Goal: Task Accomplishment & Management: Complete application form

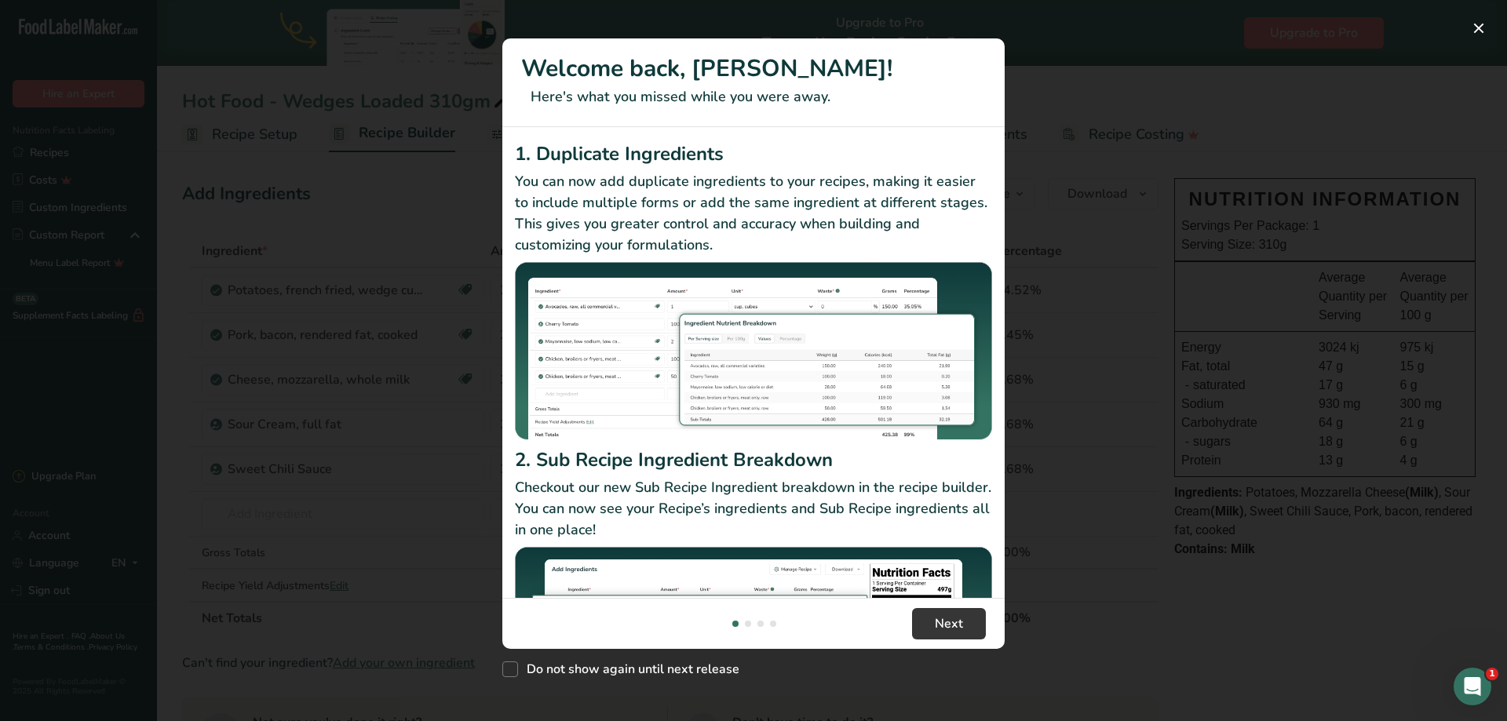
click at [943, 669] on div "Do not show again until next release" at bounding box center [753, 666] width 502 height 34
click at [1479, 27] on button "New Features" at bounding box center [1478, 28] width 25 height 25
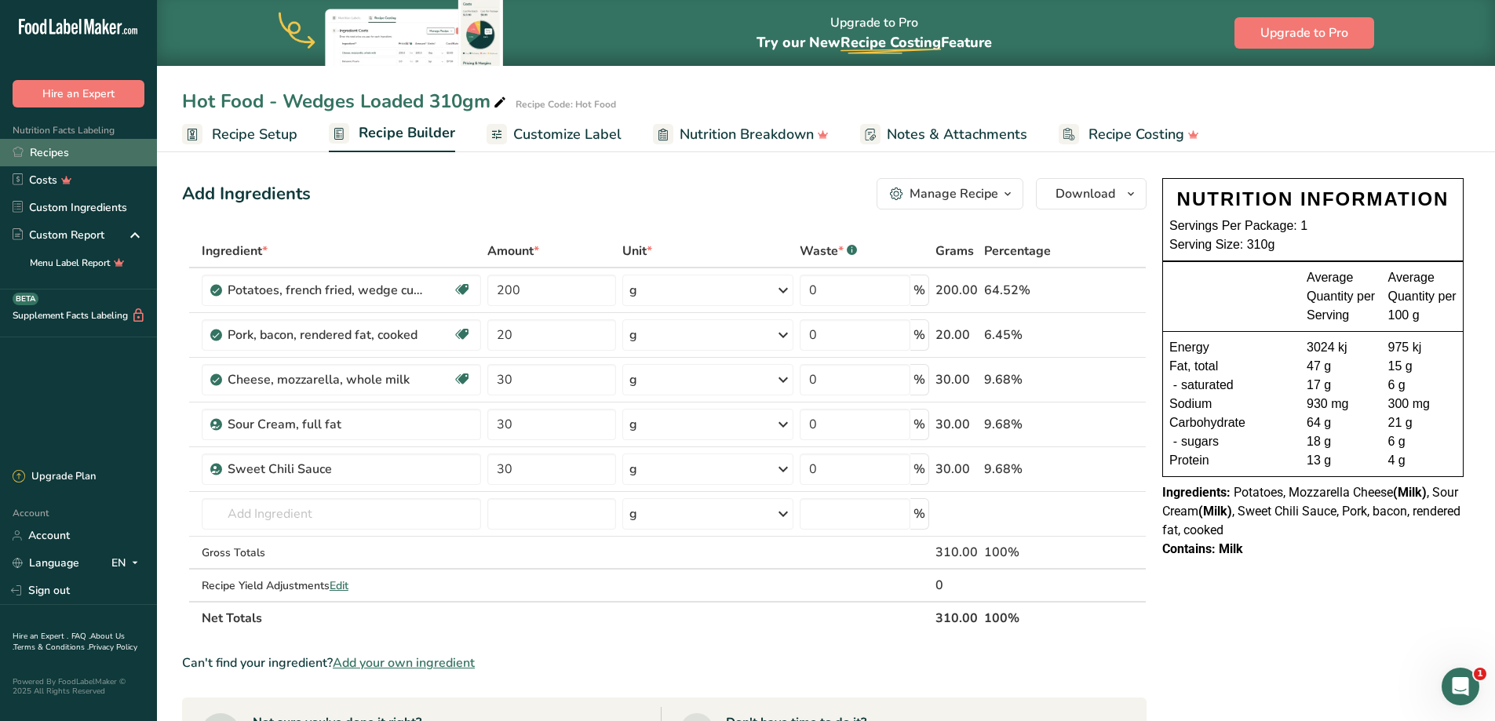
click at [71, 149] on link "Recipes" at bounding box center [78, 152] width 157 height 27
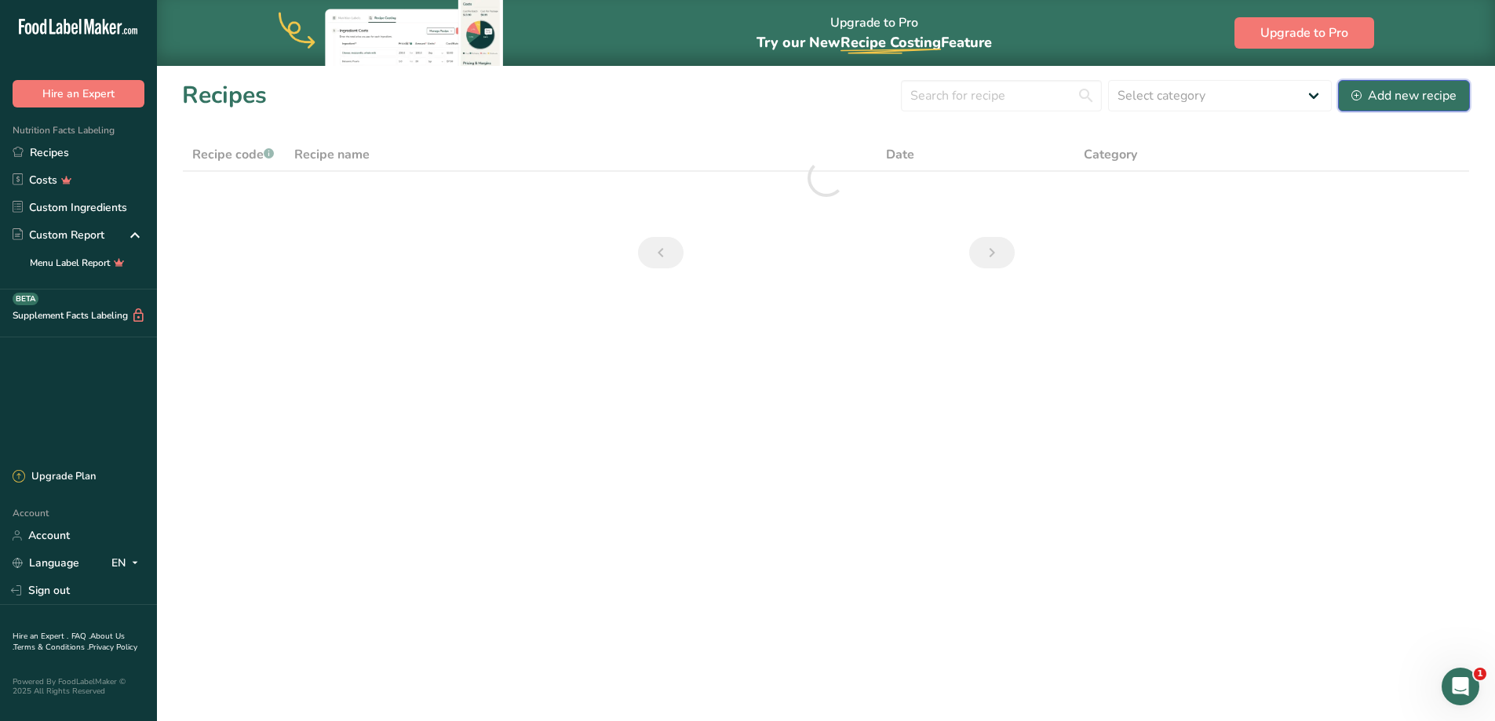
click at [1378, 93] on div "Add new recipe" at bounding box center [1403, 95] width 105 height 19
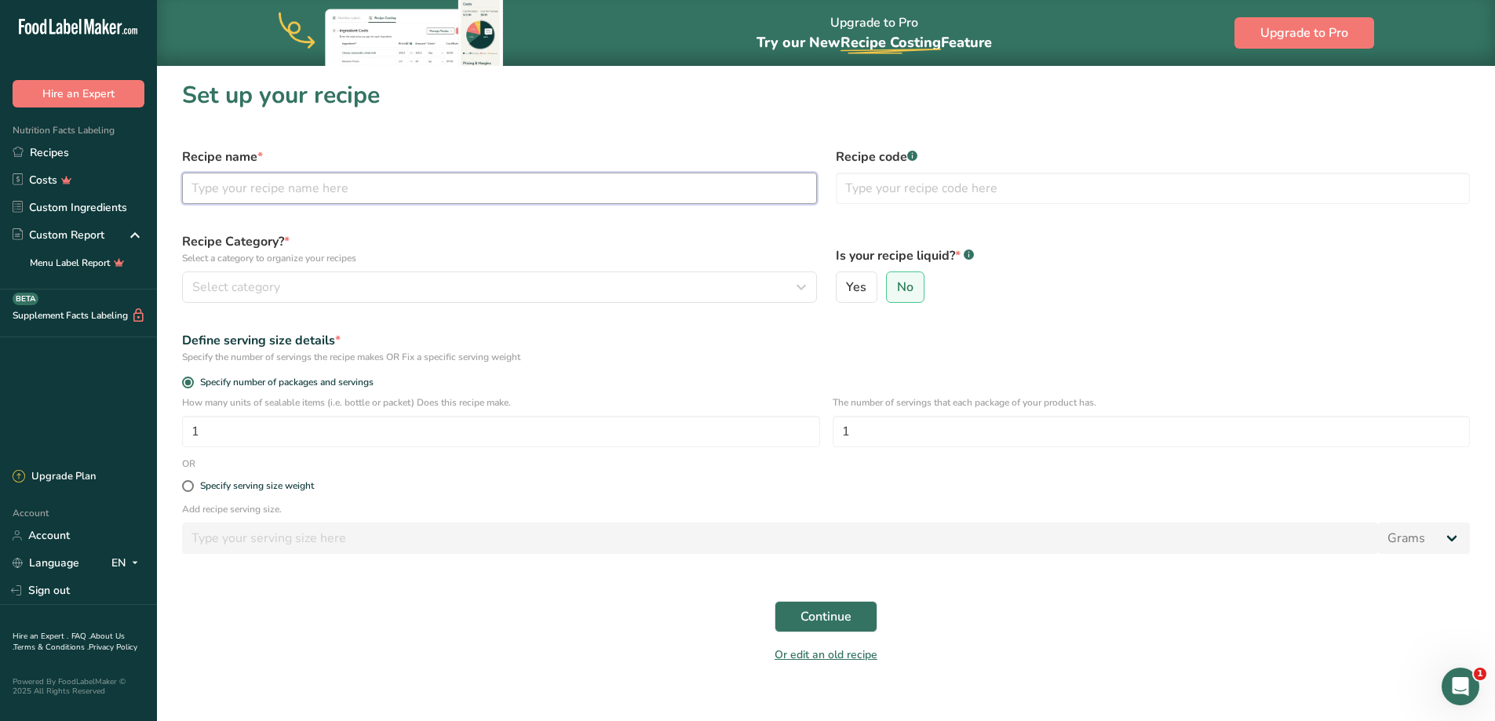
click at [407, 188] on input "text" at bounding box center [499, 188] width 635 height 31
type input "Roast Veg & Gravy 450gm"
type input "Hot Food"
click at [358, 287] on div "Select category" at bounding box center [494, 287] width 605 height 19
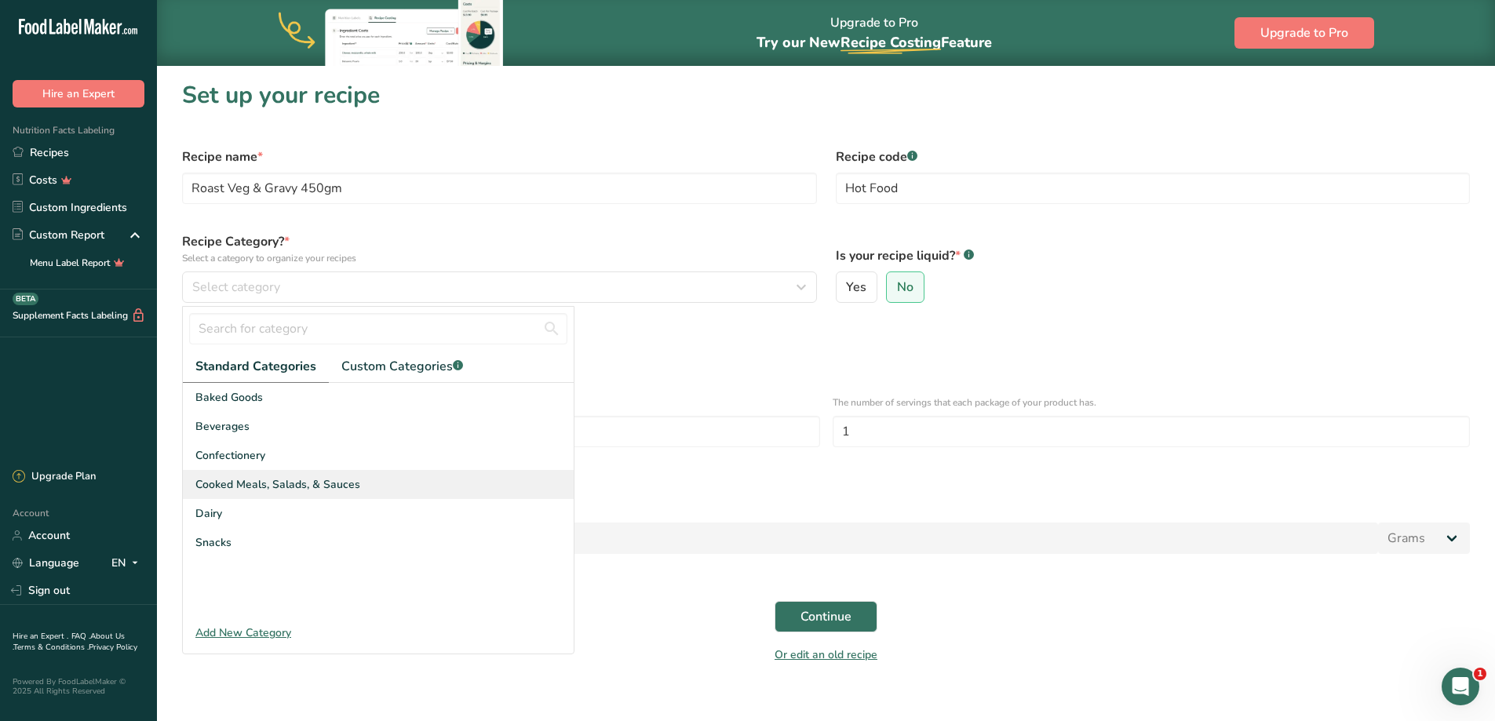
click at [275, 483] on span "Cooked Meals, Salads, & Sauces" at bounding box center [277, 484] width 165 height 16
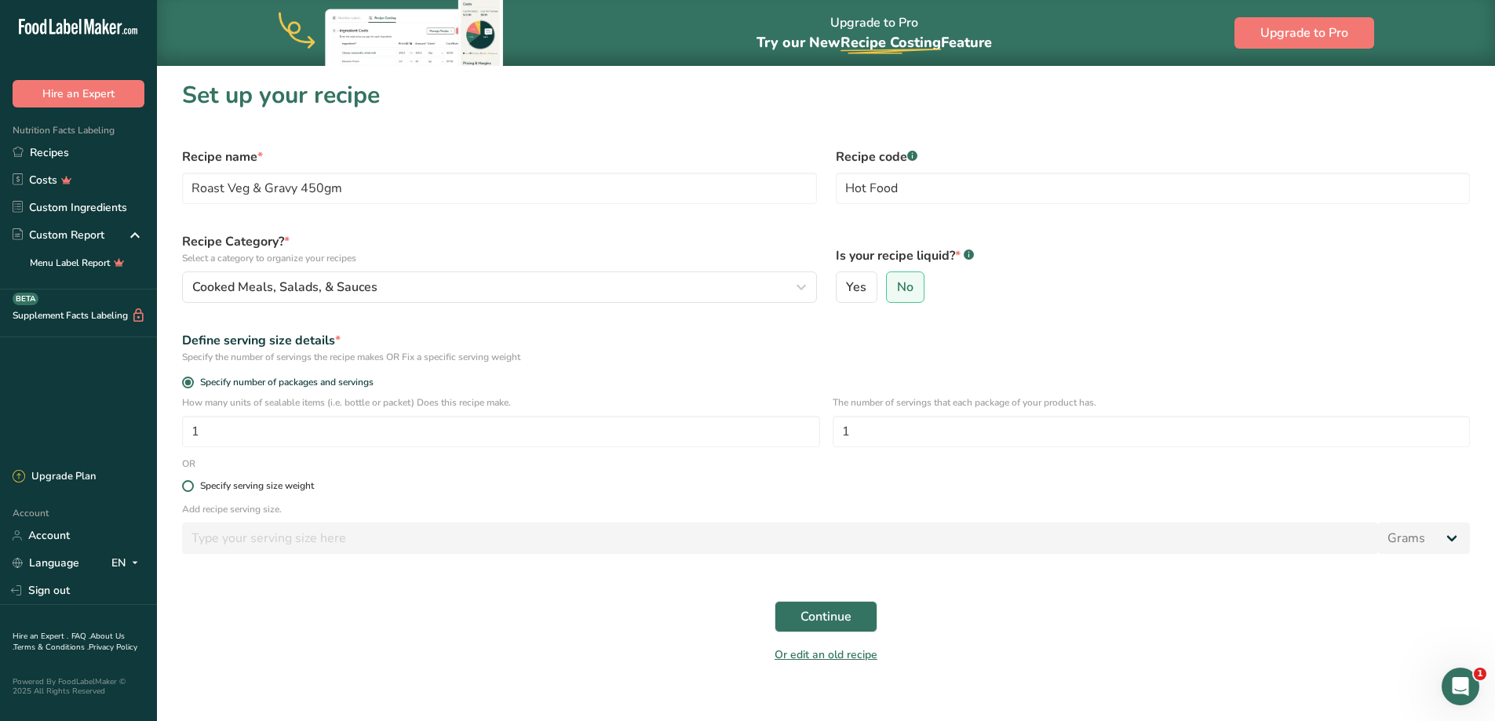
click at [190, 487] on span at bounding box center [188, 486] width 12 height 12
click at [190, 487] on input "Specify serving size weight" at bounding box center [187, 486] width 10 height 10
radio input "true"
radio input "false"
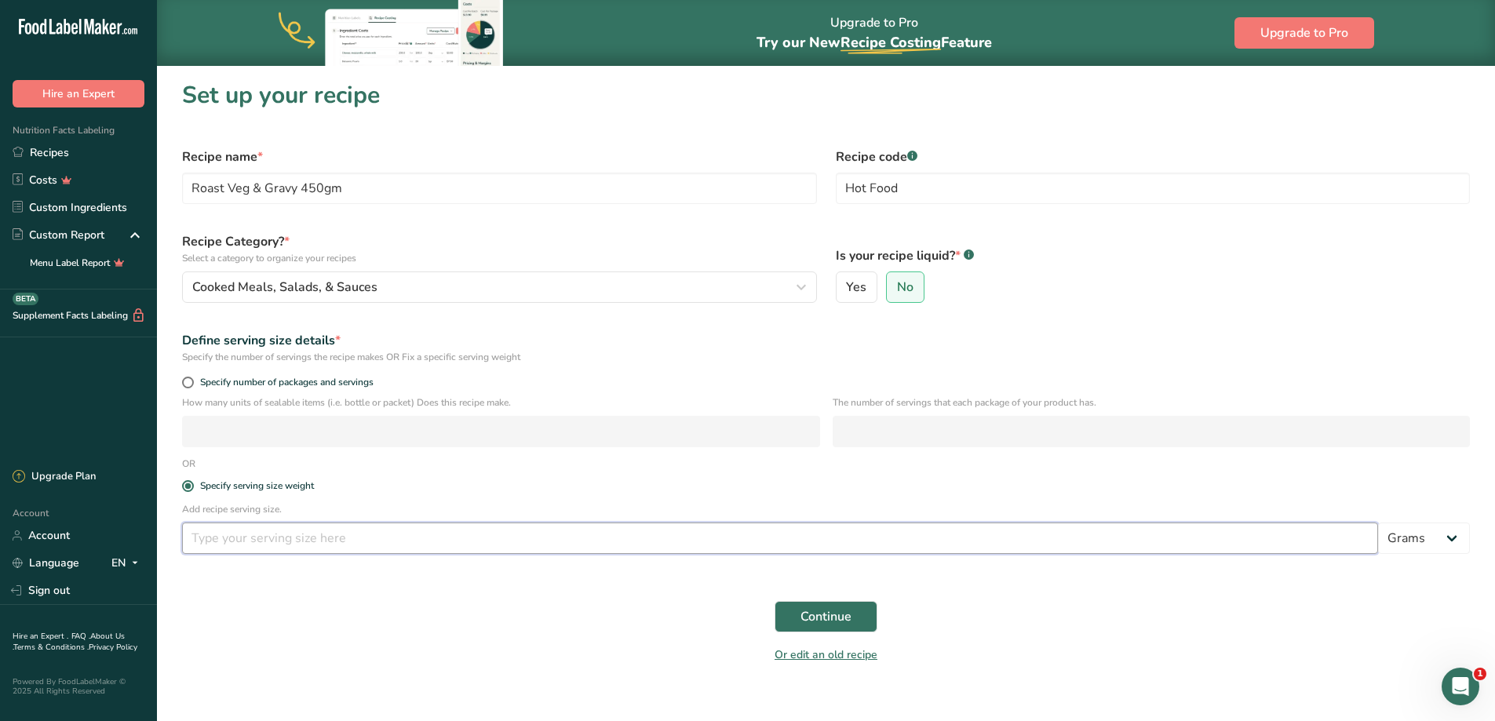
click at [224, 540] on input "number" at bounding box center [780, 538] width 1196 height 31
type input "450"
click at [842, 622] on span "Continue" at bounding box center [826, 616] width 51 height 19
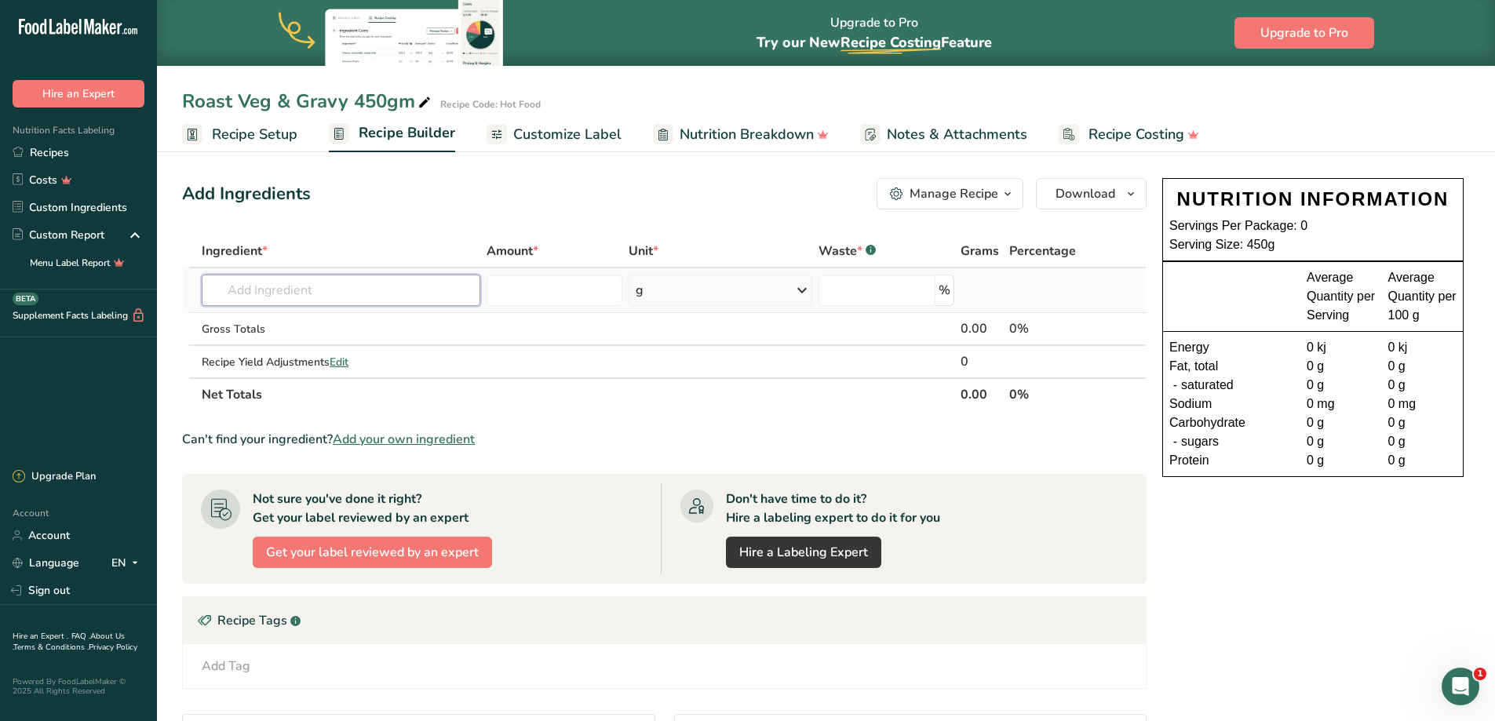
click at [228, 294] on input "text" at bounding box center [341, 290] width 279 height 31
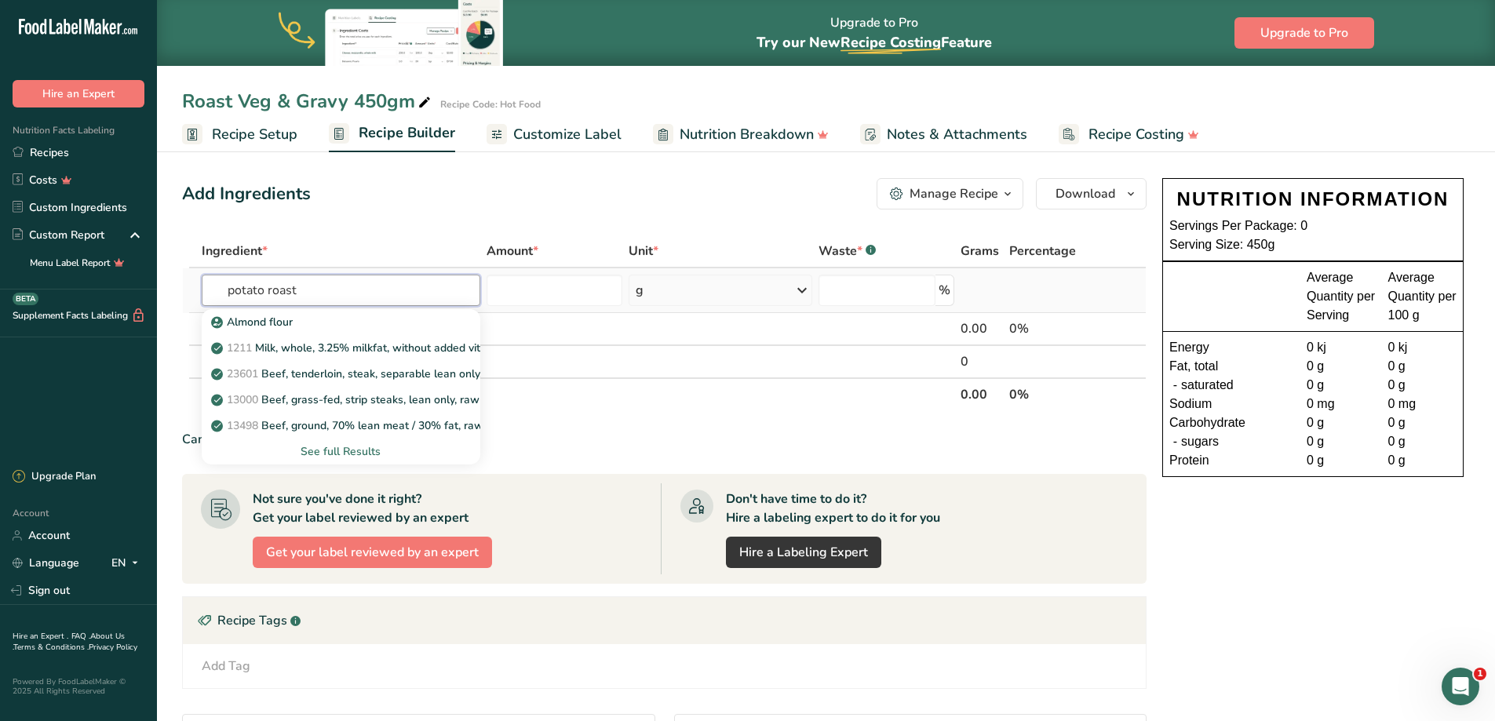
type input "potato roast"
click at [348, 452] on div "See full Results" at bounding box center [340, 451] width 253 height 16
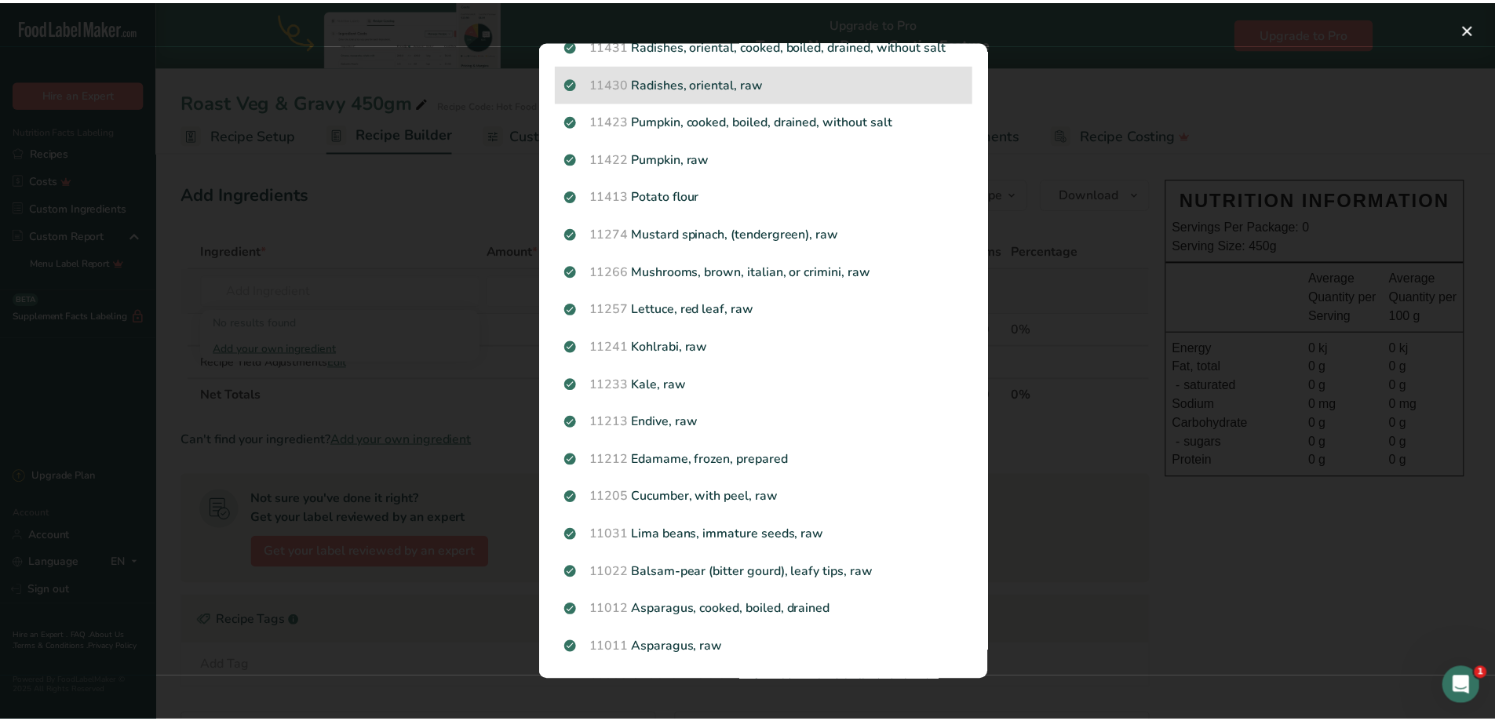
scroll to position [706, 0]
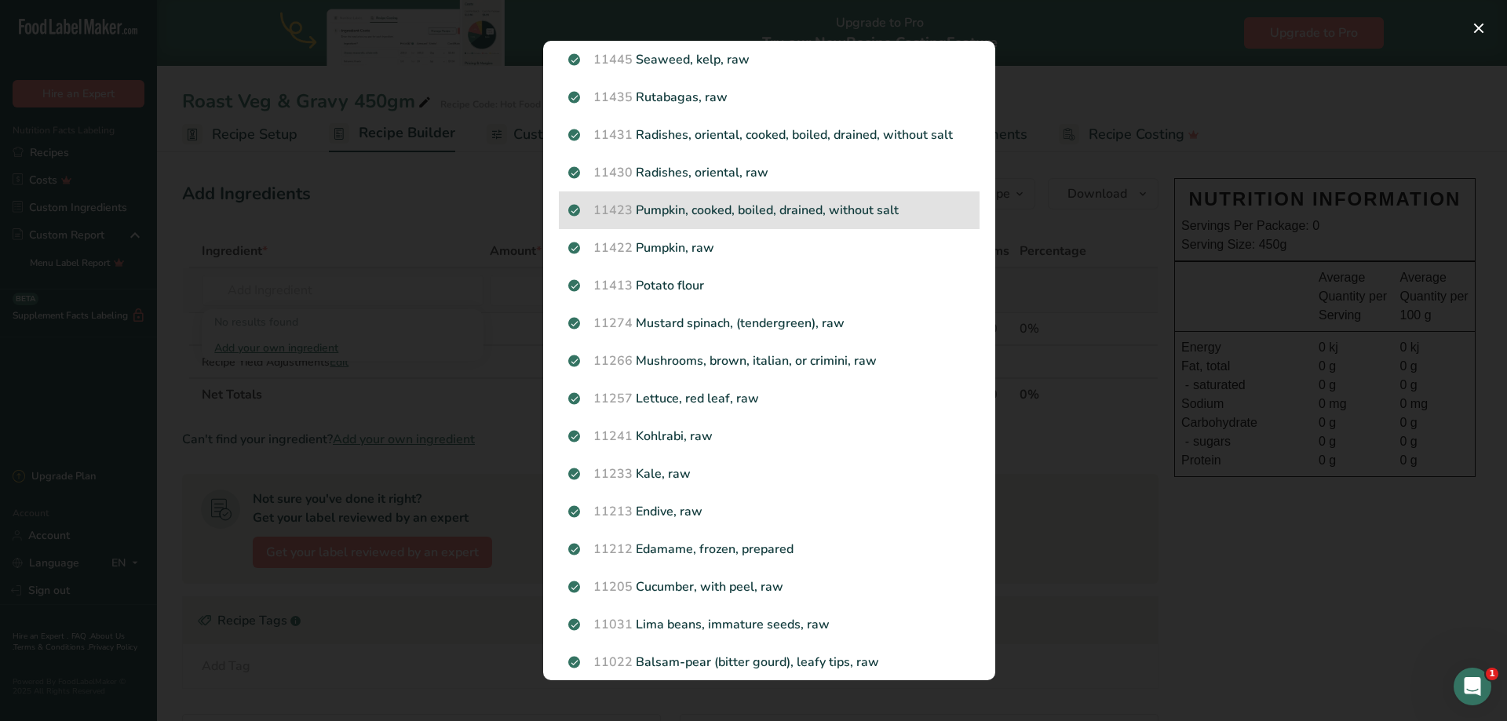
click at [740, 213] on p "11423 Pumpkin, cooked, boiled, drained, without salt" at bounding box center [769, 210] width 402 height 19
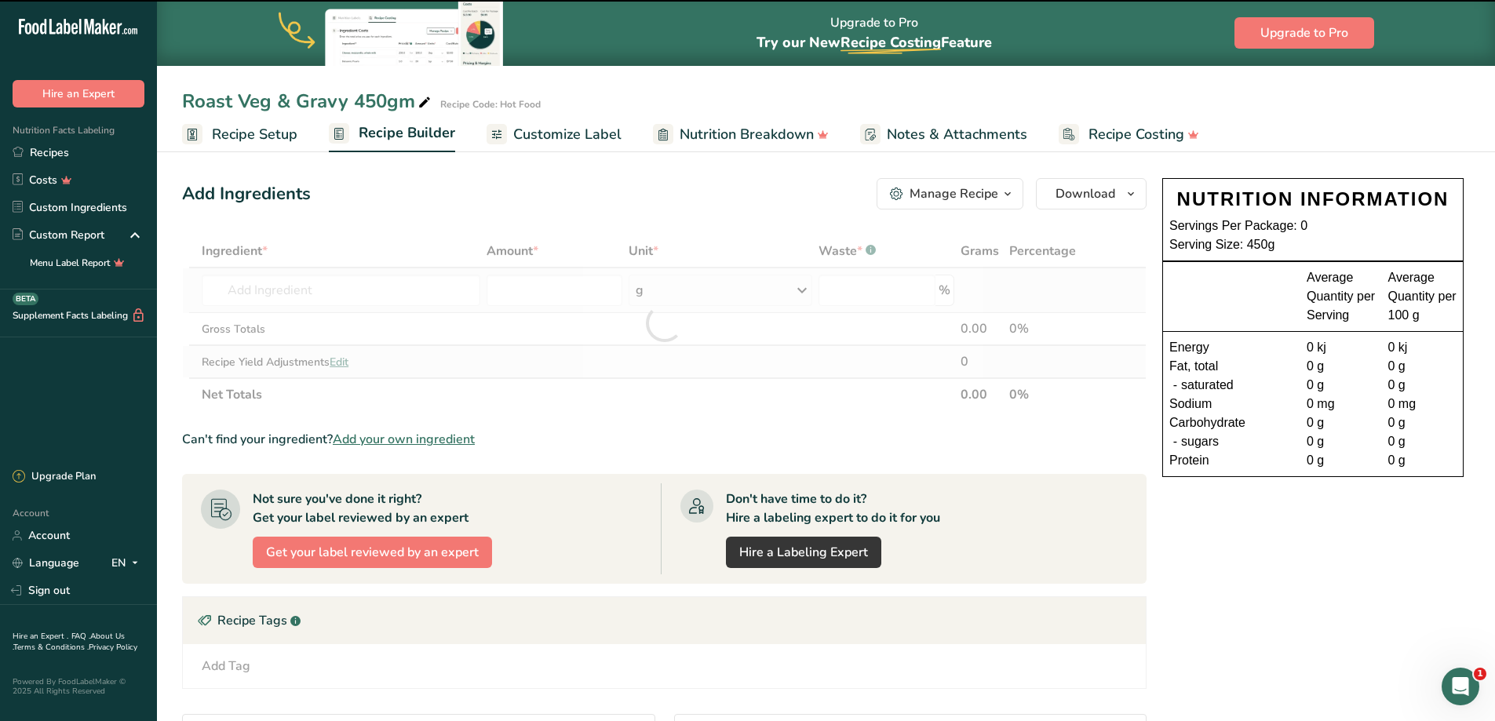
type input "0"
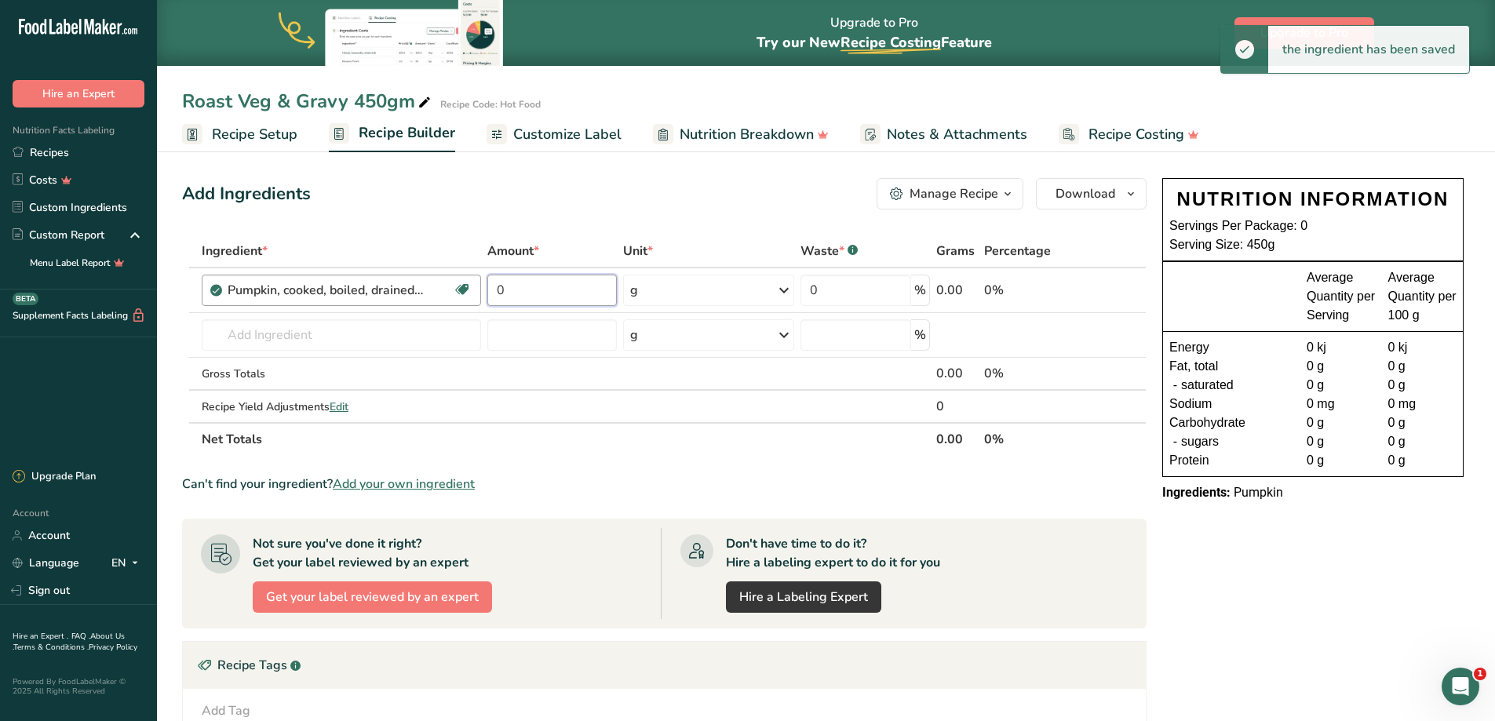
drag, startPoint x: 543, startPoint y: 290, endPoint x: 450, endPoint y: 297, distance: 92.8
click at [450, 297] on tr "Pumpkin, cooked, boiled, drained, without salt Source of Antioxidants Dairy fre…" at bounding box center [664, 290] width 963 height 45
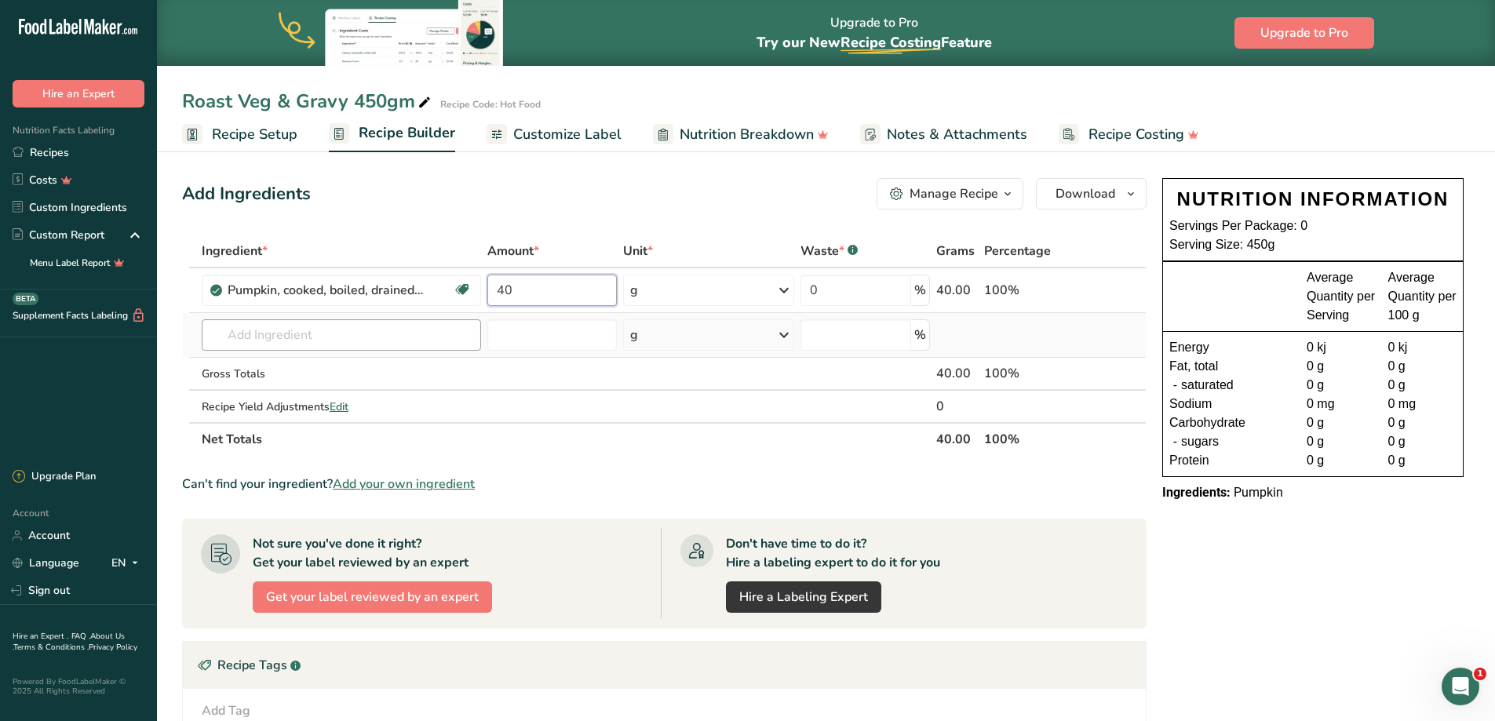
type input "40"
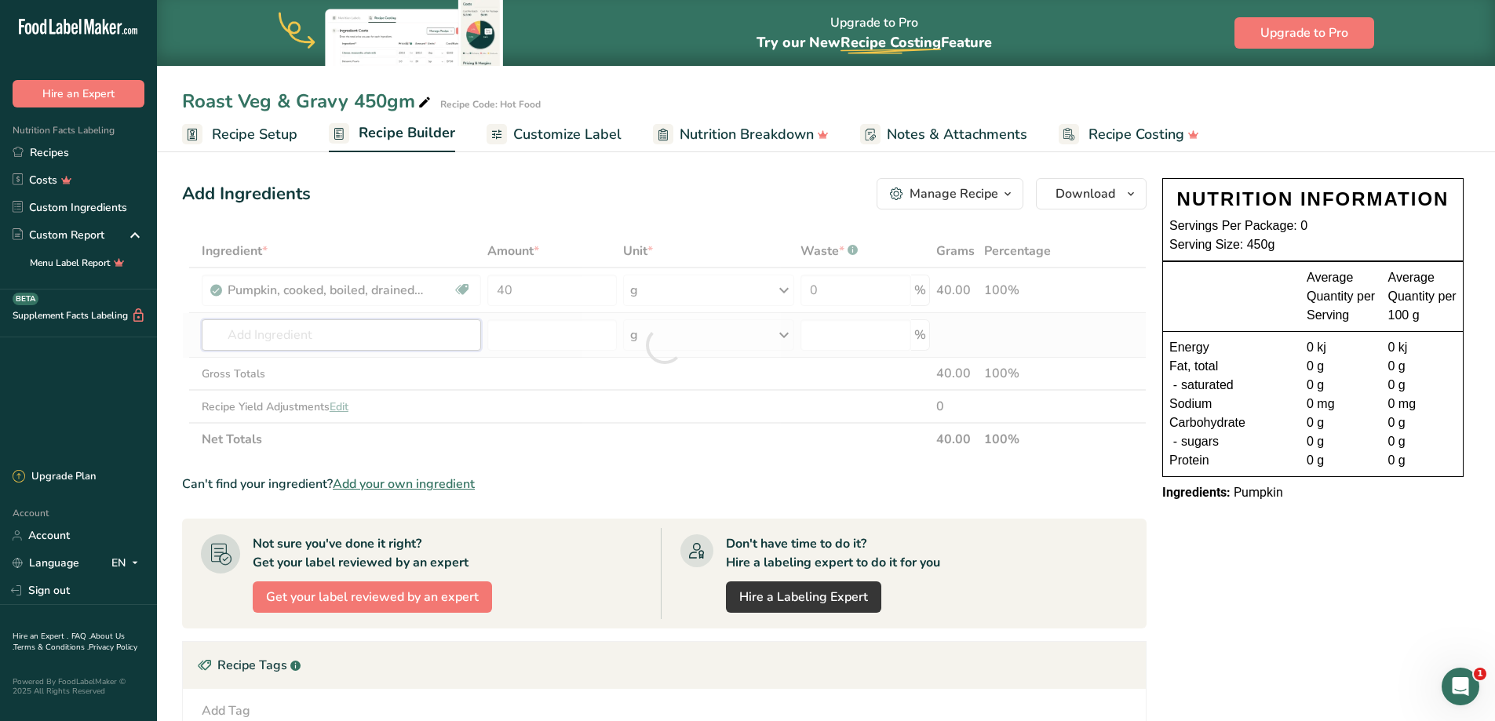
click at [368, 341] on div "Ingredient * Amount * Unit * Waste * .a-a{fill:#347362;}.b-a{fill:#fff;} Grams …" at bounding box center [664, 345] width 965 height 221
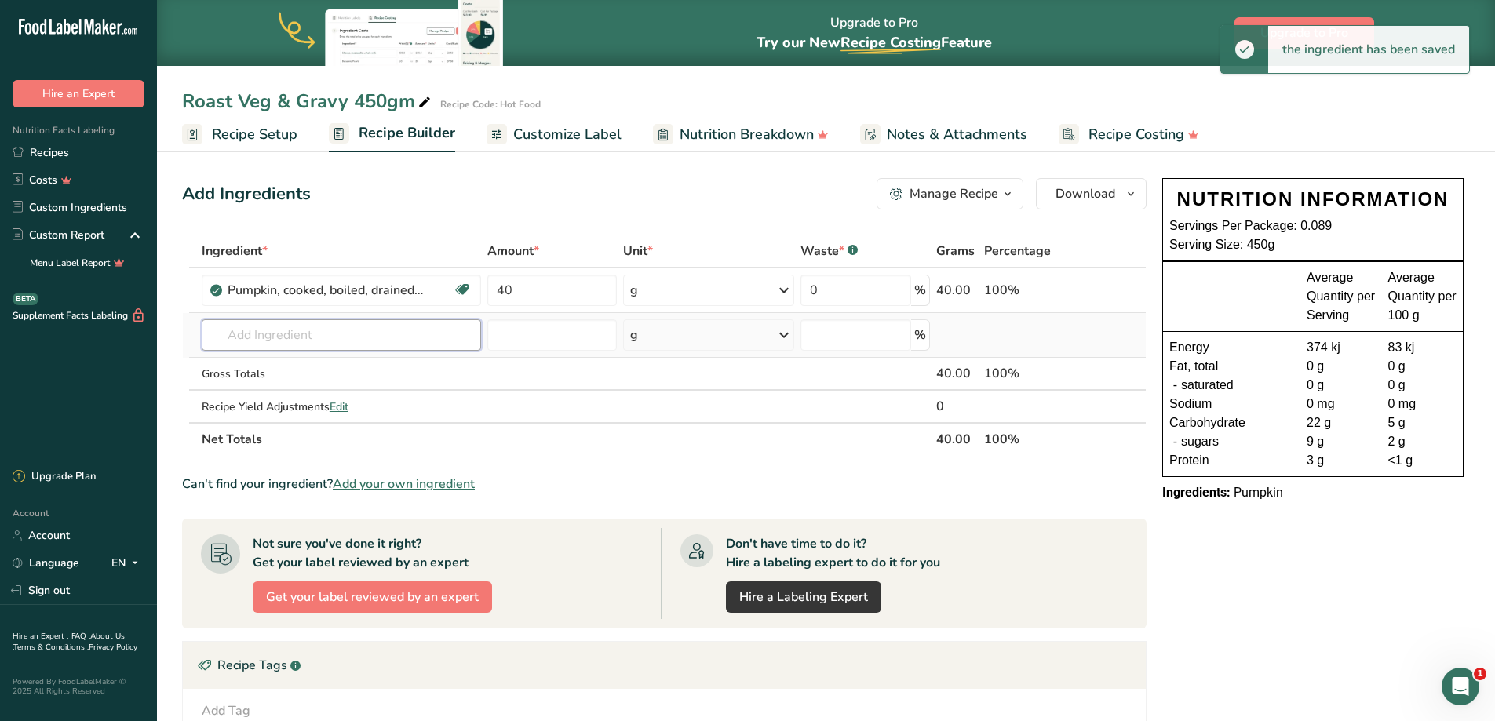
click at [330, 345] on input "text" at bounding box center [341, 334] width 279 height 31
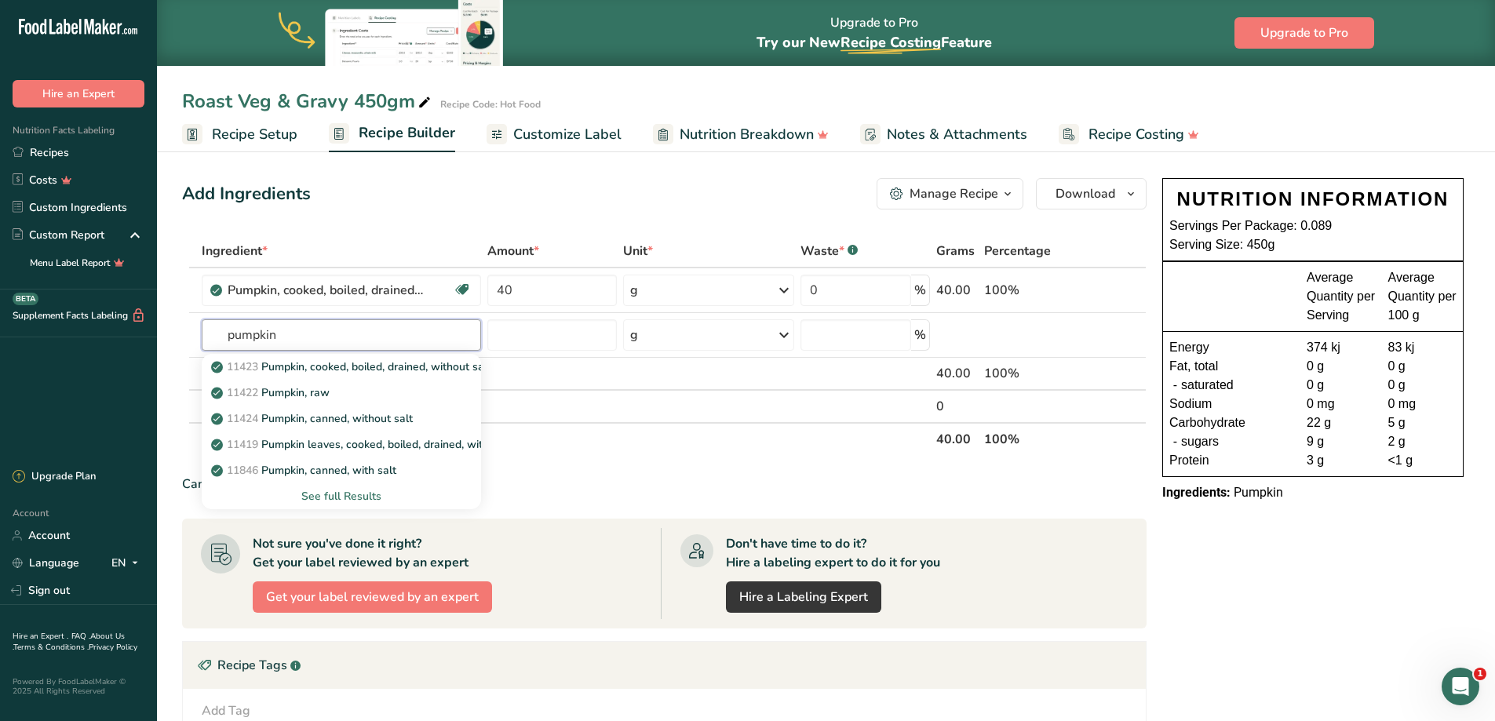
drag, startPoint x: 218, startPoint y: 341, endPoint x: 73, endPoint y: 336, distance: 145.3
click at [78, 341] on div ".a-20{fill:#fff;} Hire an Expert Nutrition Facts Labeling Recipes Costs Custom …" at bounding box center [747, 490] width 1495 height 980
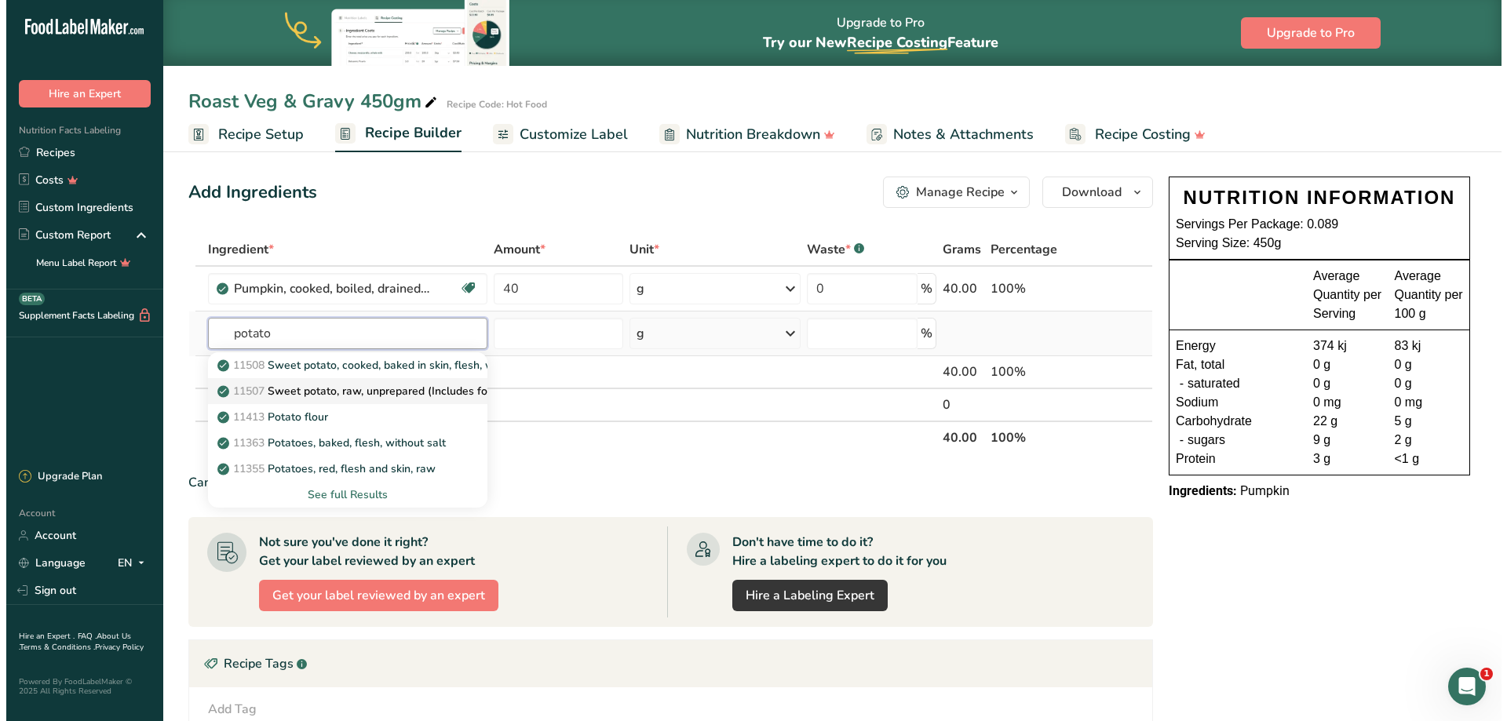
scroll to position [78, 0]
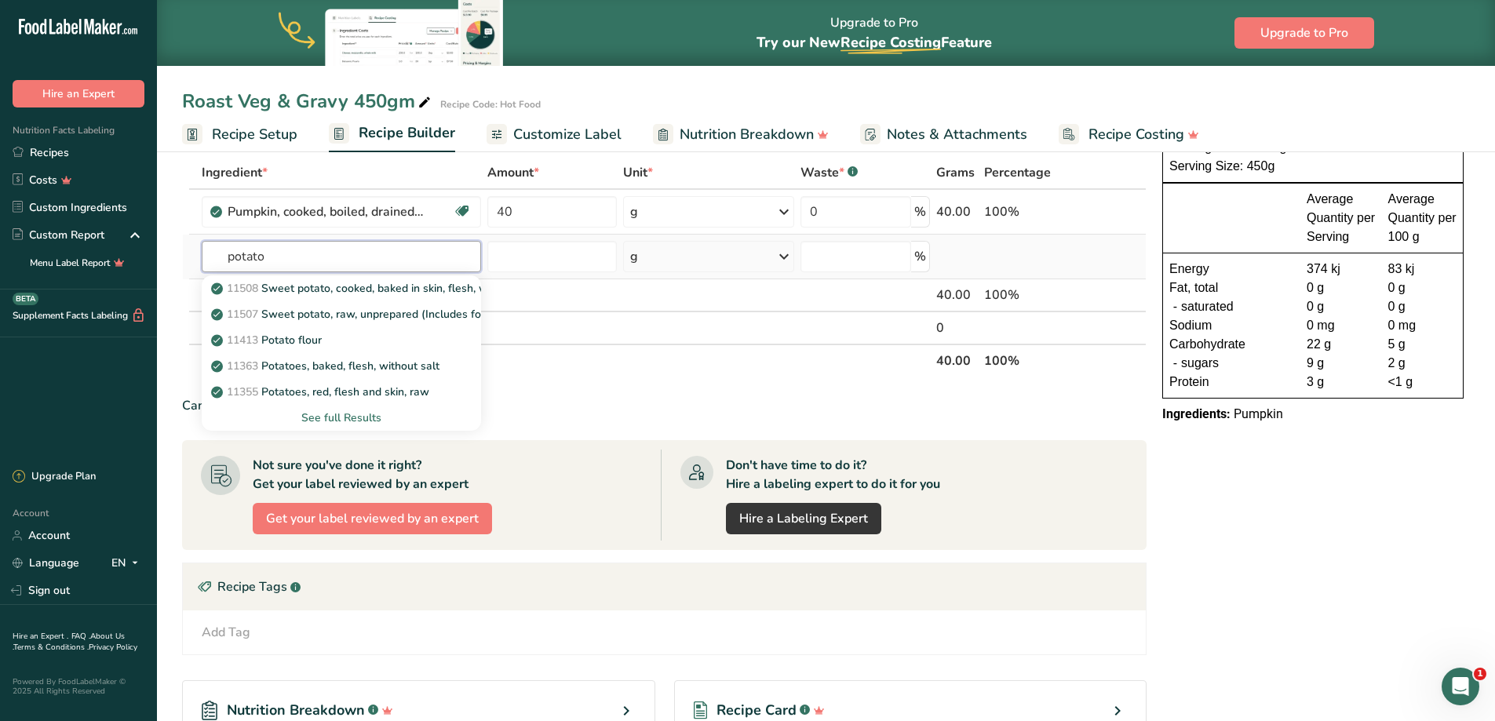
type input "potato"
click at [369, 417] on div "See full Results" at bounding box center [341, 418] width 254 height 16
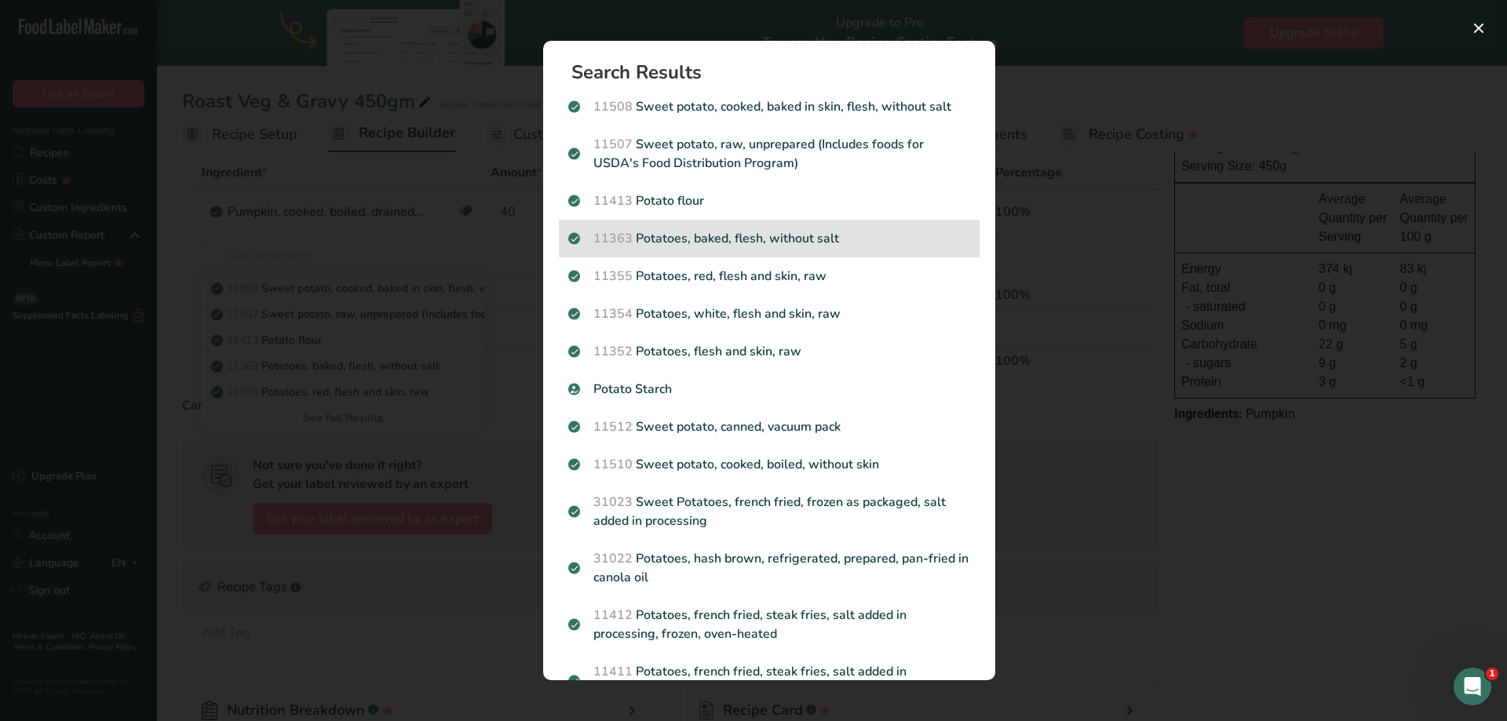
click at [753, 235] on p "11363 Potatoes, baked, flesh, without salt" at bounding box center [769, 238] width 402 height 19
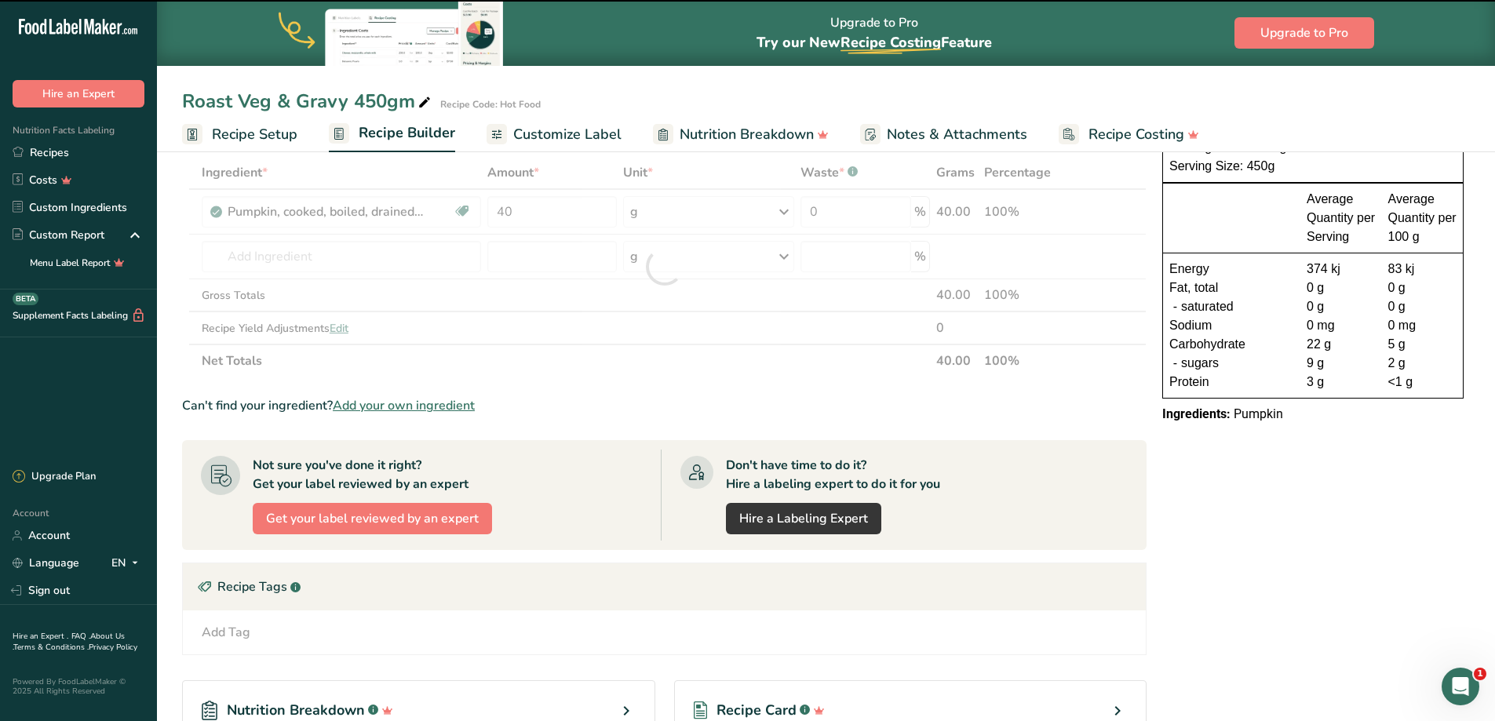
type input "0"
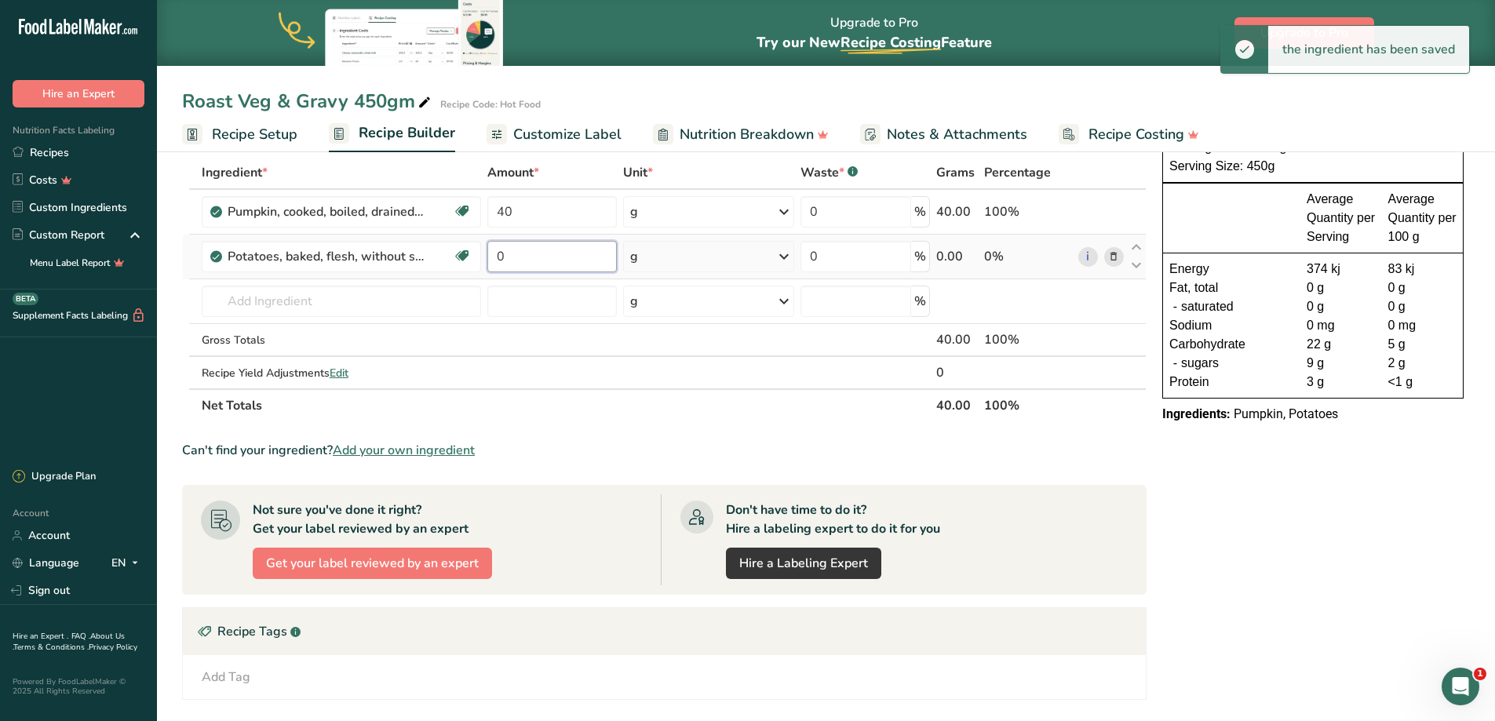
click at [540, 254] on input "0" at bounding box center [551, 256] width 129 height 31
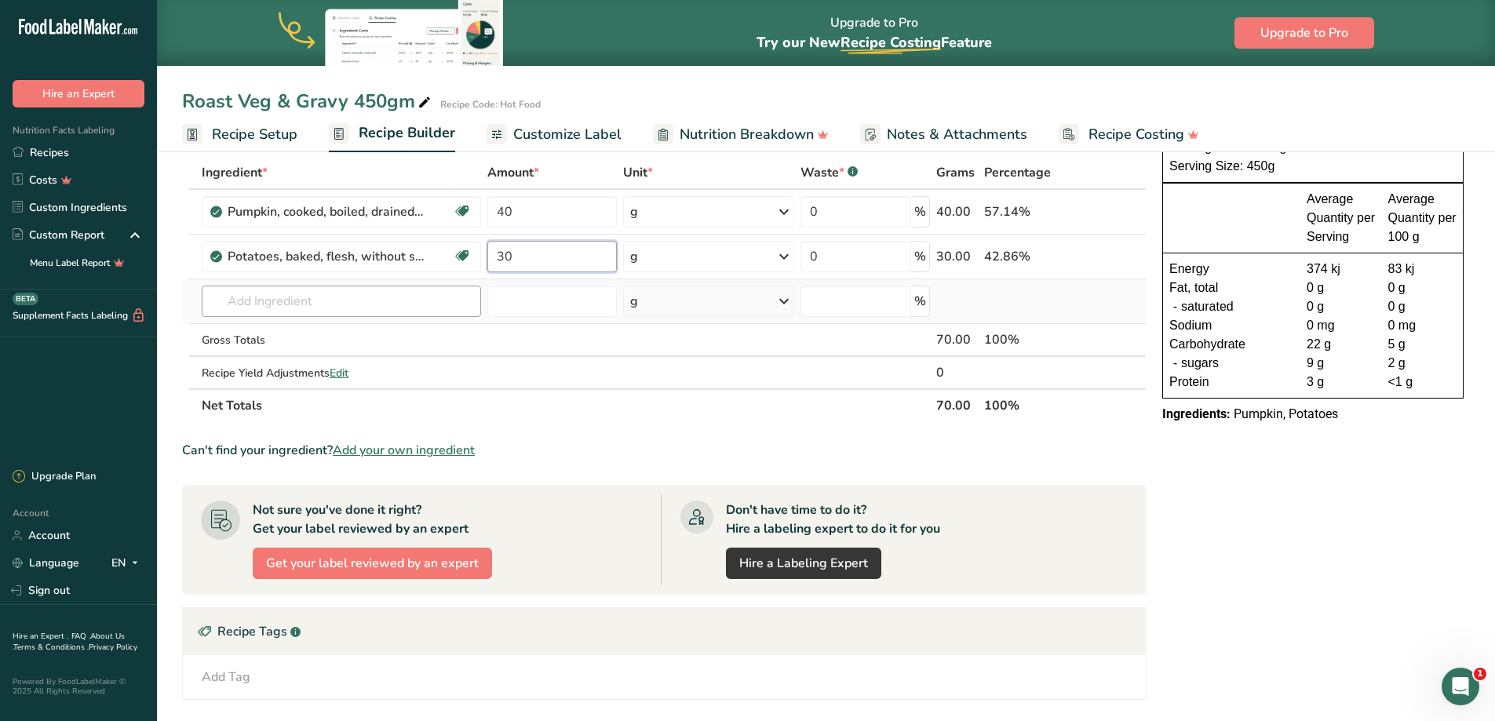
type input "30"
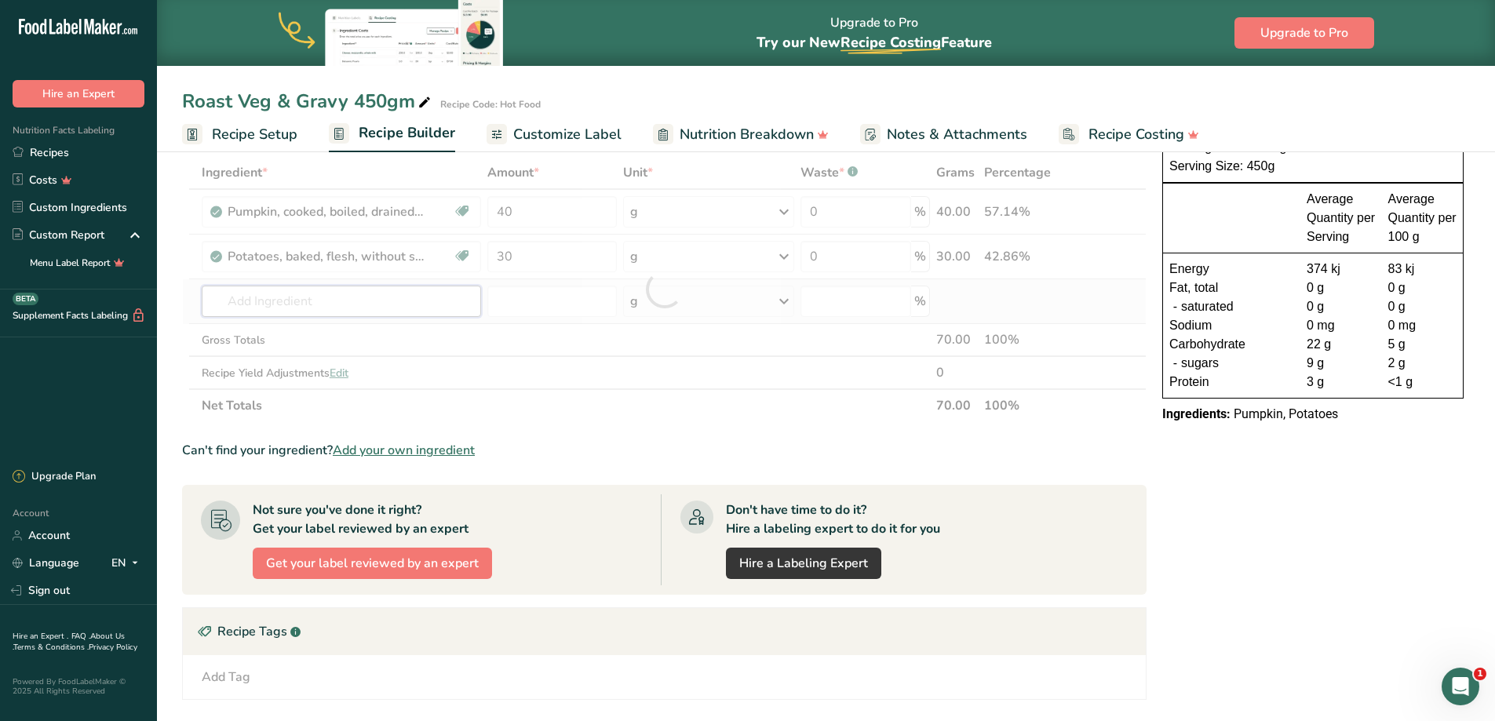
click at [346, 299] on div "Ingredient * Amount * Unit * Waste * .a-a{fill:#347362;}.b-a{fill:#fff;} Grams …" at bounding box center [664, 289] width 965 height 266
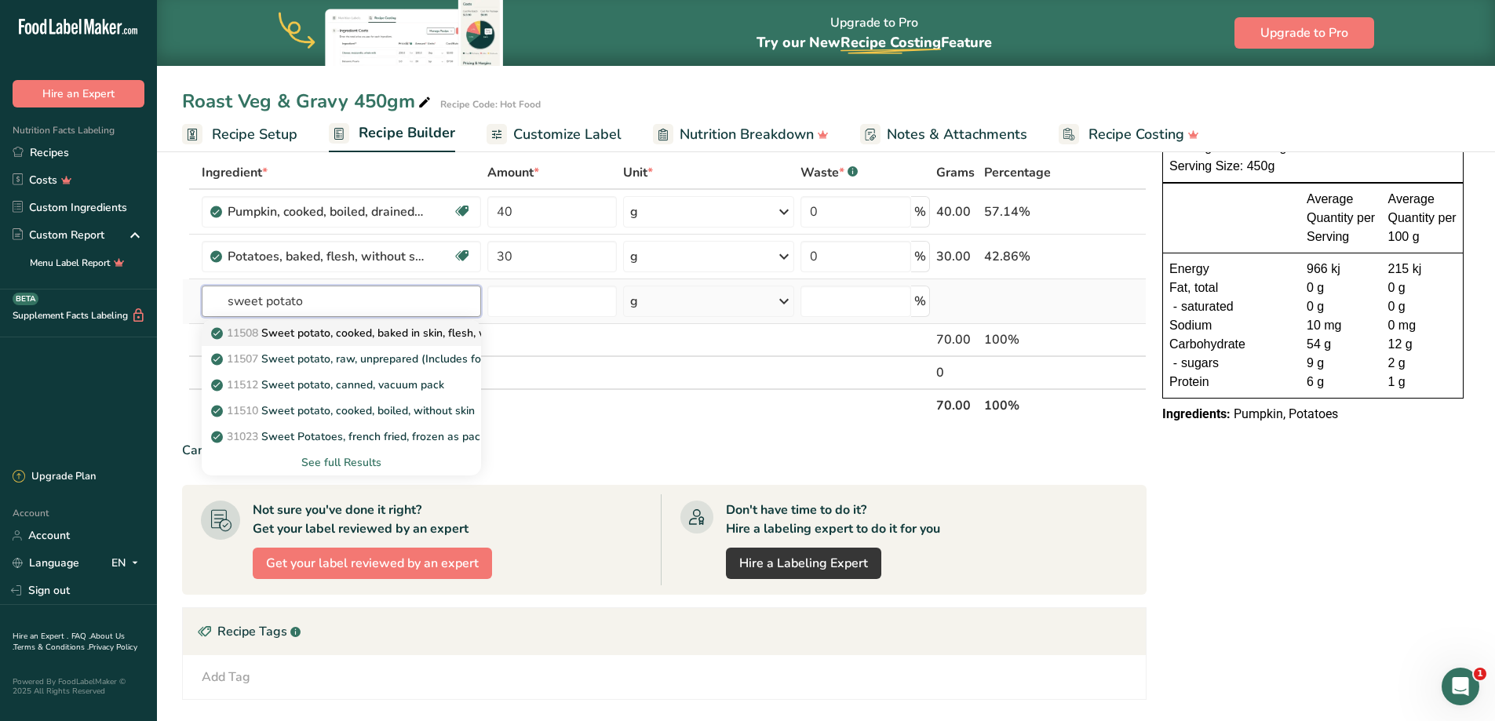
type input "sweet potato"
click at [361, 324] on link "11508 Sweet potato, cooked, baked in skin, flesh, without salt" at bounding box center [341, 333] width 279 height 26
type input "Sweet potato, cooked, baked in skin, flesh, without salt"
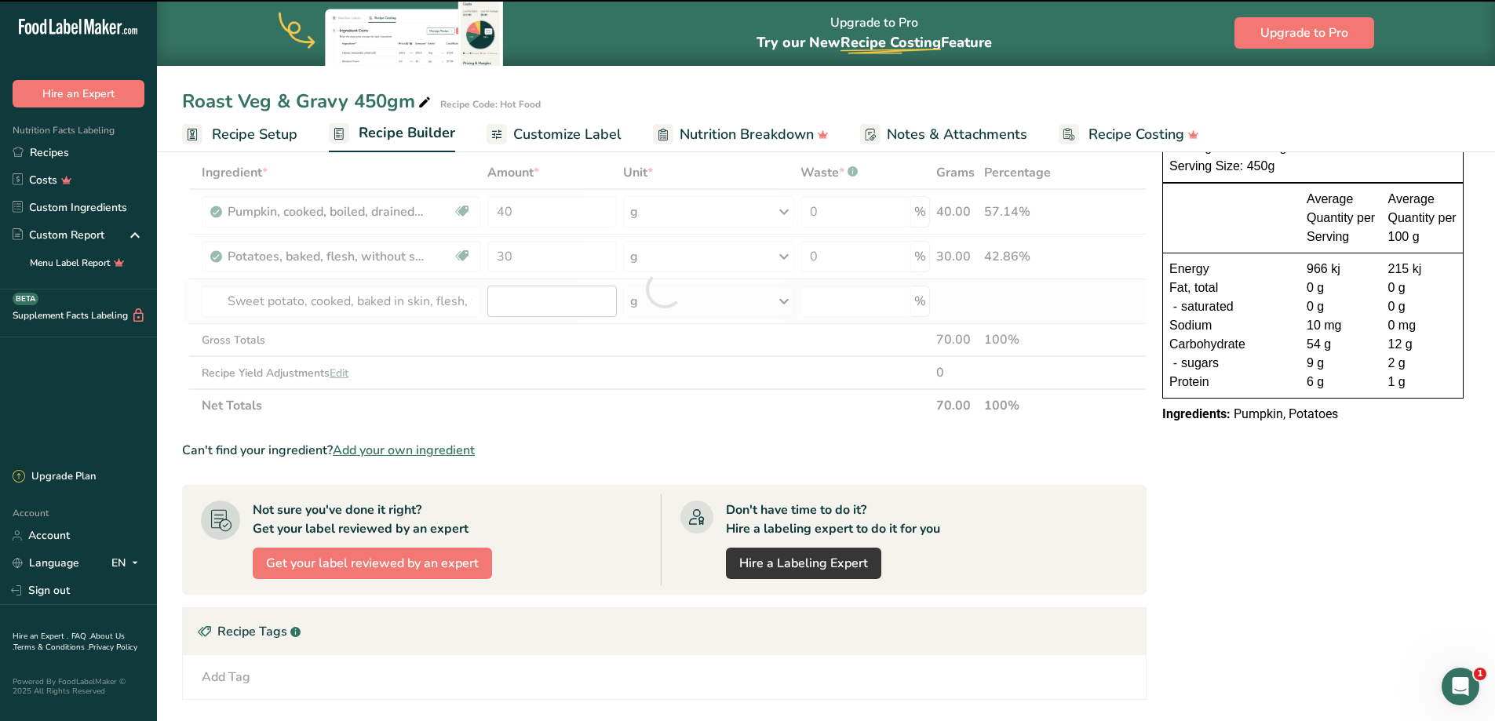
type input "0"
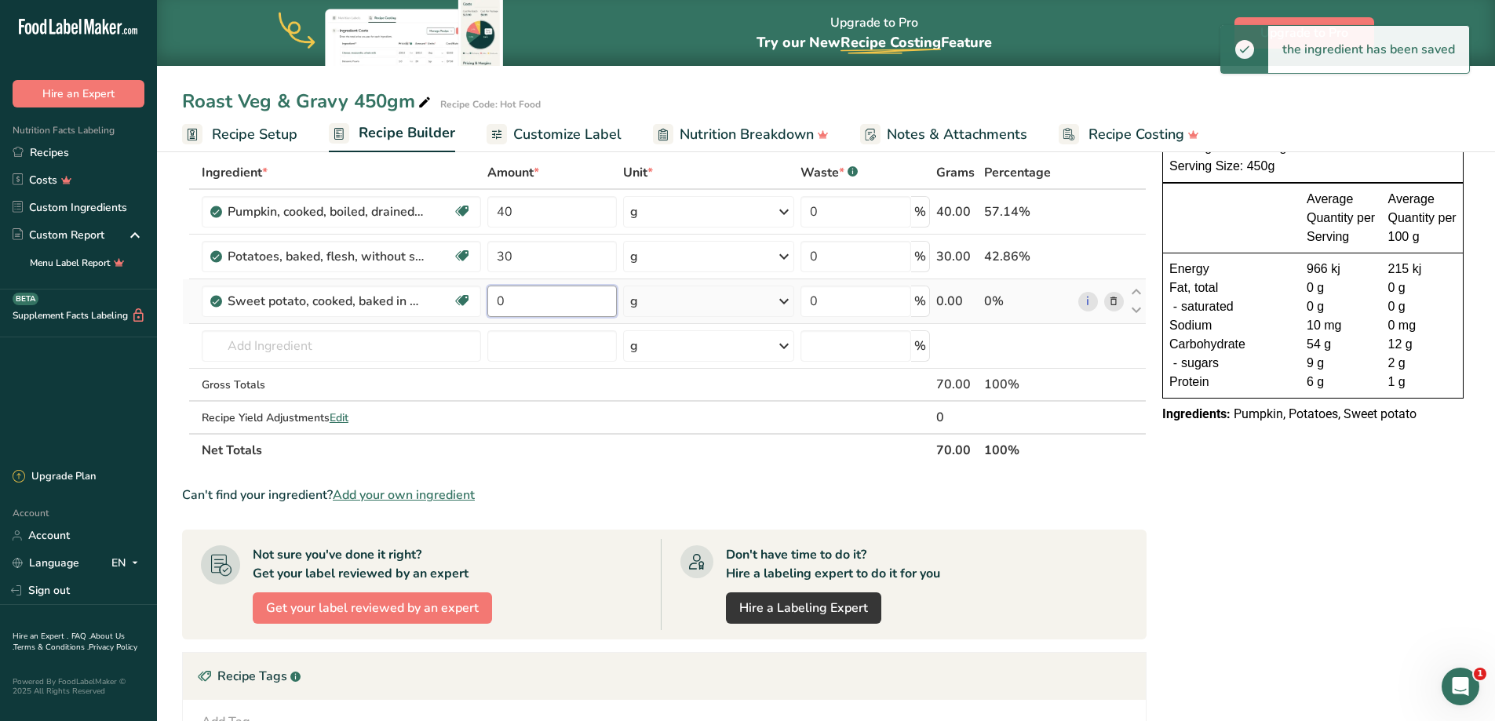
click at [534, 292] on input "0" at bounding box center [551, 301] width 129 height 31
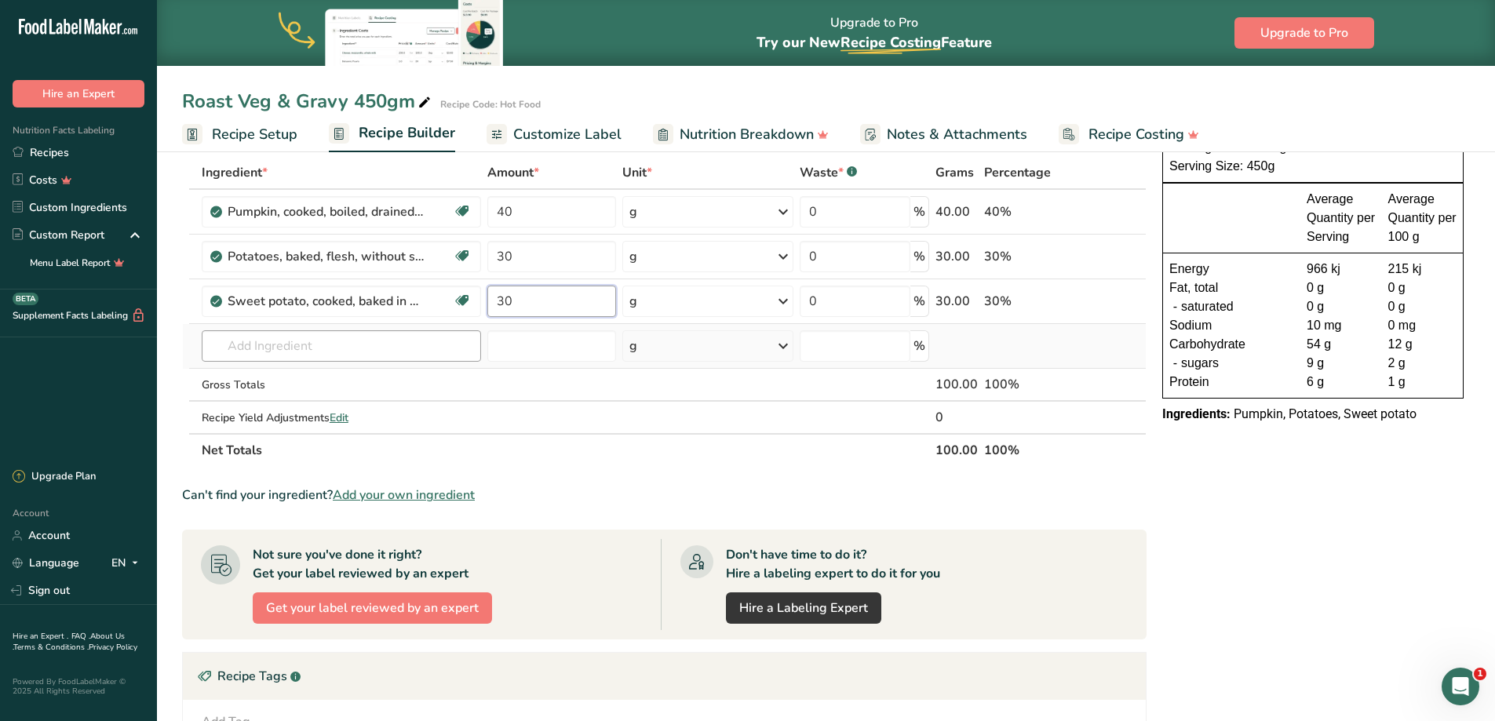
type input "30"
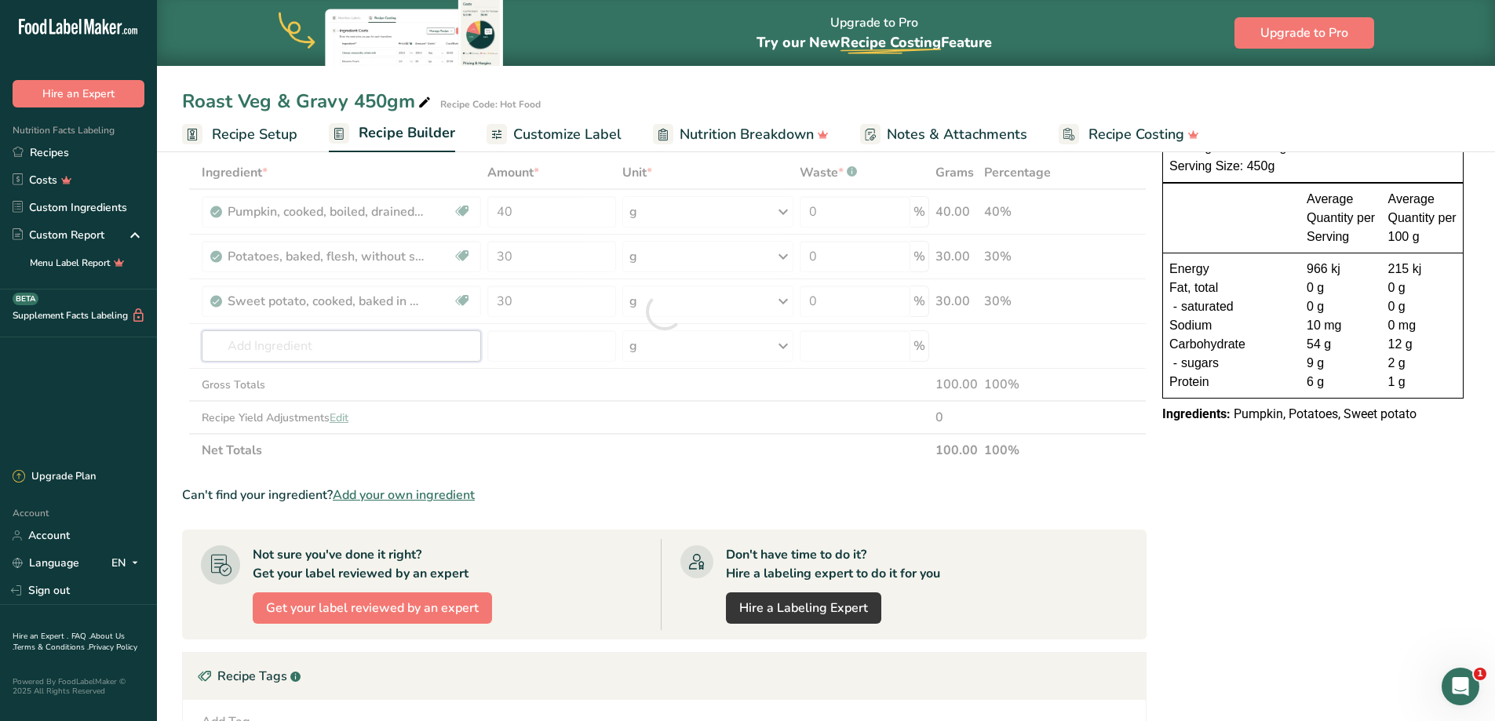
click at [362, 348] on div "Ingredient * Amount * Unit * Waste * .a-a{fill:#347362;}.b-a{fill:#fff;} Grams …" at bounding box center [664, 311] width 965 height 311
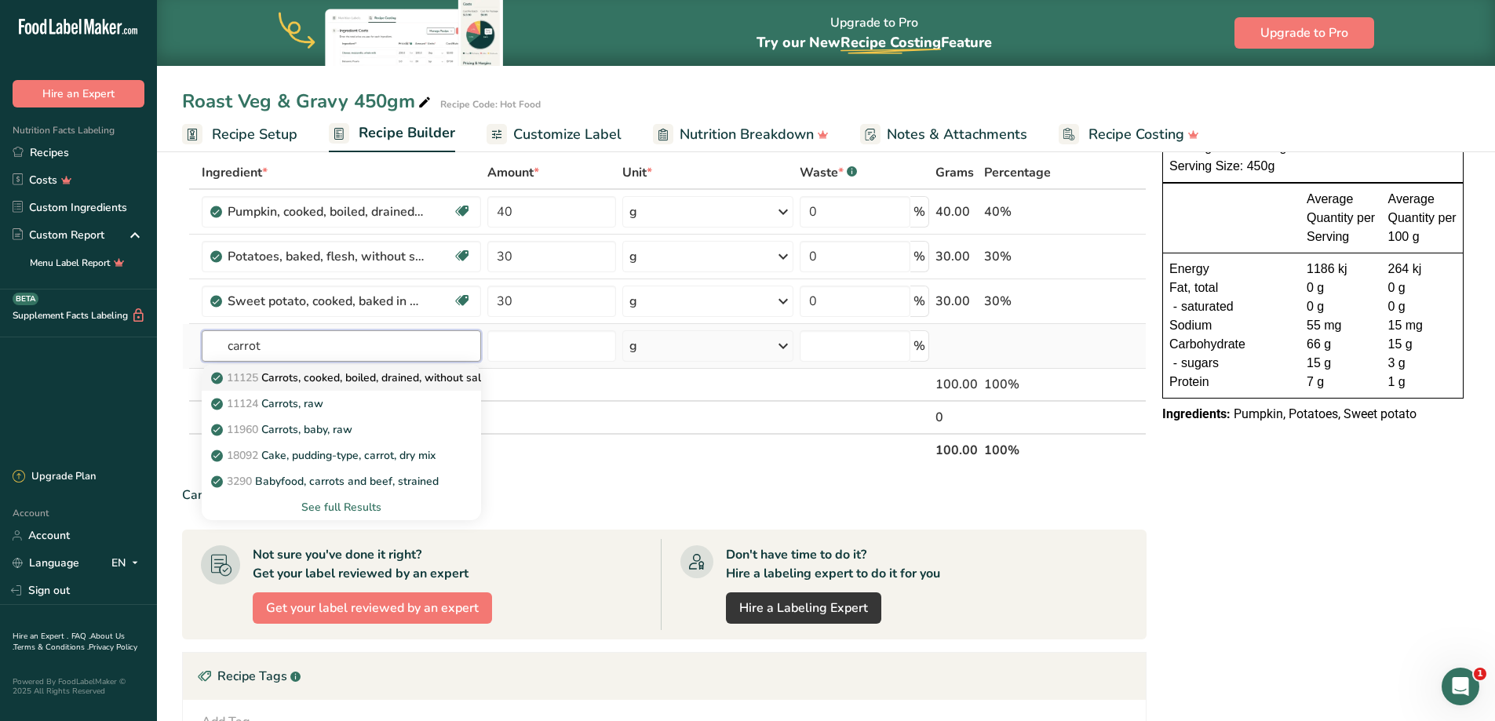
type input "carrot"
click at [356, 377] on p "11125 Carrots, cooked, boiled, drained, without salt" at bounding box center [349, 378] width 271 height 16
type input "Carrots, cooked, boiled, drained, without salt"
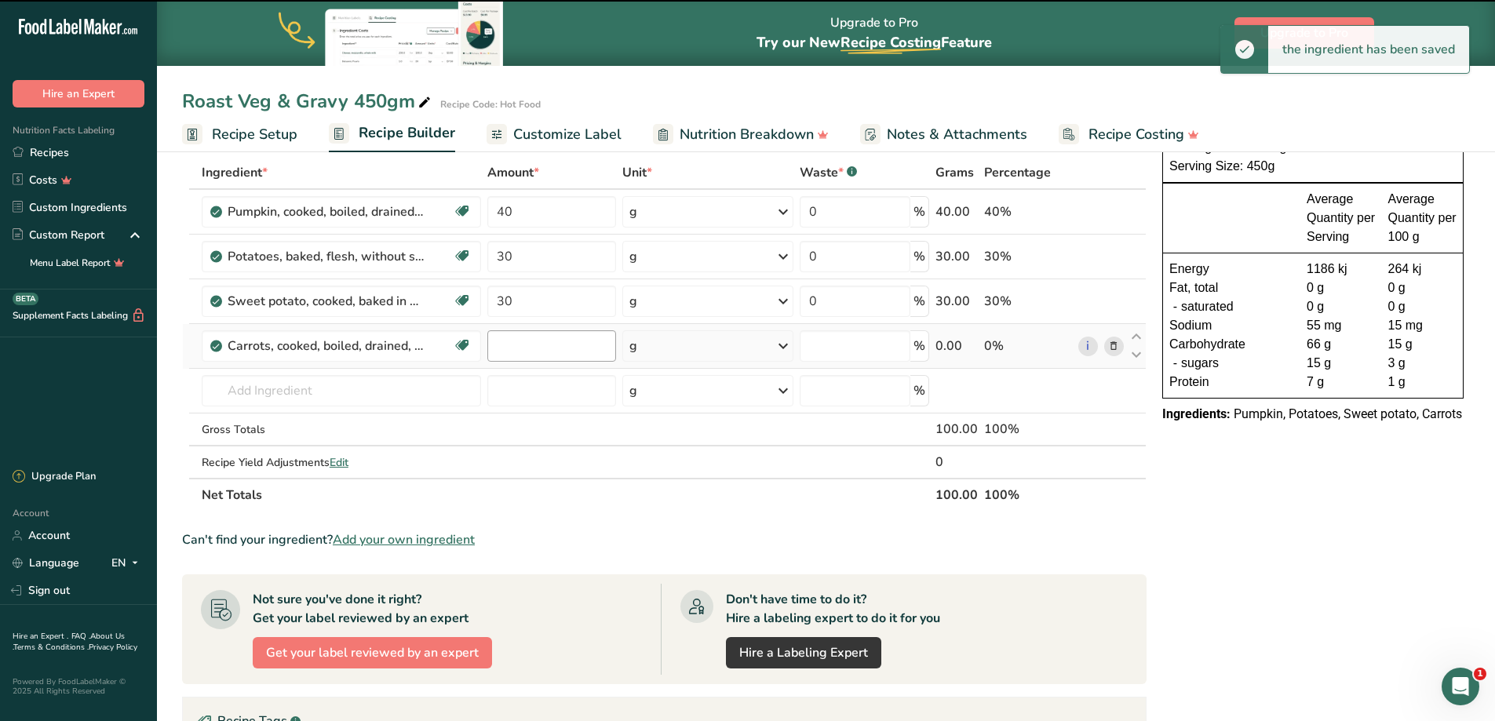
type input "0"
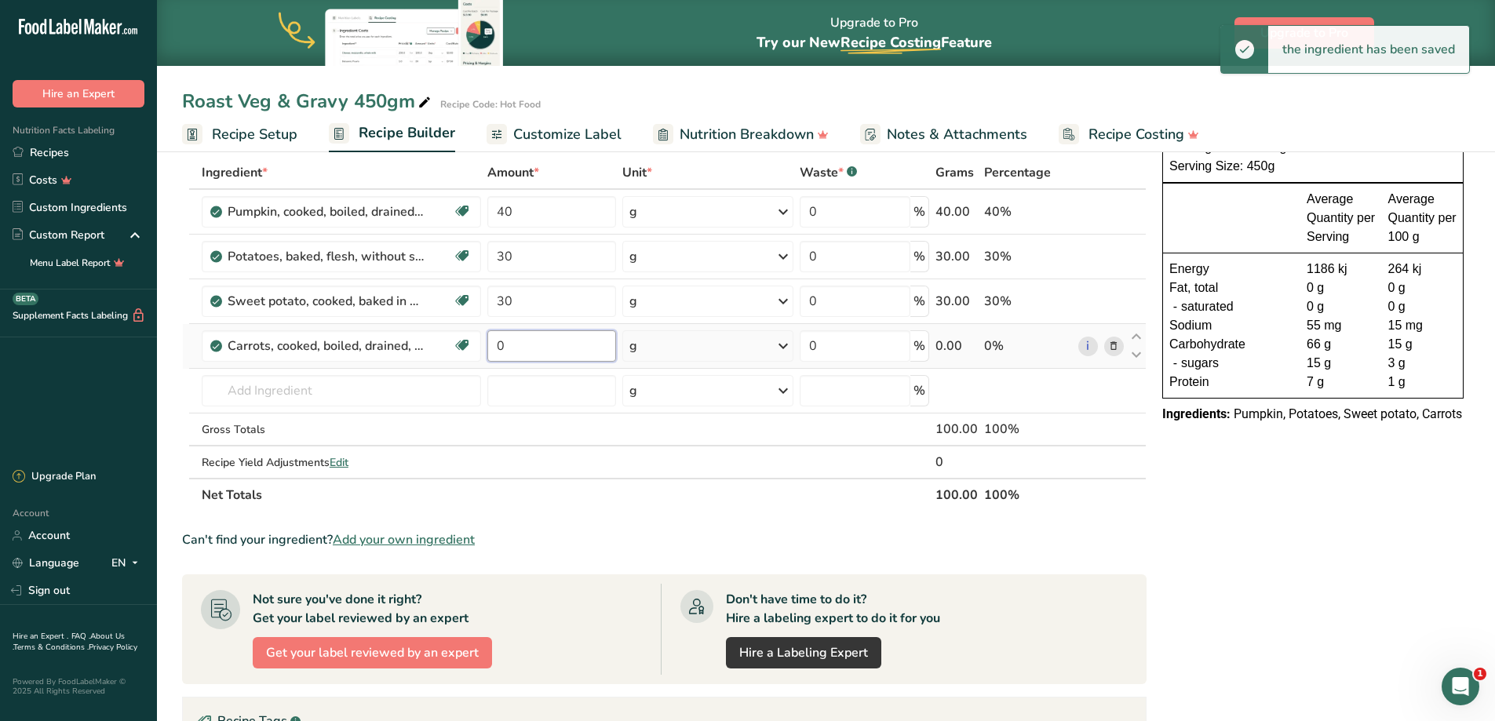
click at [533, 341] on input "0" at bounding box center [551, 345] width 129 height 31
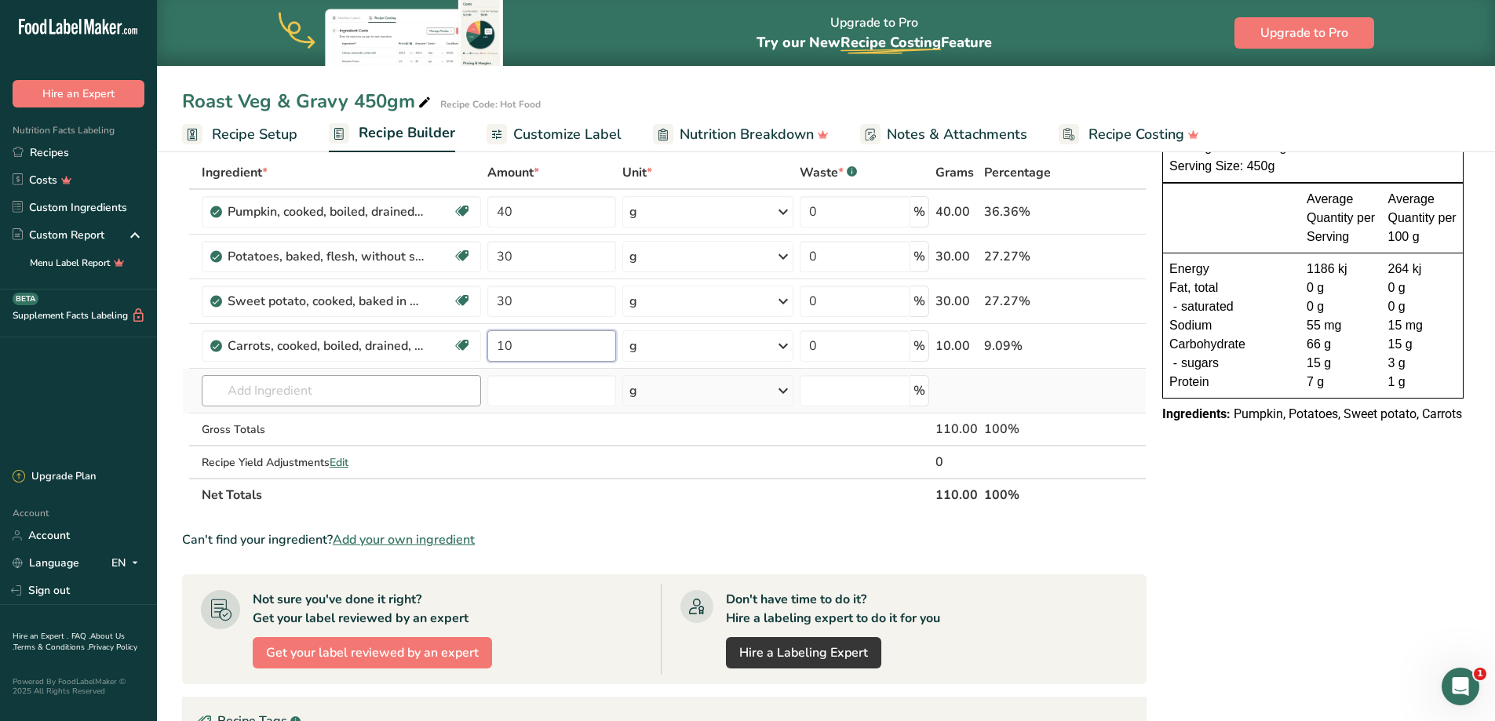
type input "10"
click at [321, 400] on div "Ingredient * Amount * Unit * Waste * .a-a{fill:#347362;}.b-a{fill:#fff;} Grams …" at bounding box center [664, 334] width 965 height 356
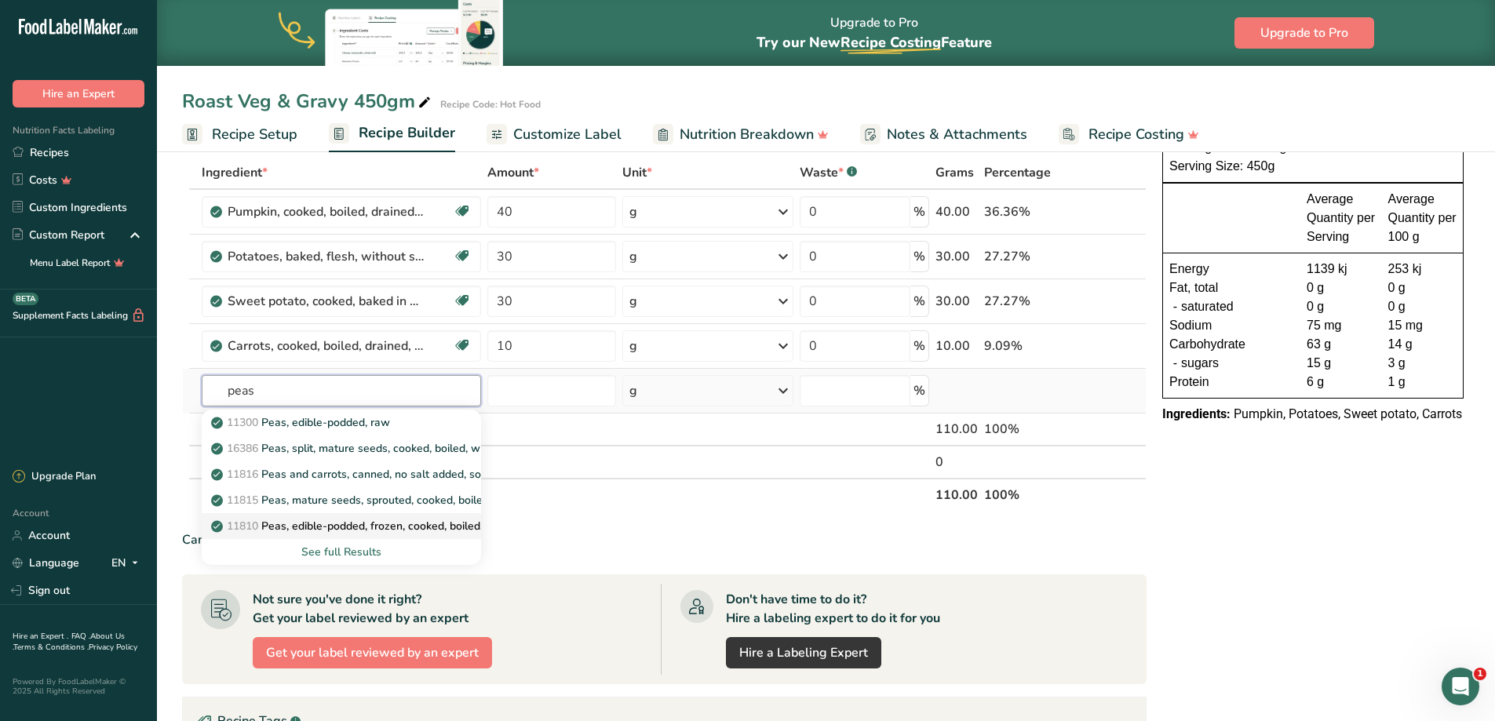
type input "peas"
click at [429, 525] on p "11810 Peas, edible-podded, frozen, cooked, boiled, drained, with salt" at bounding box center [393, 526] width 359 height 16
type input "Peas, edible-podded, frozen, cooked, boiled, drained, with salt"
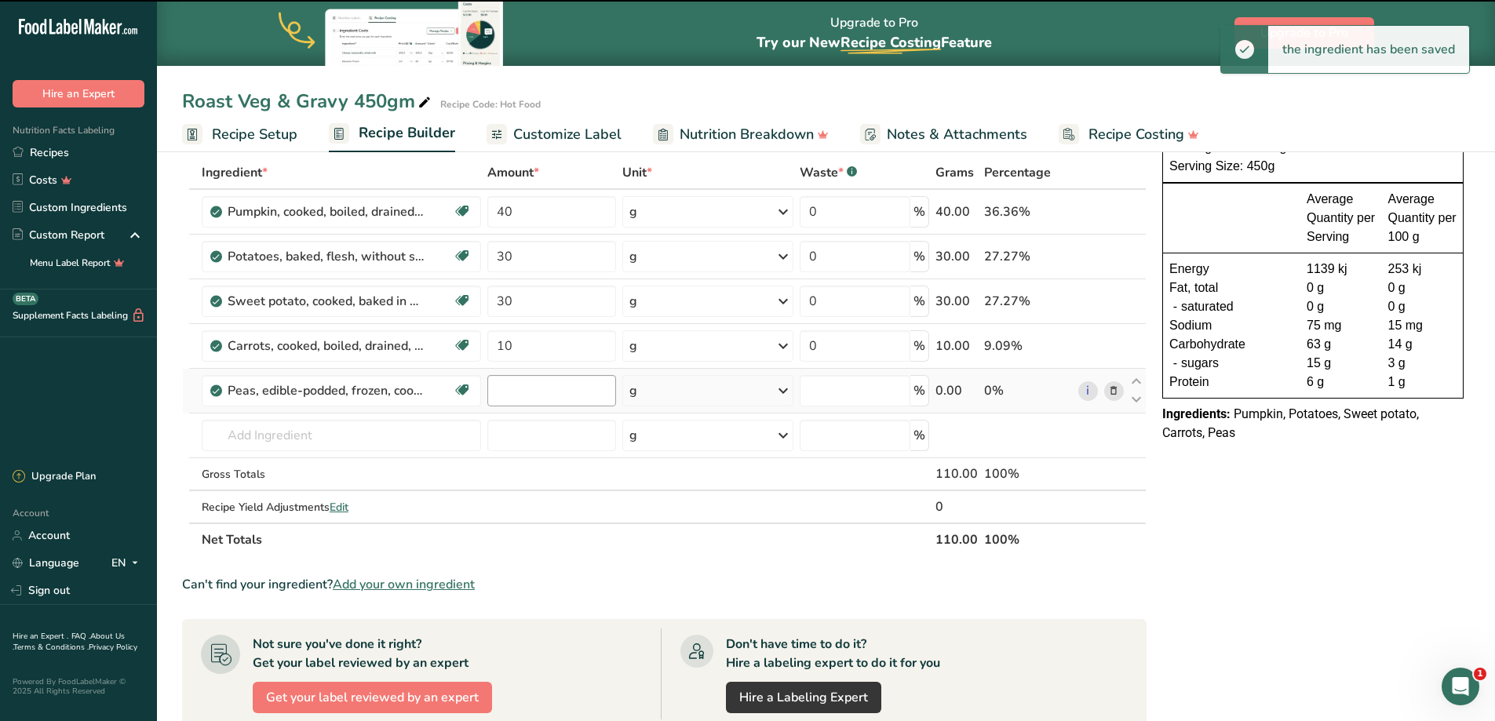
type input "0"
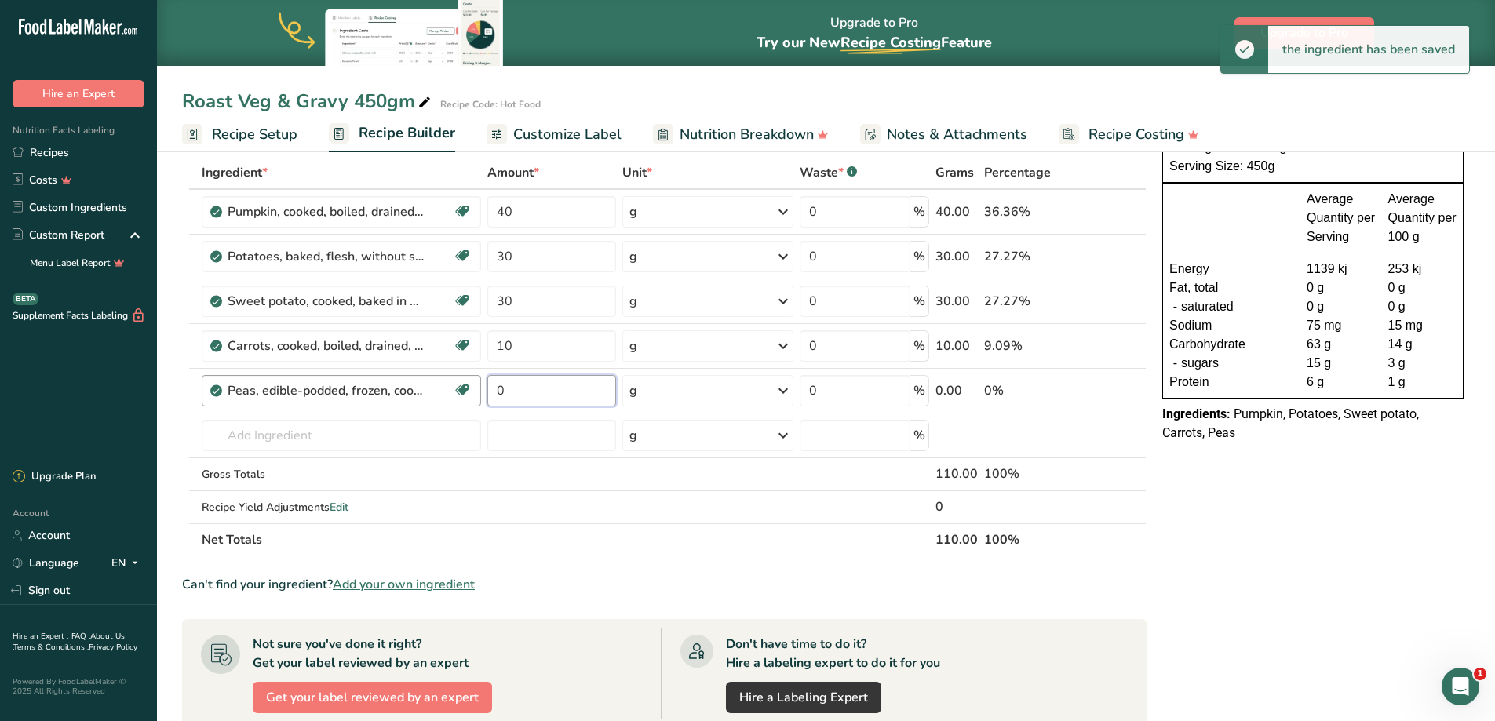
drag, startPoint x: 558, startPoint y: 394, endPoint x: 449, endPoint y: 399, distance: 109.2
click at [449, 399] on tr "Peas, edible-podded, frozen, cooked, boiled, drained, with salt Plant-based Pro…" at bounding box center [664, 391] width 963 height 45
type input "20"
click at [393, 431] on div "Ingredient * Amount * Unit * Waste * .a-a{fill:#347362;}.b-a{fill:#fff;} Grams …" at bounding box center [664, 356] width 965 height 400
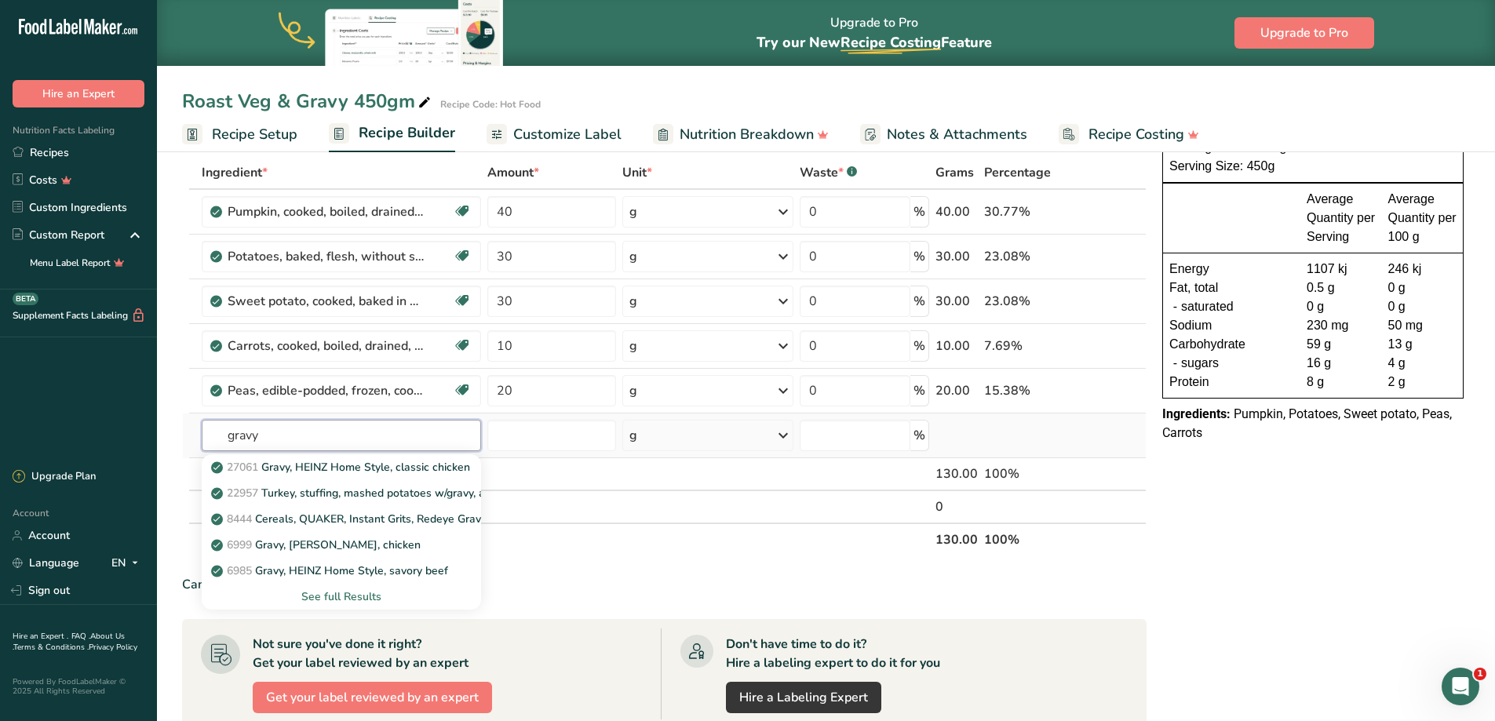
type input "gravy"
click at [360, 595] on div "See full Results" at bounding box center [341, 597] width 254 height 16
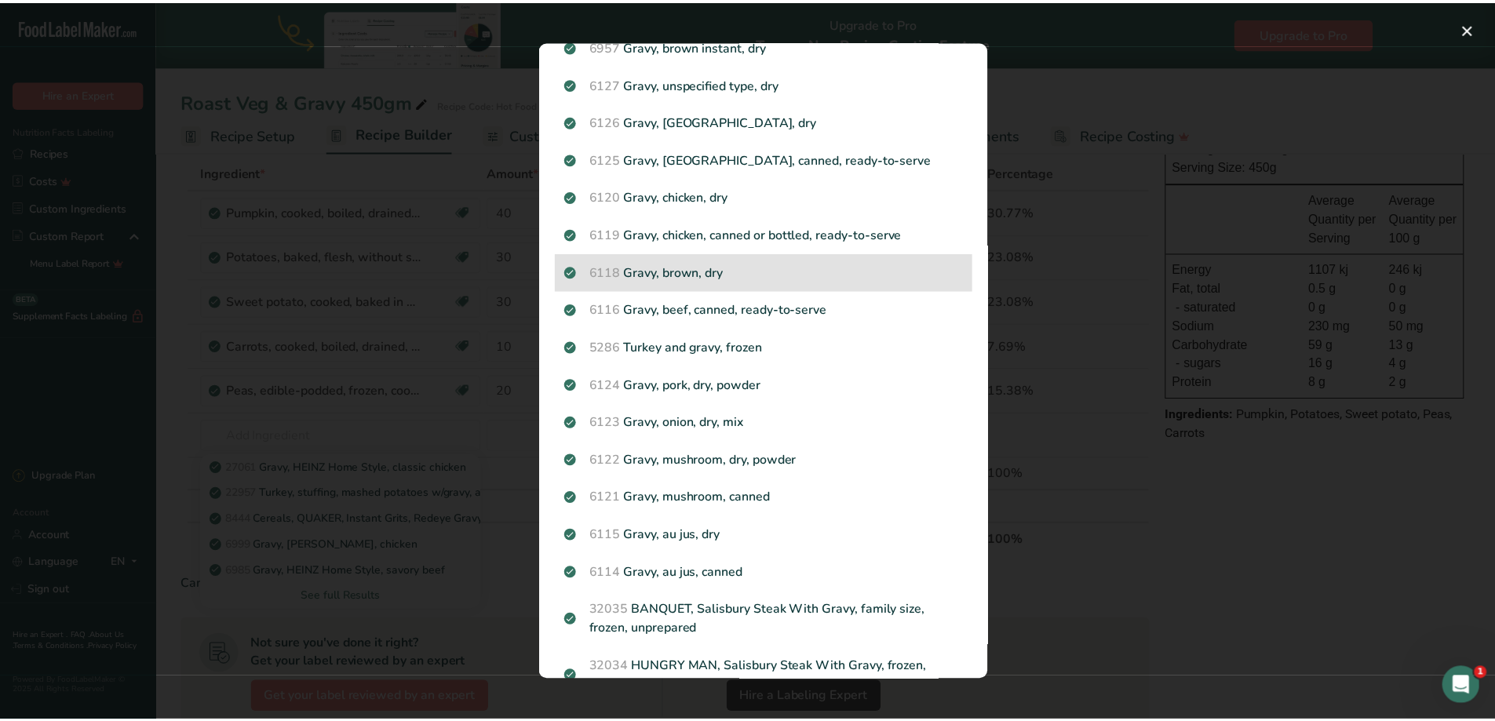
scroll to position [399, 0]
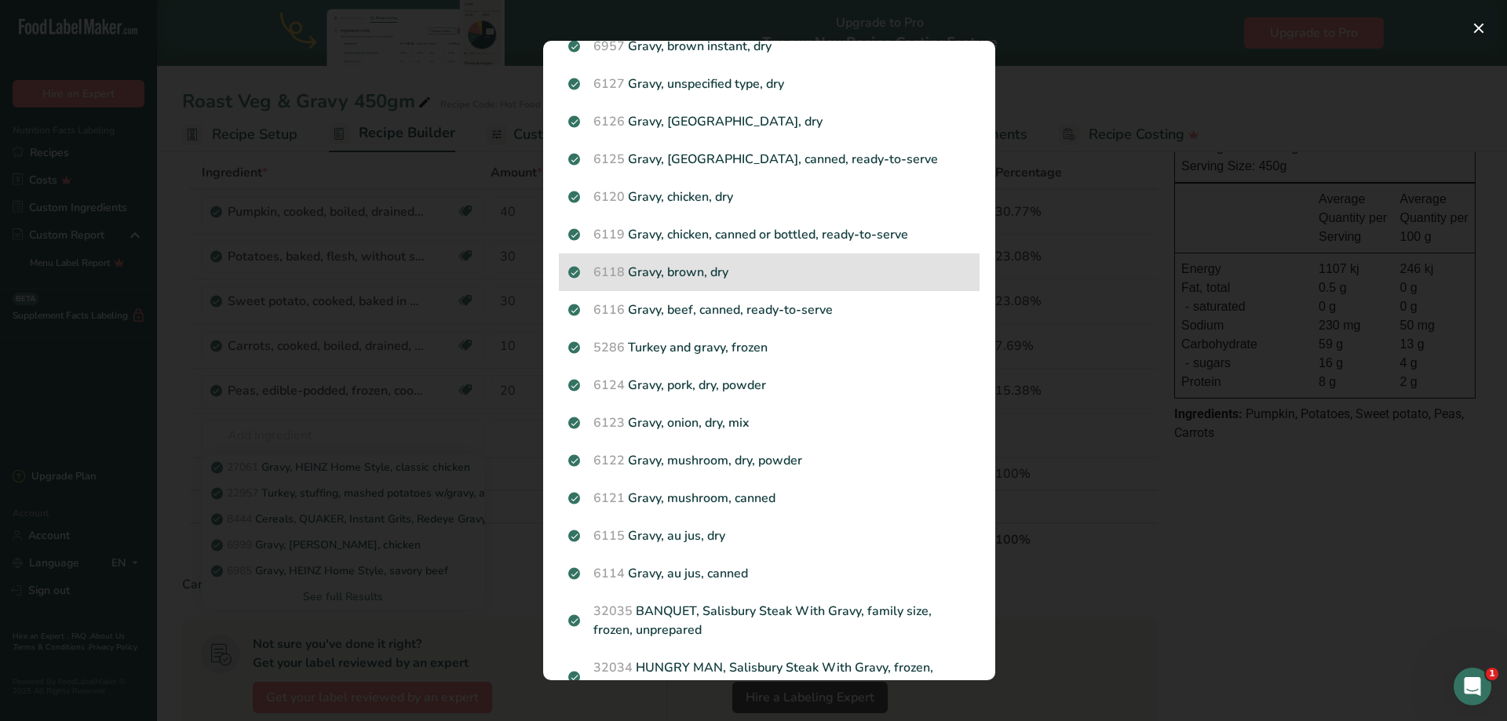
click at [709, 271] on p "6118 Gravy, brown, dry" at bounding box center [769, 272] width 402 height 19
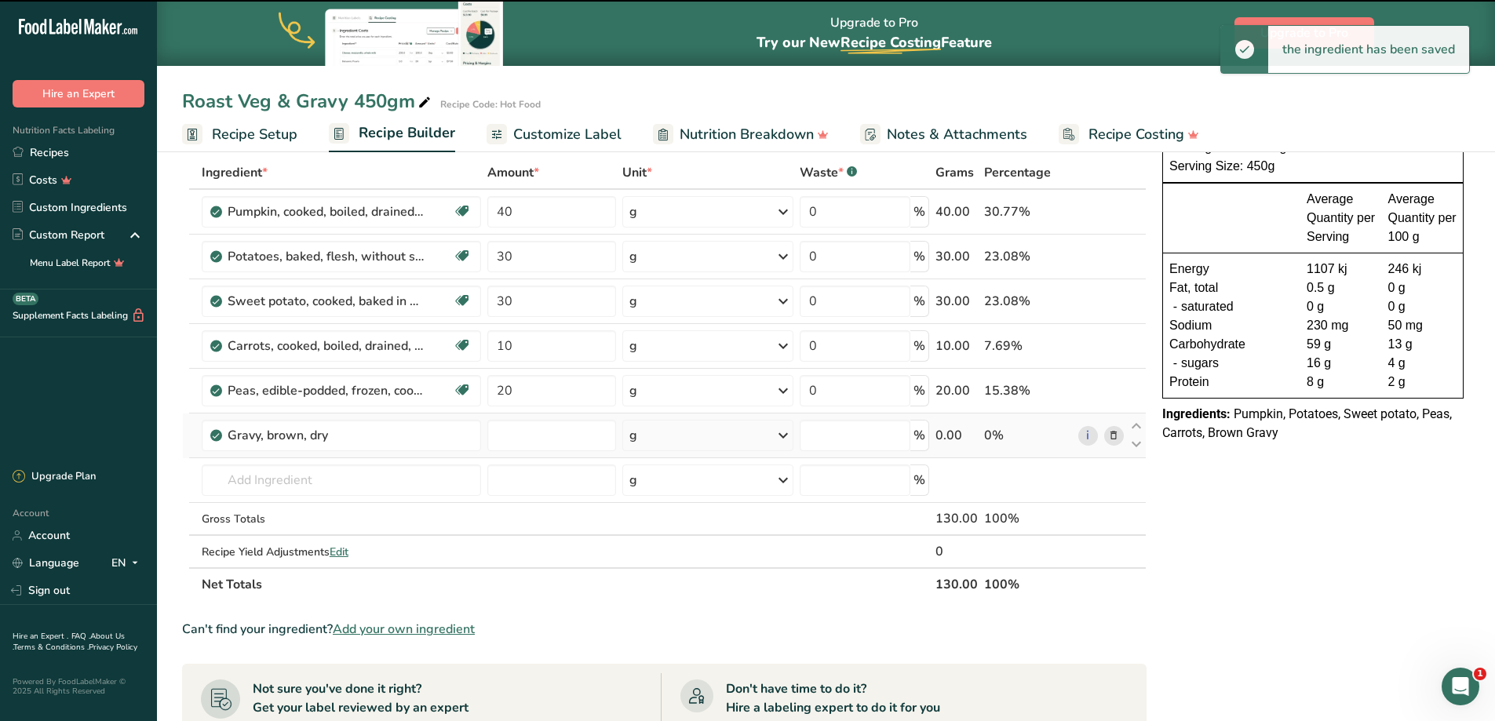
type input "0"
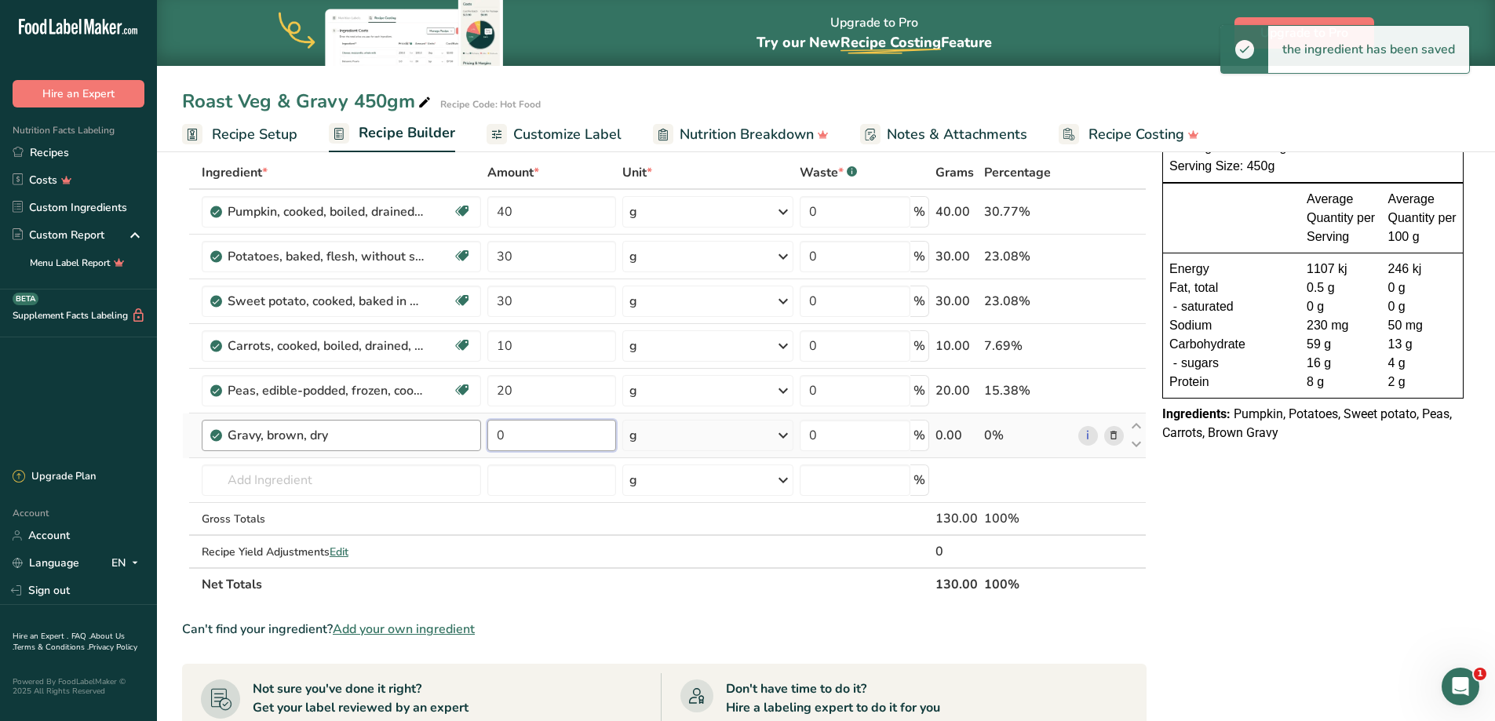
drag, startPoint x: 563, startPoint y: 438, endPoint x: 445, endPoint y: 445, distance: 117.9
click at [445, 445] on tr "Gravy, brown, dry 0 g Portions 1 tbsp Weight Units g kg mg See more Volume Unit…" at bounding box center [664, 436] width 963 height 45
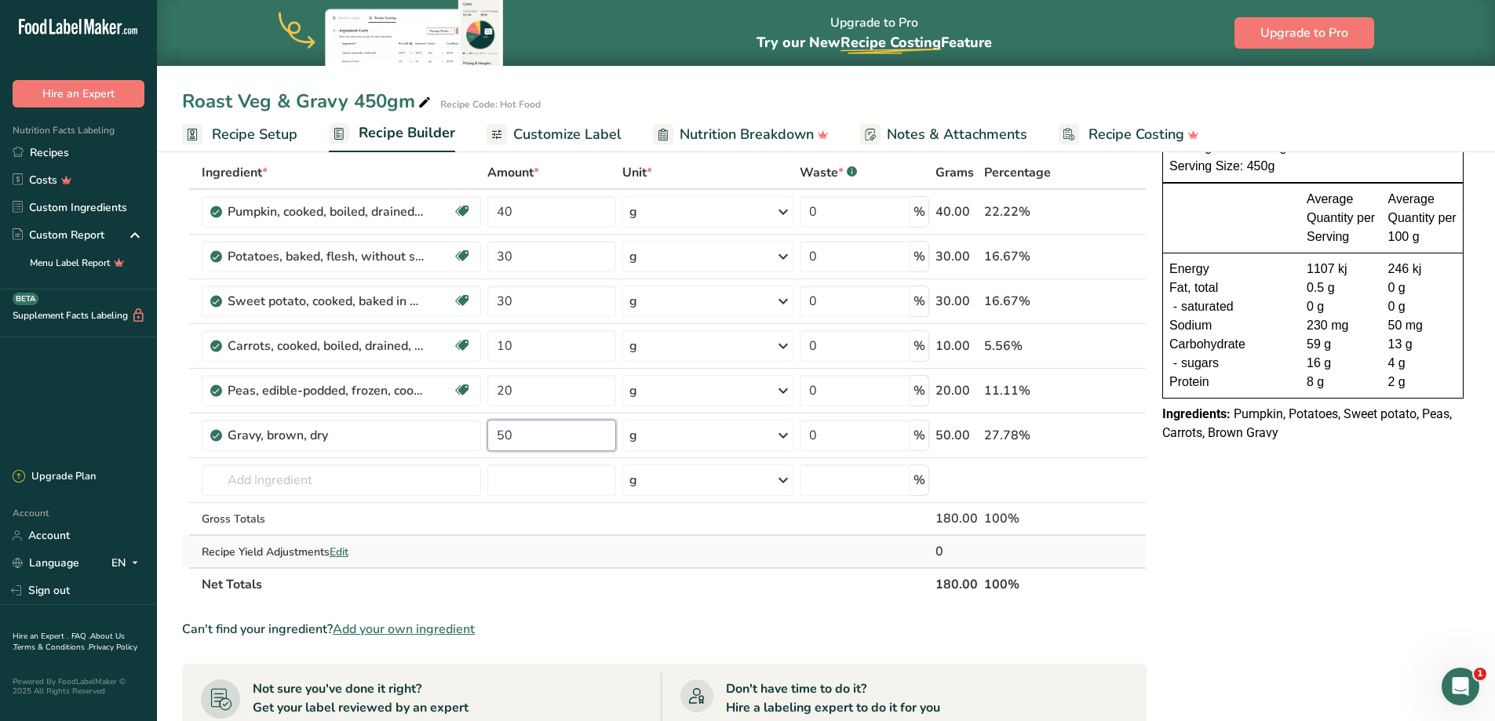
type input "50"
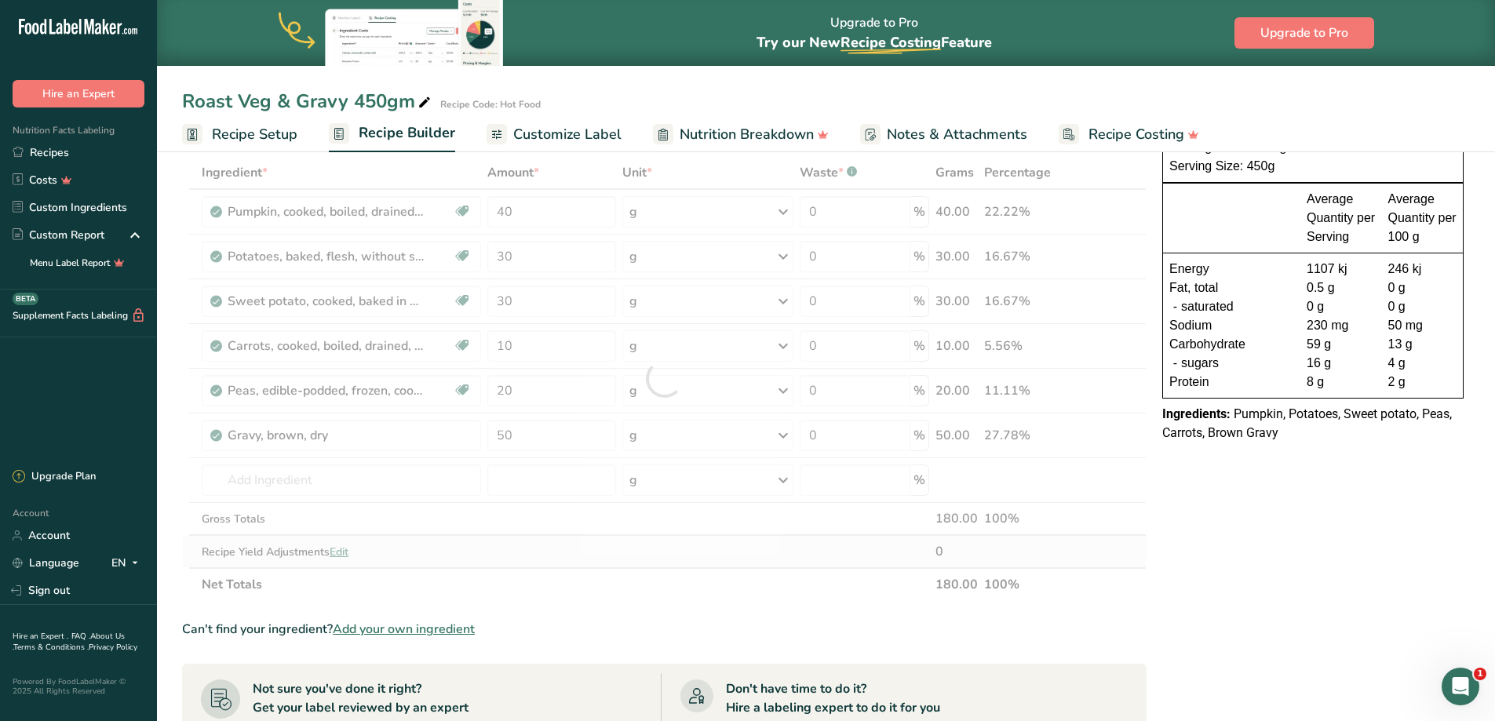
click at [606, 564] on div "Ingredient * Amount * Unit * Waste * .a-a{fill:#347362;}.b-a{fill:#fff;} Grams …" at bounding box center [664, 378] width 965 height 445
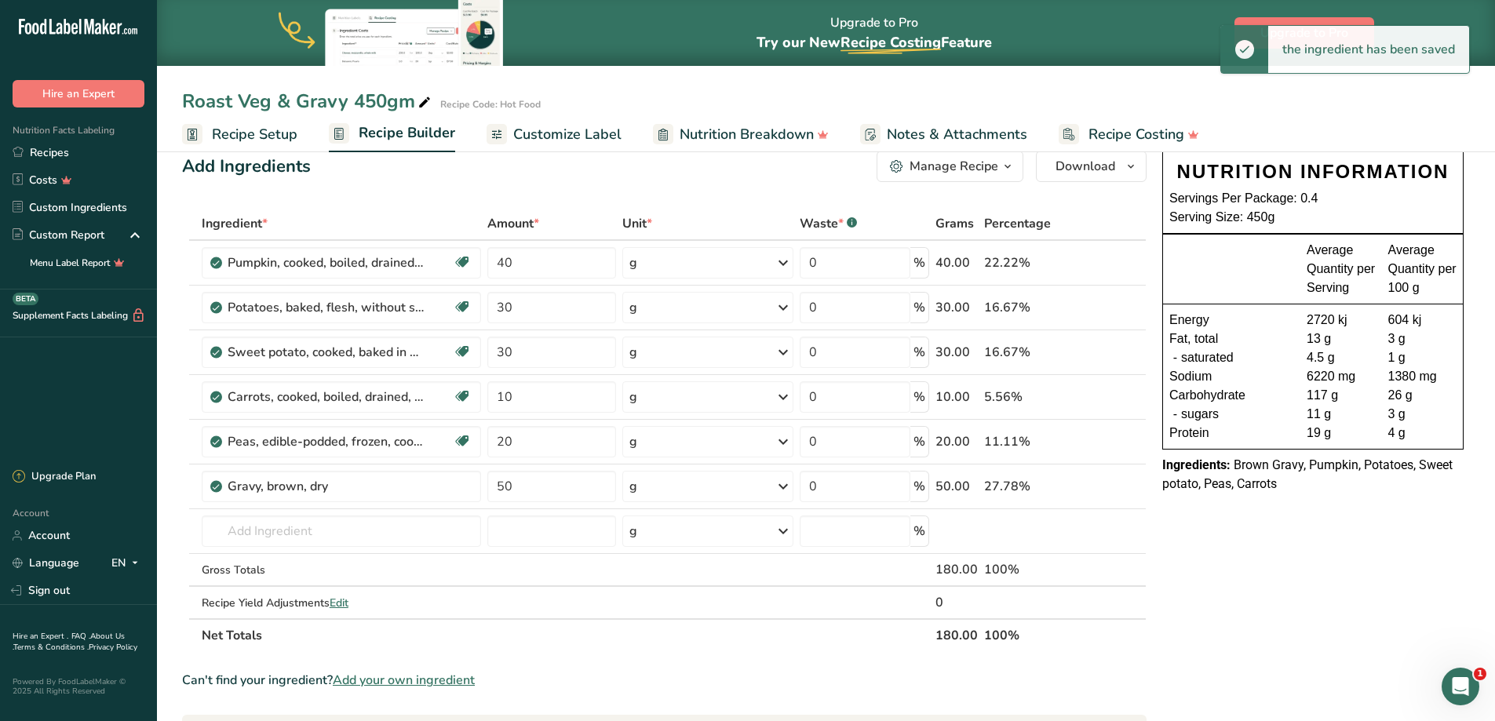
scroll to position [0, 0]
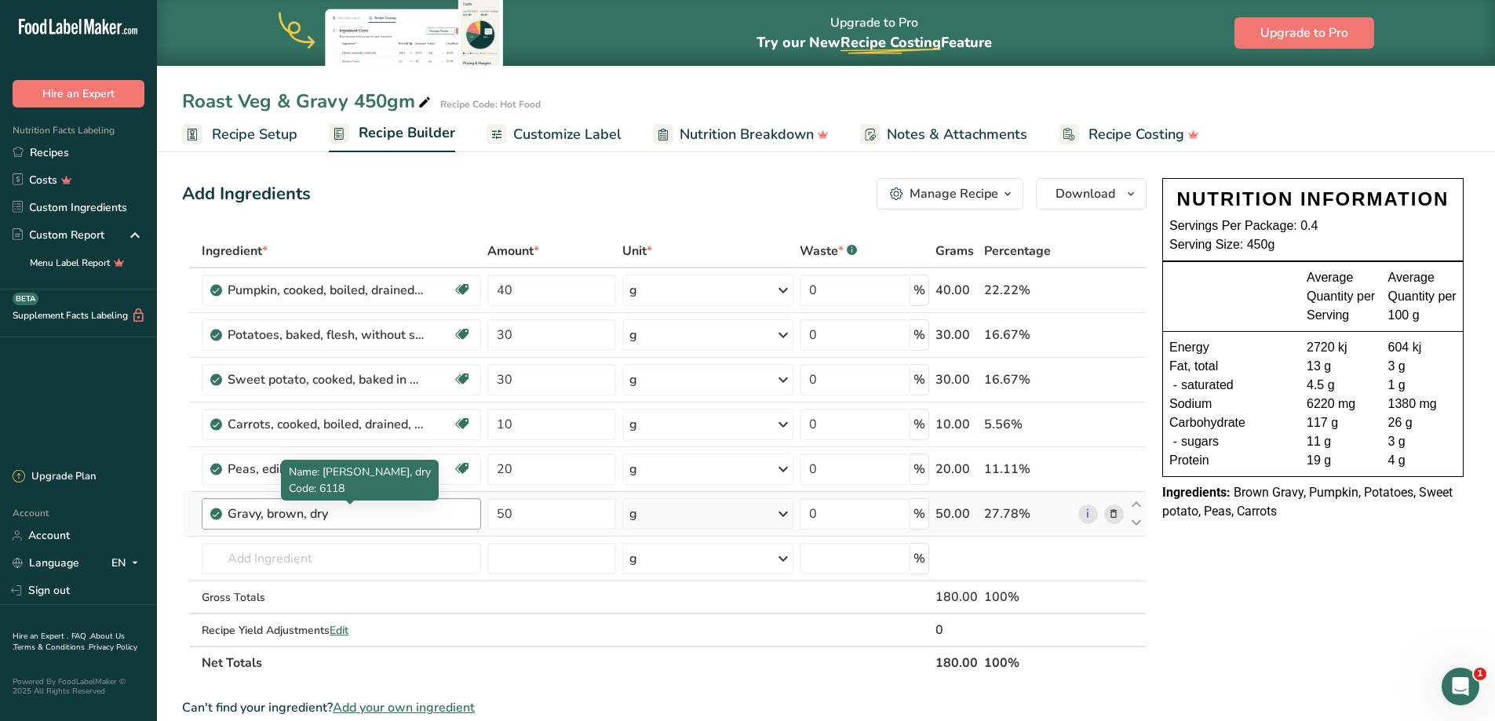
click at [370, 516] on div "Gravy, brown, dry" at bounding box center [326, 514] width 196 height 19
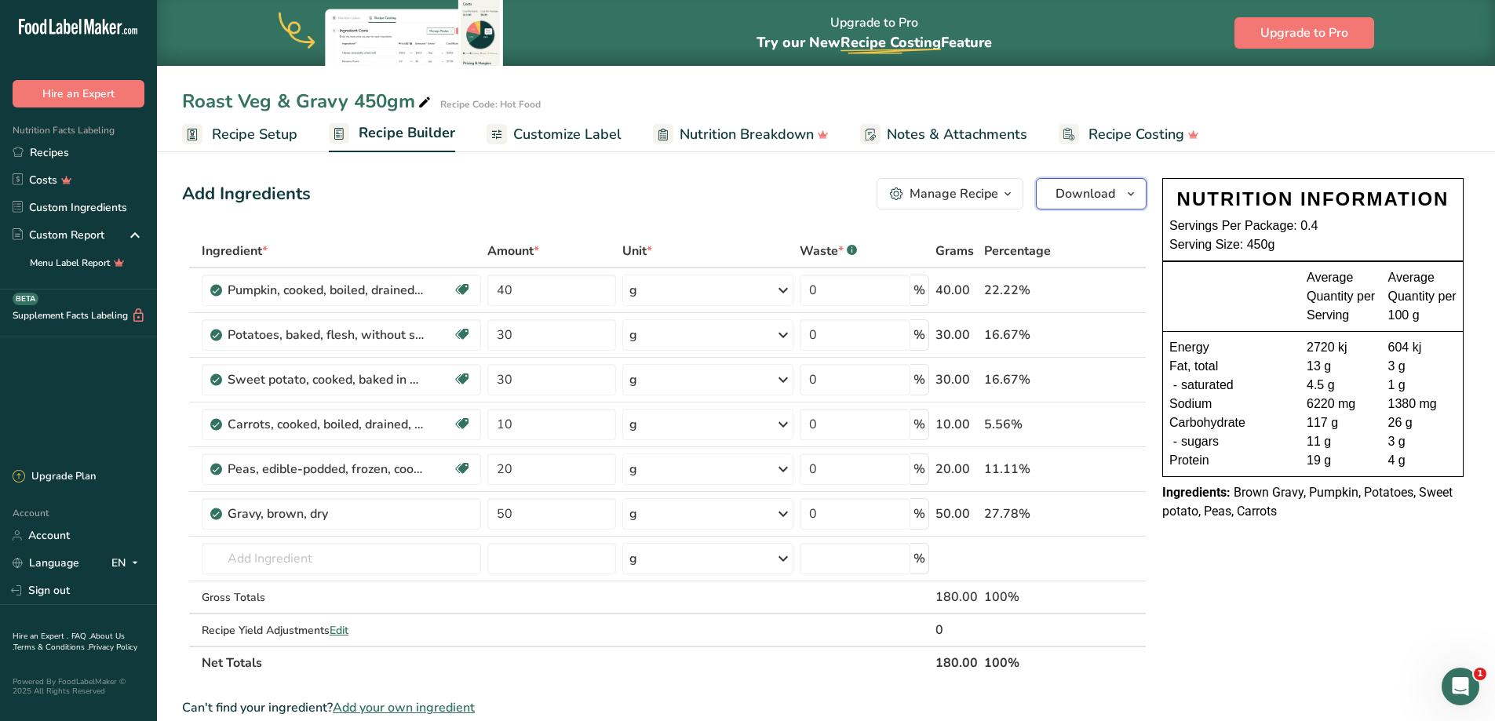
click at [1085, 197] on span "Download" at bounding box center [1086, 193] width 60 height 19
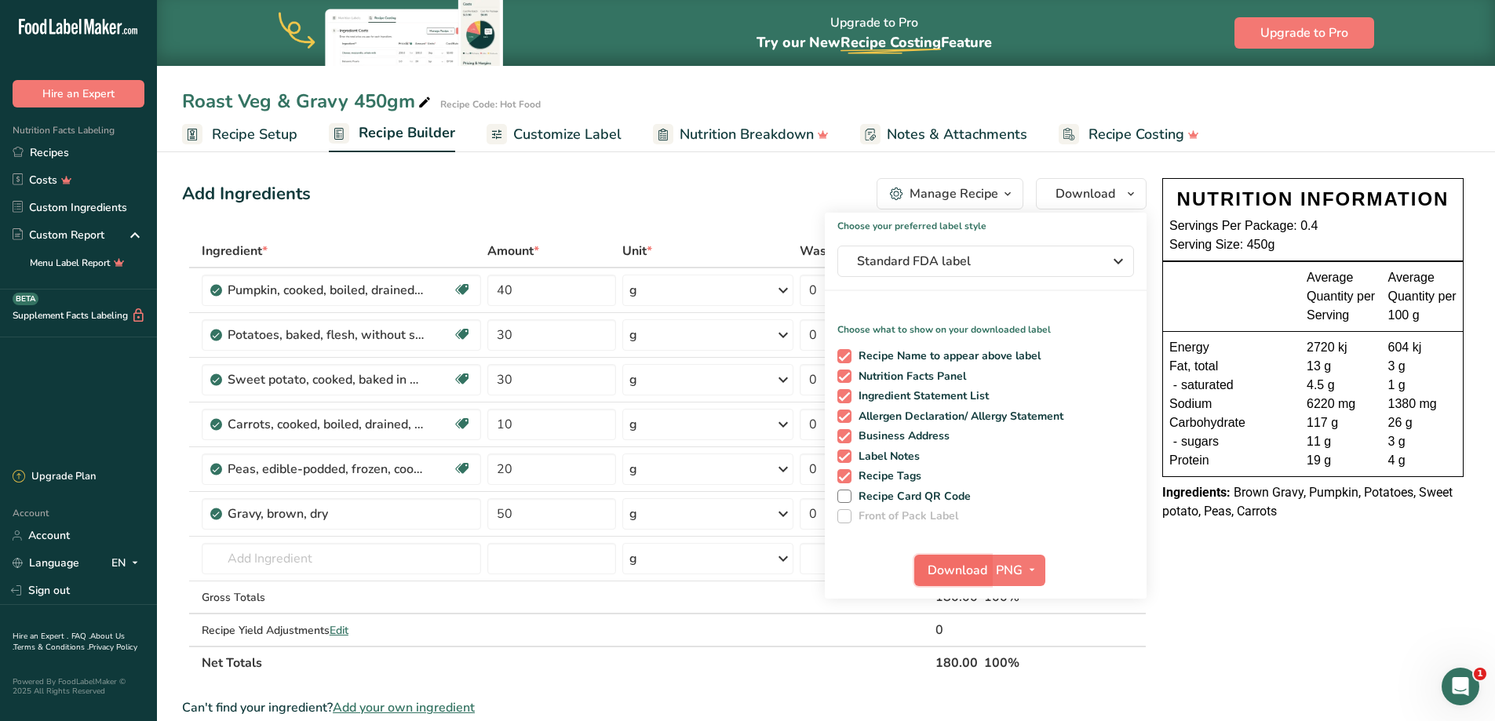
click at [964, 572] on span "Download" at bounding box center [958, 570] width 60 height 19
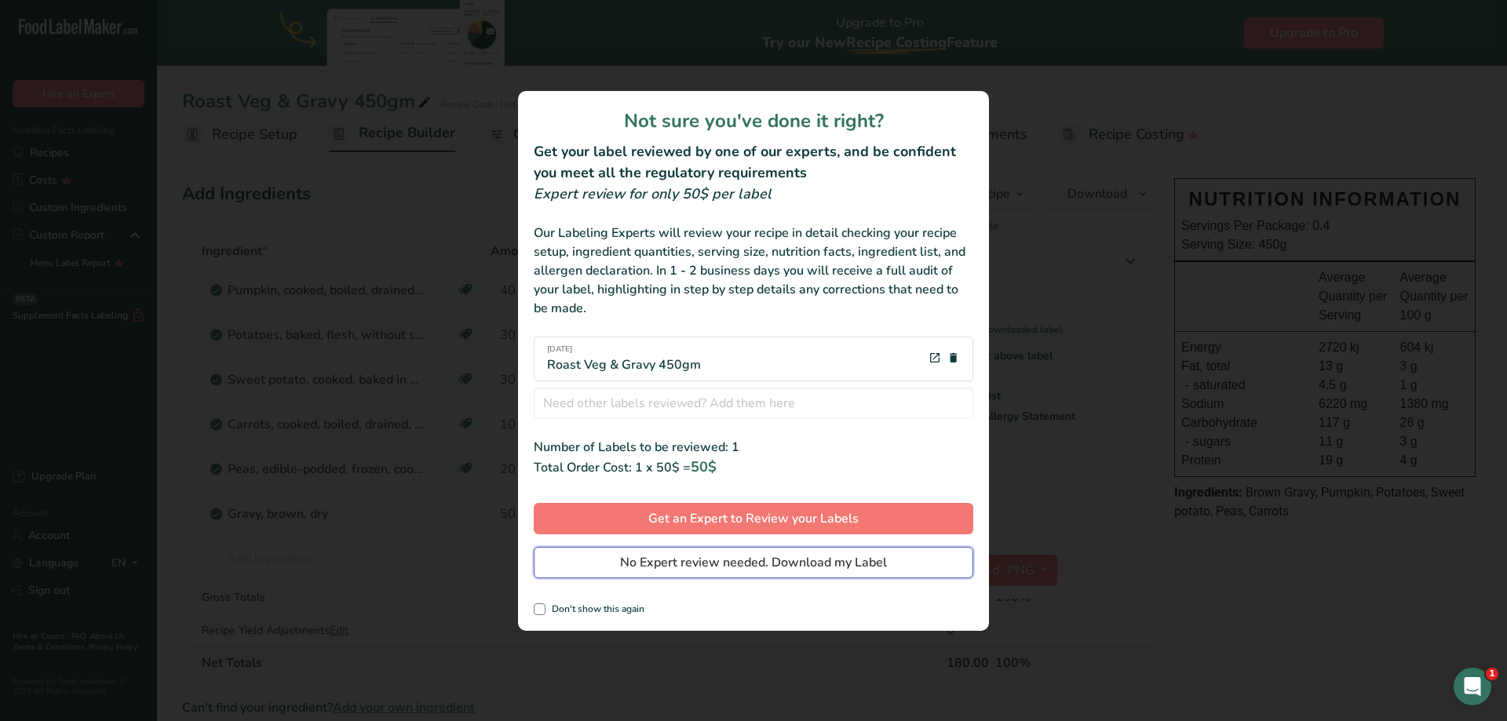
click at [632, 564] on span "No Expert review needed. Download my Label" at bounding box center [753, 562] width 267 height 19
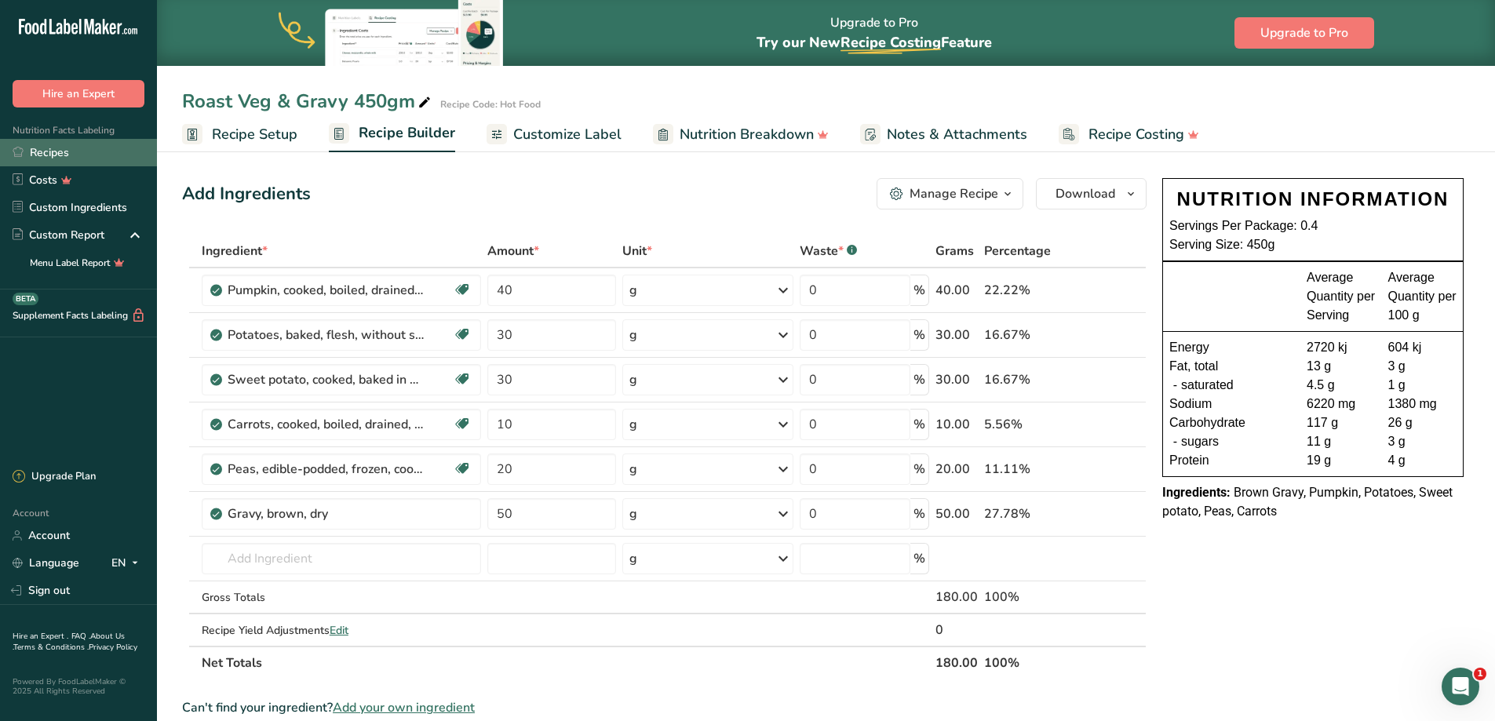
click at [77, 151] on link "Recipes" at bounding box center [78, 152] width 157 height 27
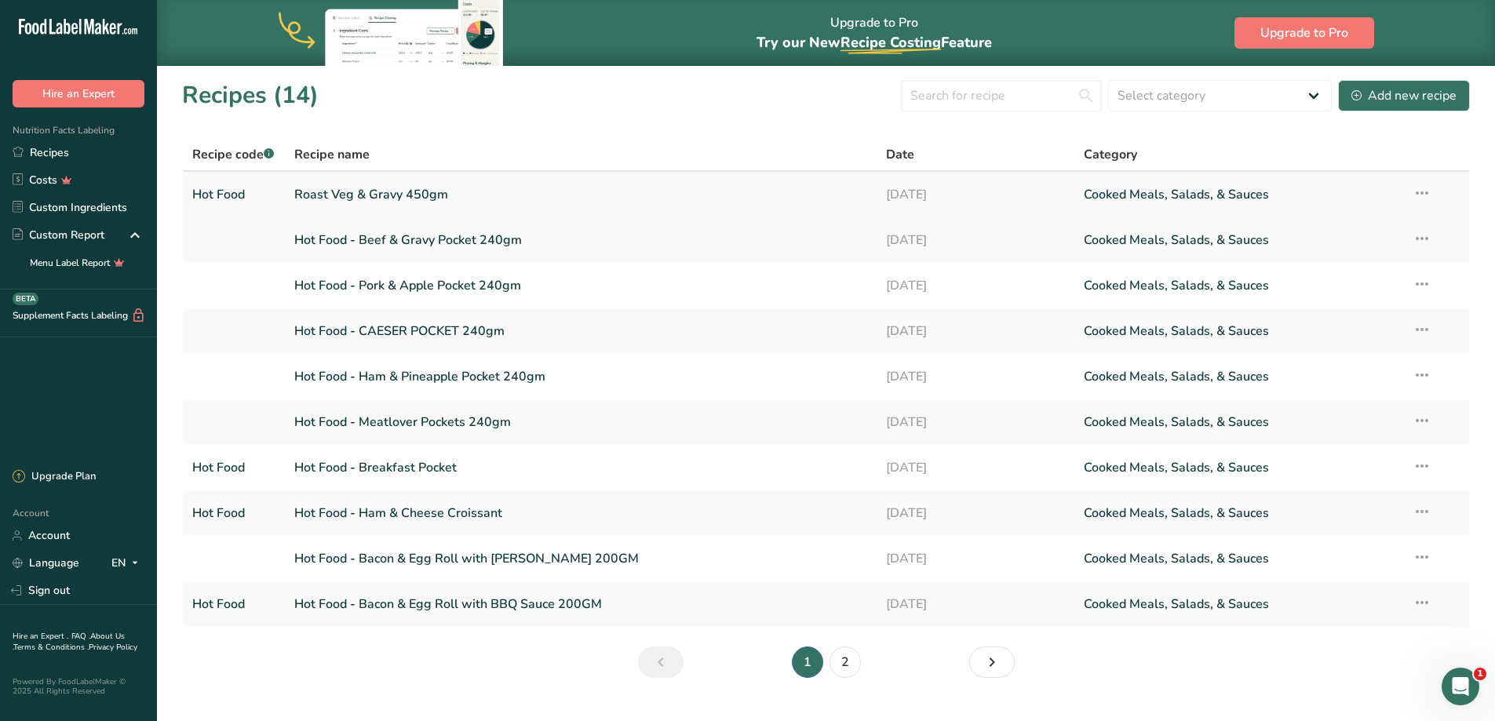
click at [1421, 195] on icon at bounding box center [1422, 193] width 19 height 28
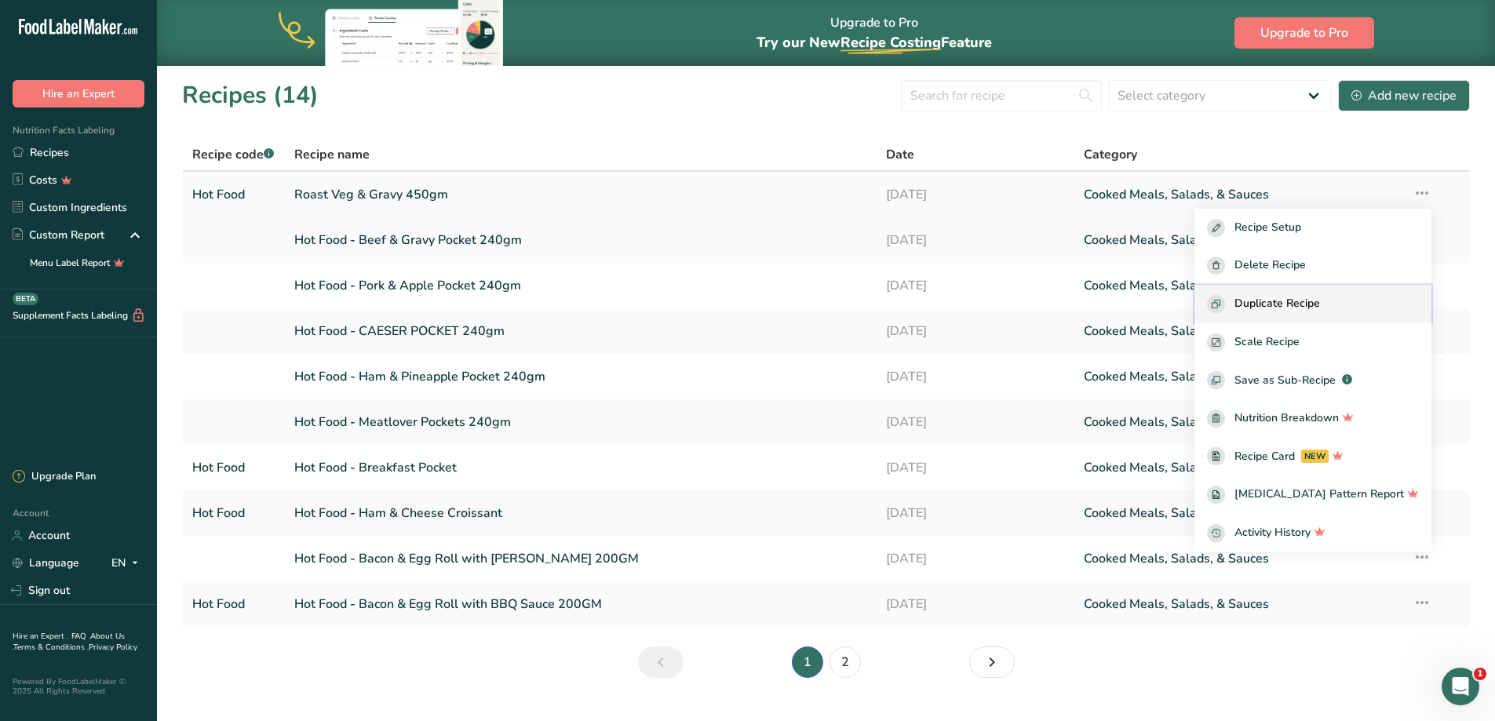
click at [1304, 308] on span "Duplicate Recipe" at bounding box center [1278, 304] width 86 height 18
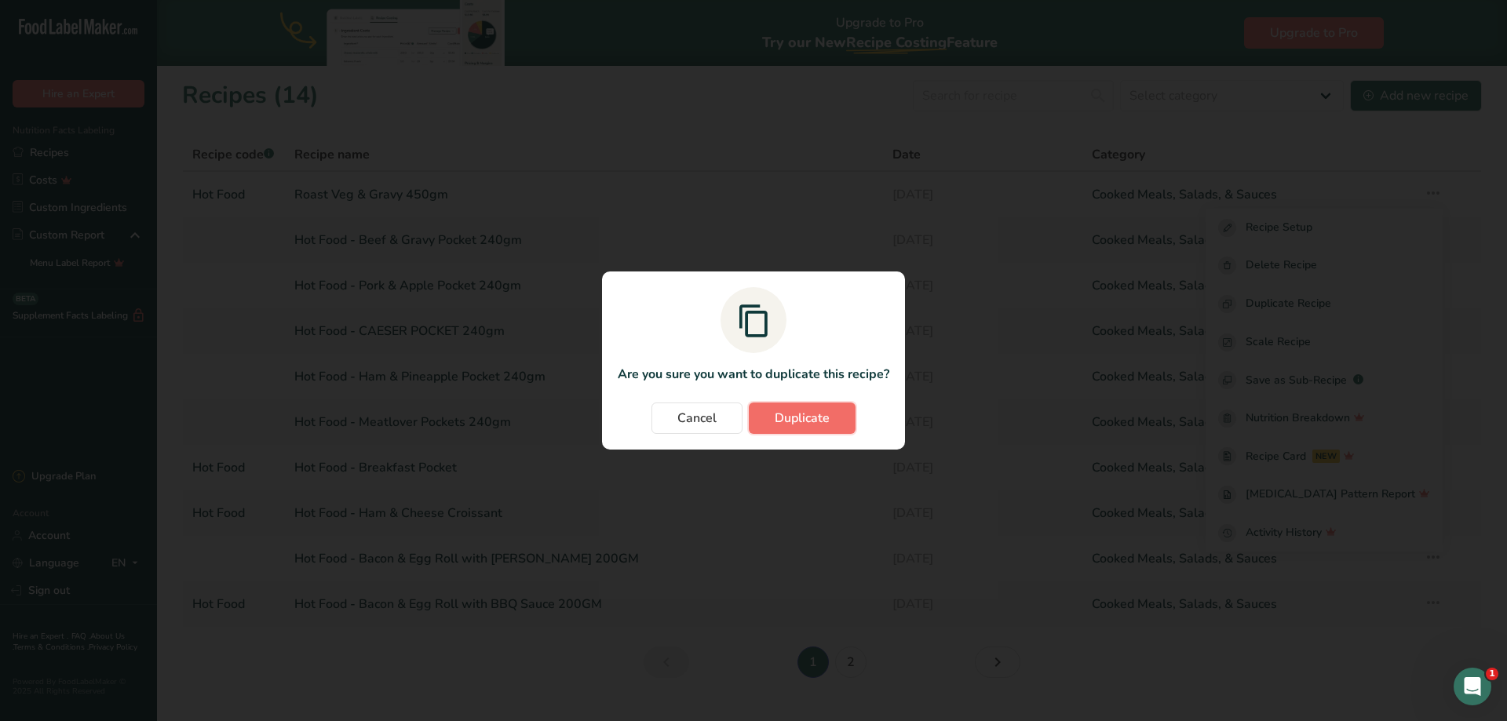
click at [780, 423] on span "Duplicate" at bounding box center [802, 418] width 55 height 19
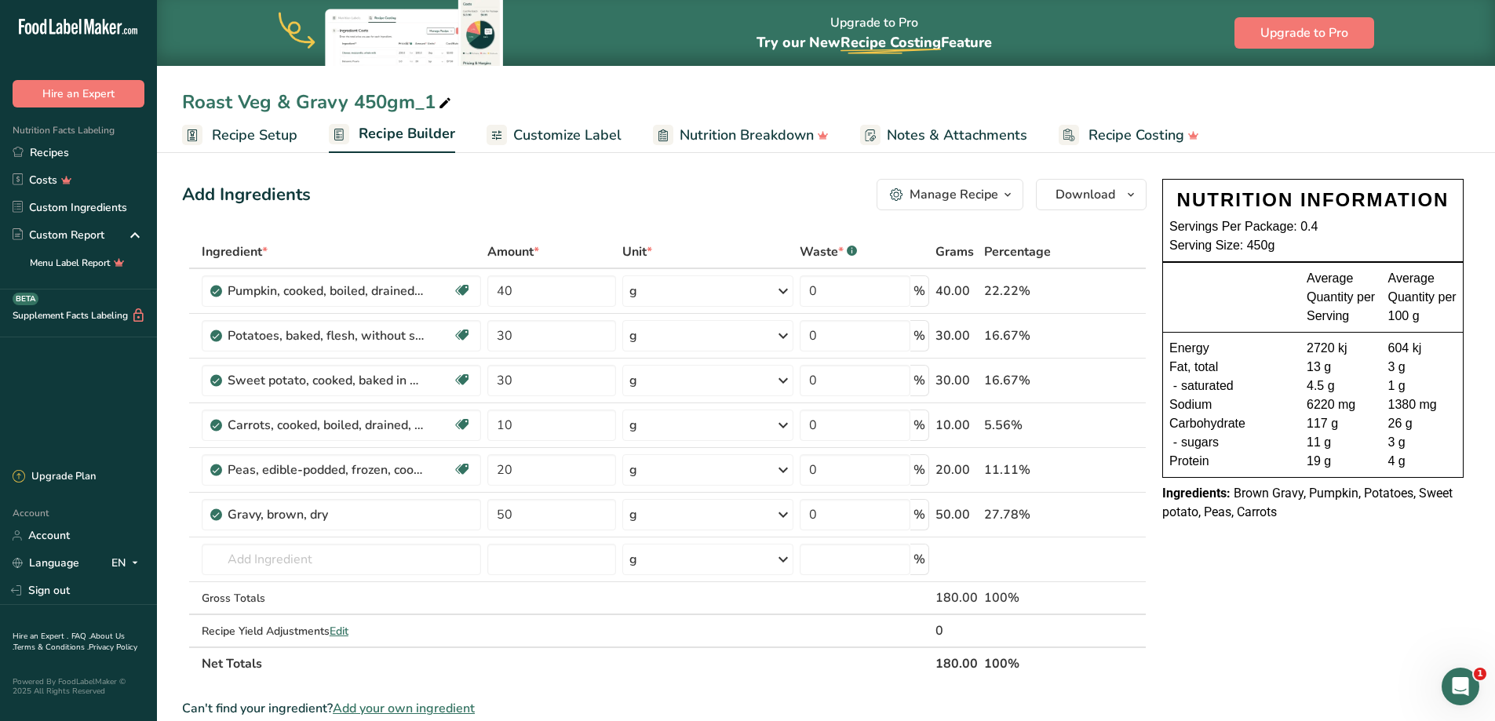
click at [436, 97] on span at bounding box center [445, 103] width 19 height 19
drag, startPoint x: 272, startPoint y: 101, endPoint x: 241, endPoint y: 98, distance: 30.8
click at [241, 98] on input "Roast Veg & Gravy 450gm_1" at bounding box center [826, 102] width 1288 height 28
drag, startPoint x: 282, startPoint y: 97, endPoint x: 719, endPoint y: 76, distance: 437.6
click at [718, 77] on div "Roast Beef & Gravy 450gm_1 Recipe Setup Recipe Builder Customize Label Nutritio…" at bounding box center [826, 76] width 1338 height 153
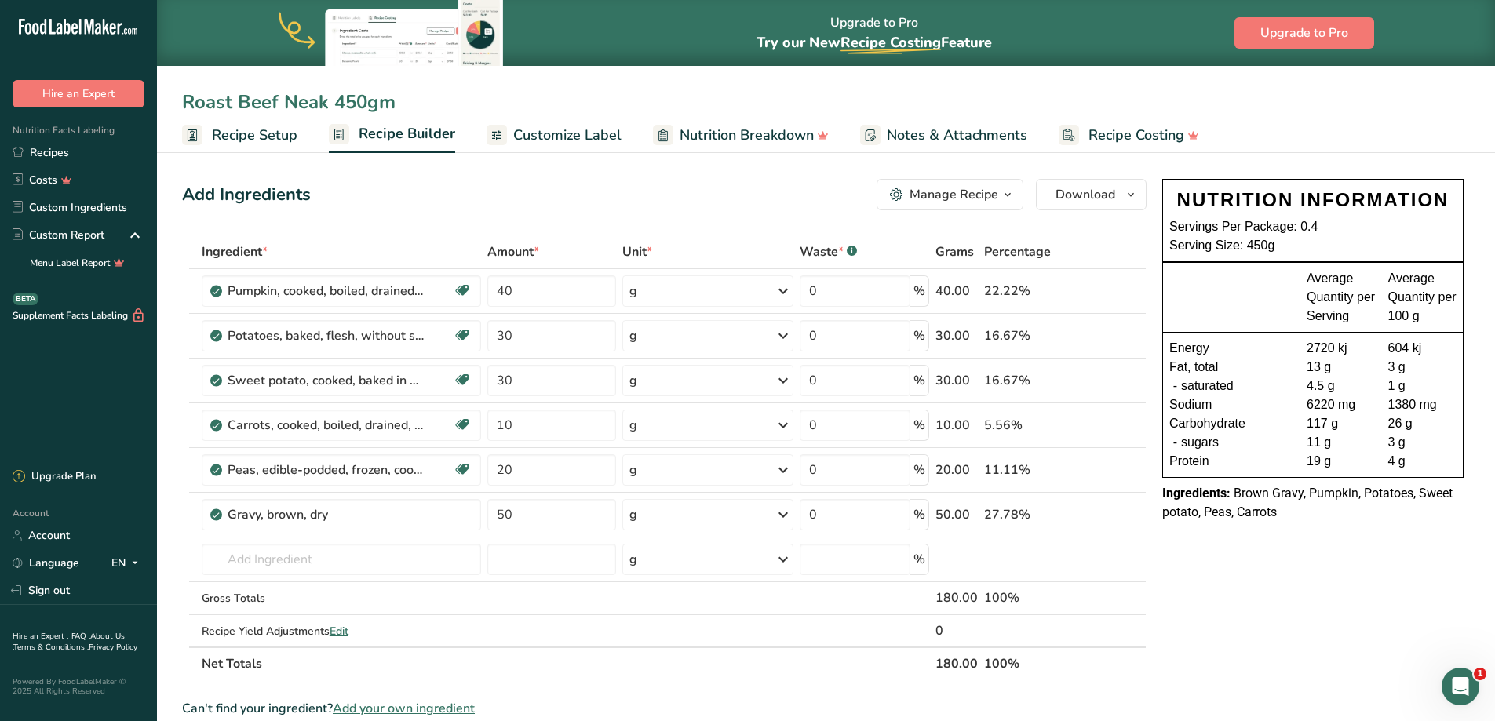
click at [320, 95] on input "Roast Beef Neak 450gm" at bounding box center [826, 102] width 1288 height 28
type input "Roast Beef Meal 450gm"
drag, startPoint x: 528, startPoint y: 336, endPoint x: 451, endPoint y: 333, distance: 77.0
click at [451, 333] on tr "Potatoes, baked, flesh, without salt Source of Antioxidants Dairy free Gluten f…" at bounding box center [664, 336] width 963 height 45
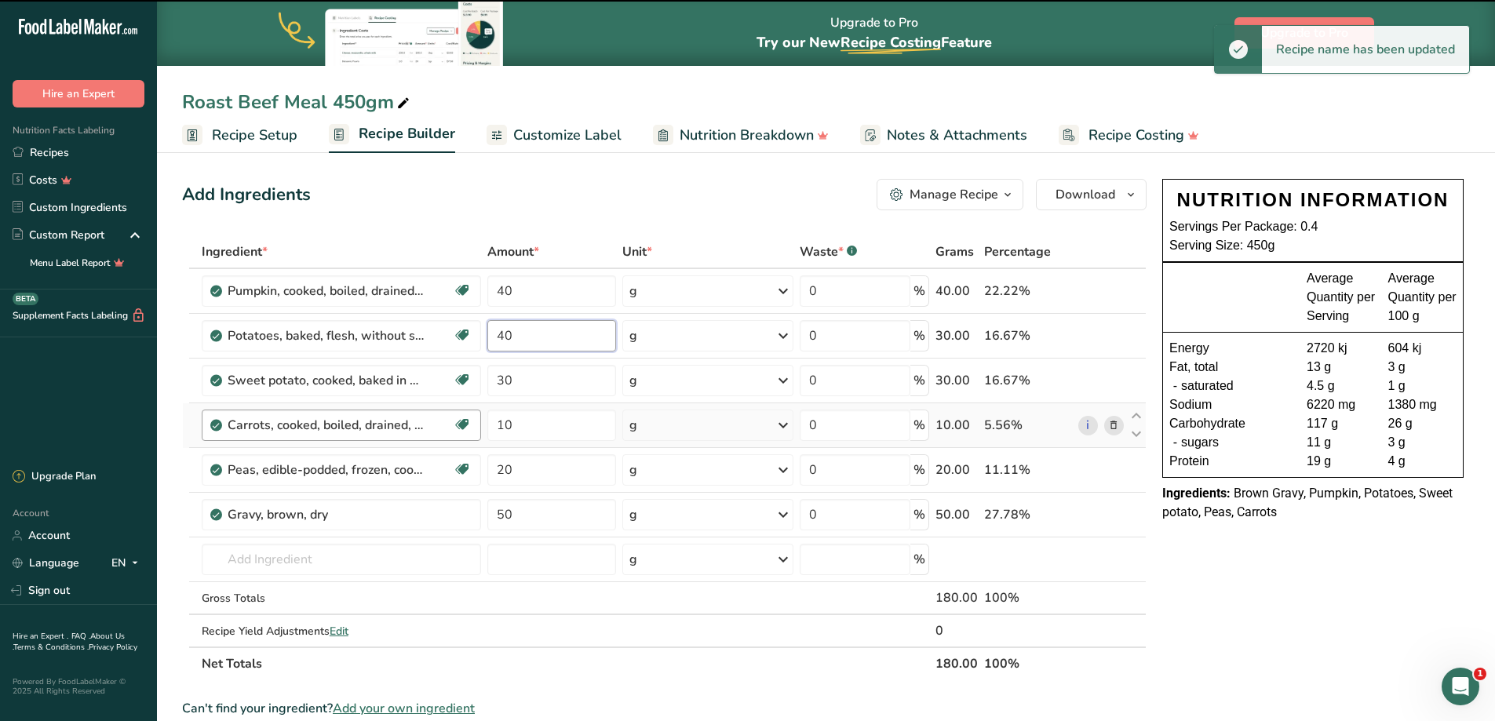
type input "30"
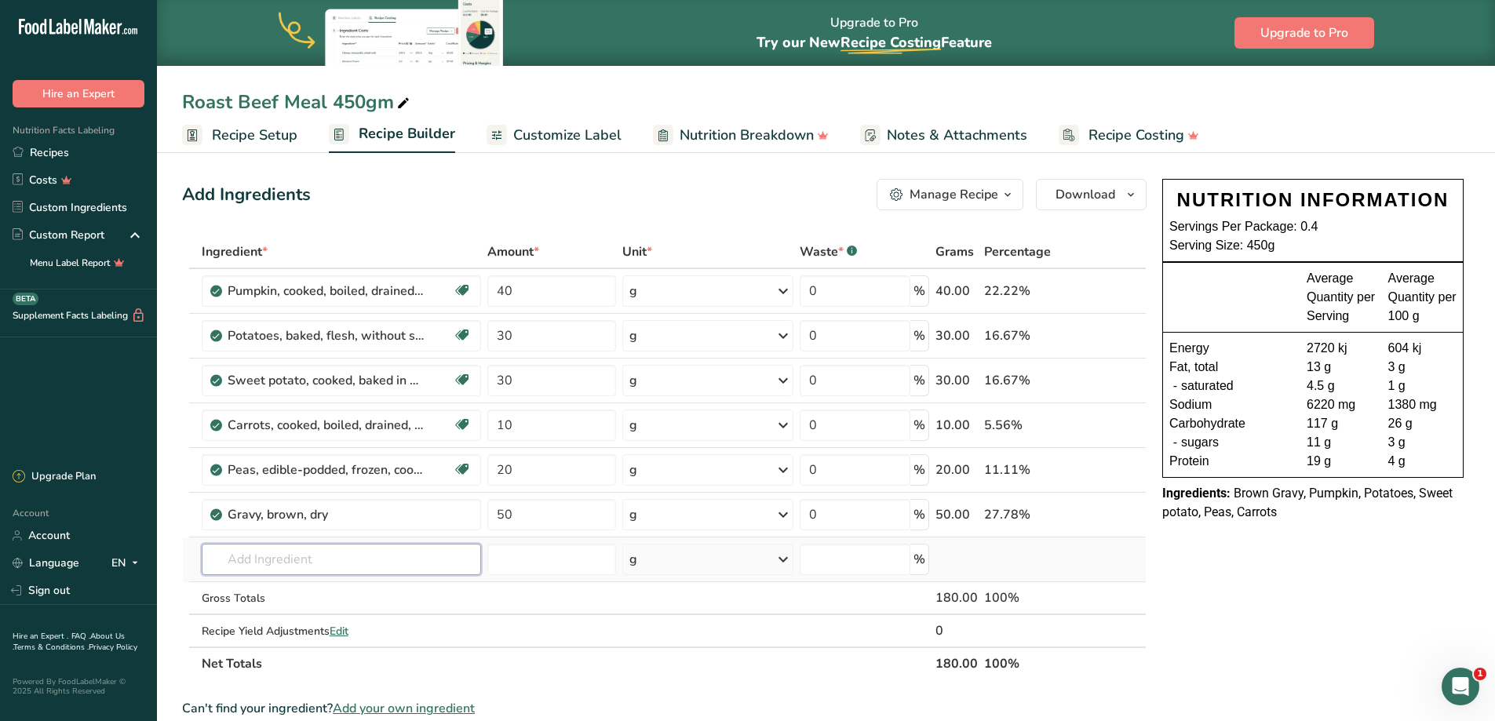
click at [301, 562] on div "Ingredient * Amount * Unit * Waste * .a-a{fill:#347362;}.b-a{fill:#fff;} Grams …" at bounding box center [664, 457] width 965 height 445
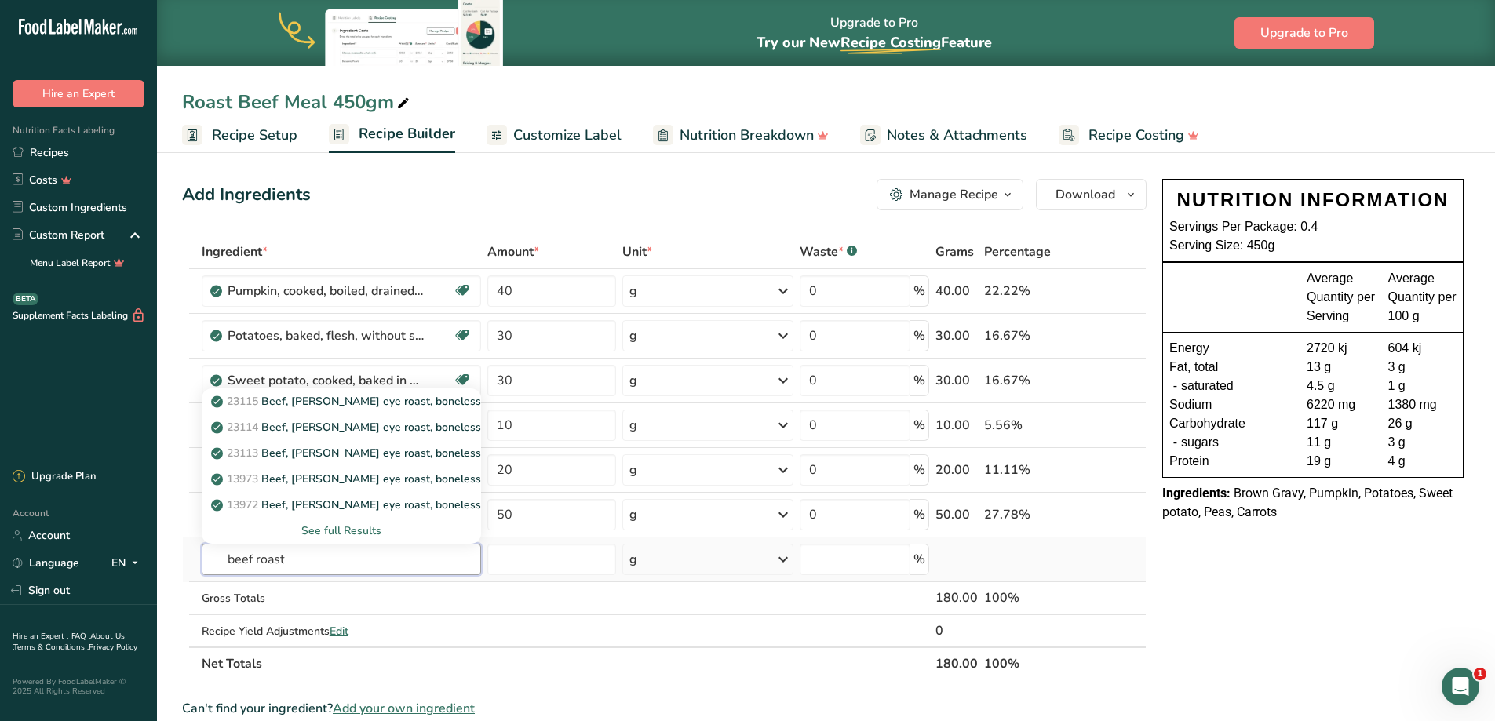
type input "beef roast"
click at [341, 527] on div "See full Results" at bounding box center [341, 531] width 254 height 16
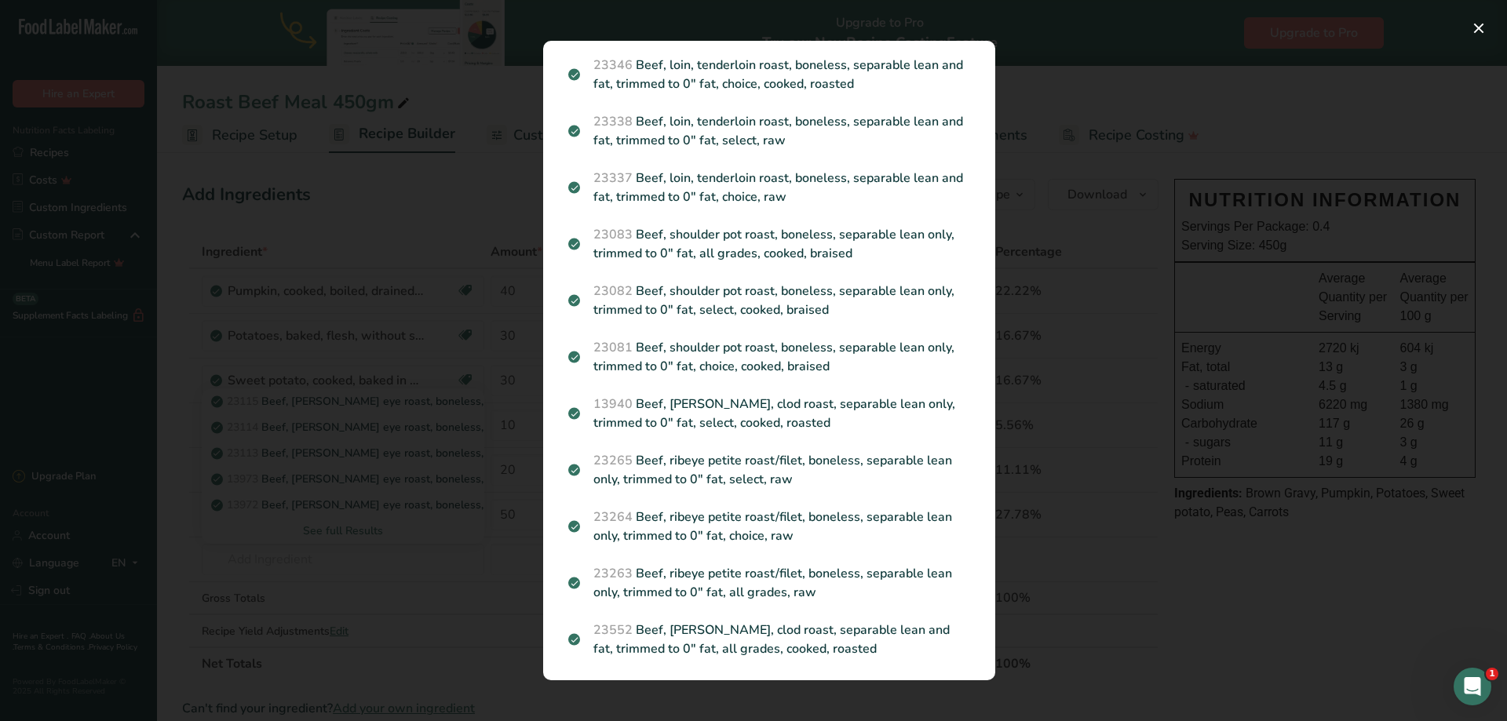
scroll to position [1621, 0]
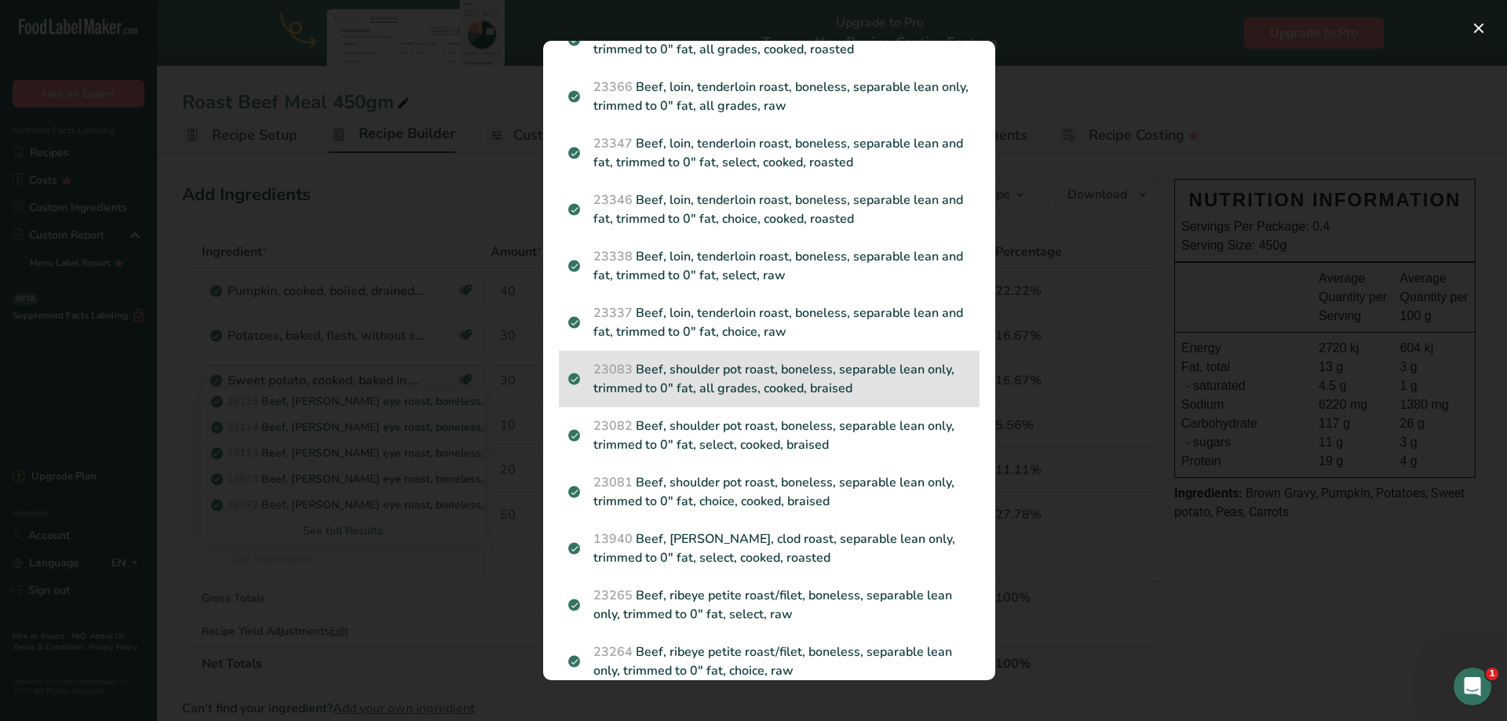
click at [910, 360] on p "23083 Beef, shoulder pot roast, boneless, separable lean only, trimmed to 0" fa…" at bounding box center [769, 379] width 402 height 38
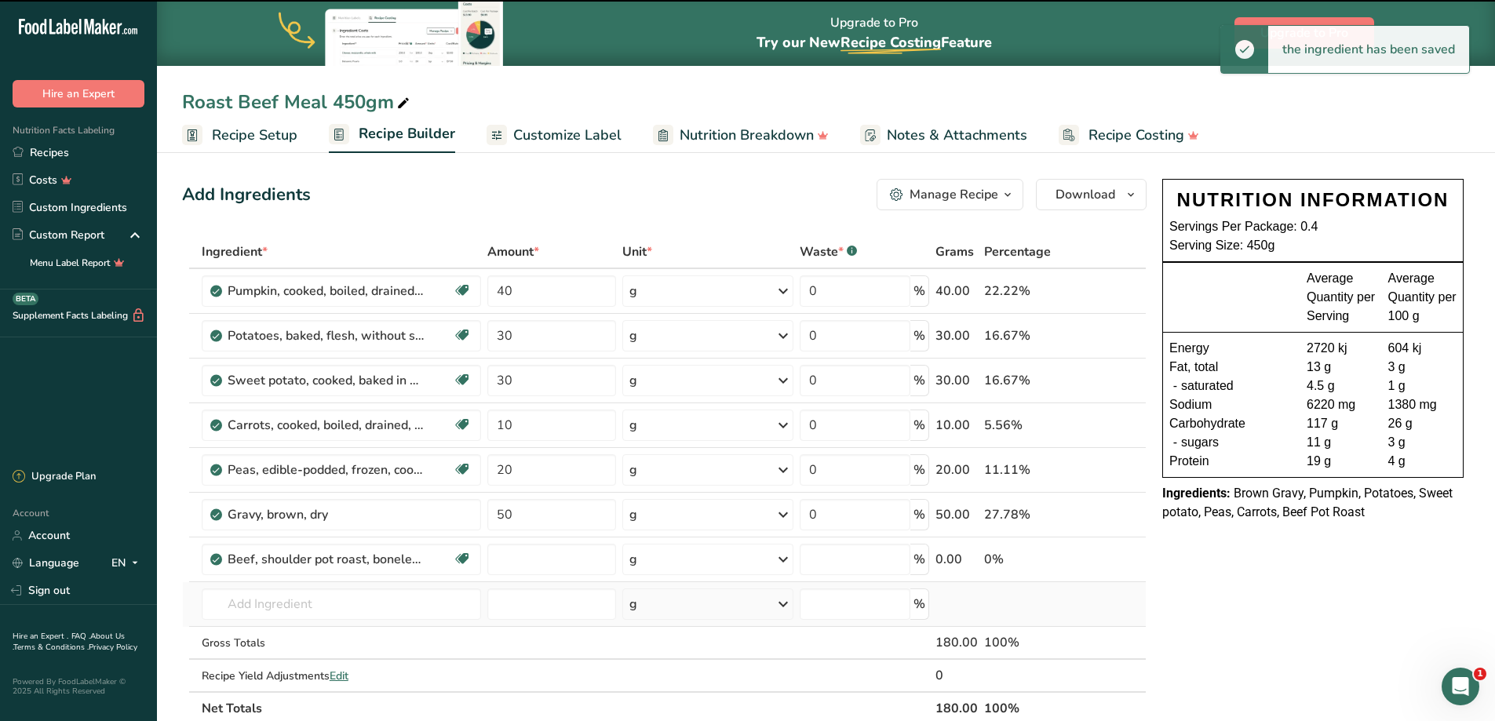
type input "0"
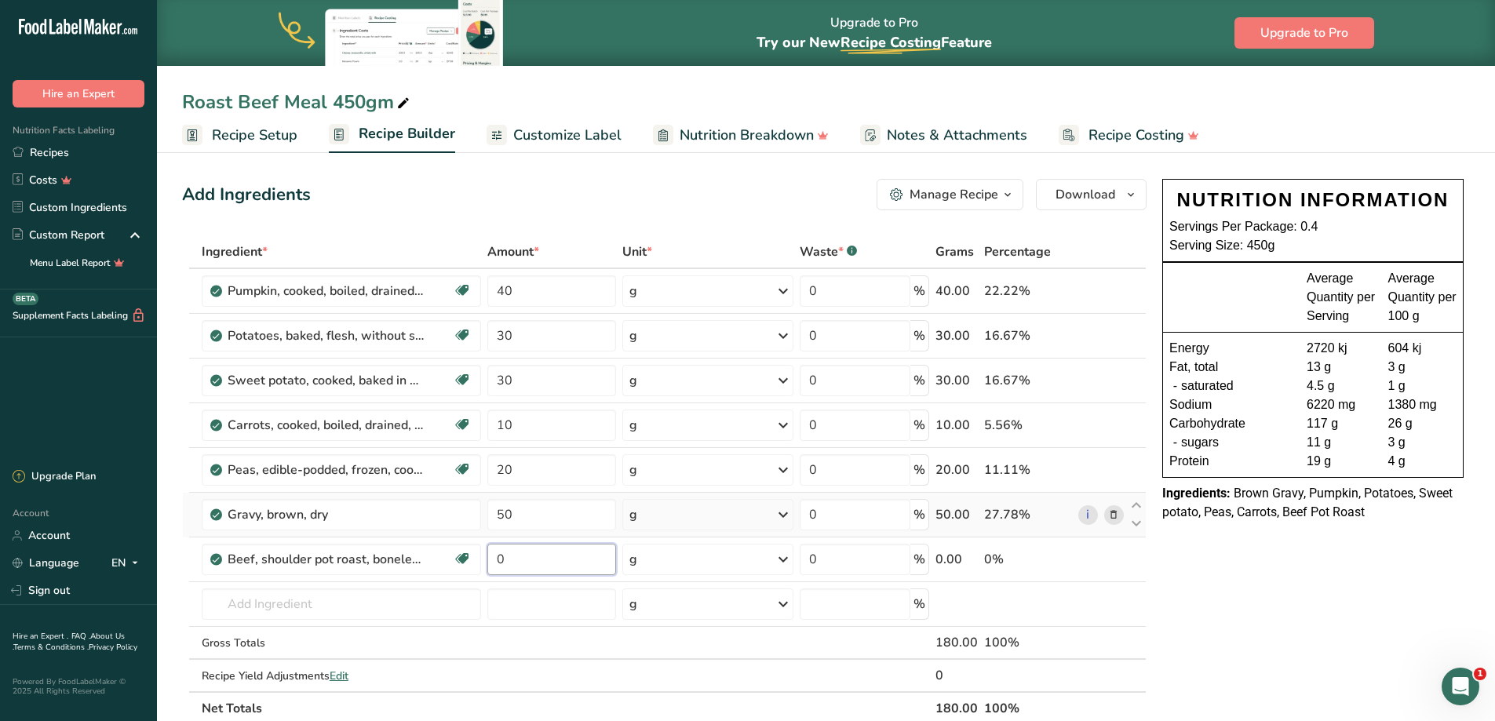
drag, startPoint x: 514, startPoint y: 563, endPoint x: 449, endPoint y: 534, distance: 71.0
click at [453, 536] on tbody "Pumpkin, cooked, boiled, drained, without salt Source of Antioxidants Dairy fre…" at bounding box center [664, 480] width 963 height 422
type input "250"
click at [1096, 606] on div "Ingredient * Amount * Unit * Waste * .a-a{fill:#347362;}.b-a{fill:#fff;} Grams …" at bounding box center [664, 480] width 965 height 490
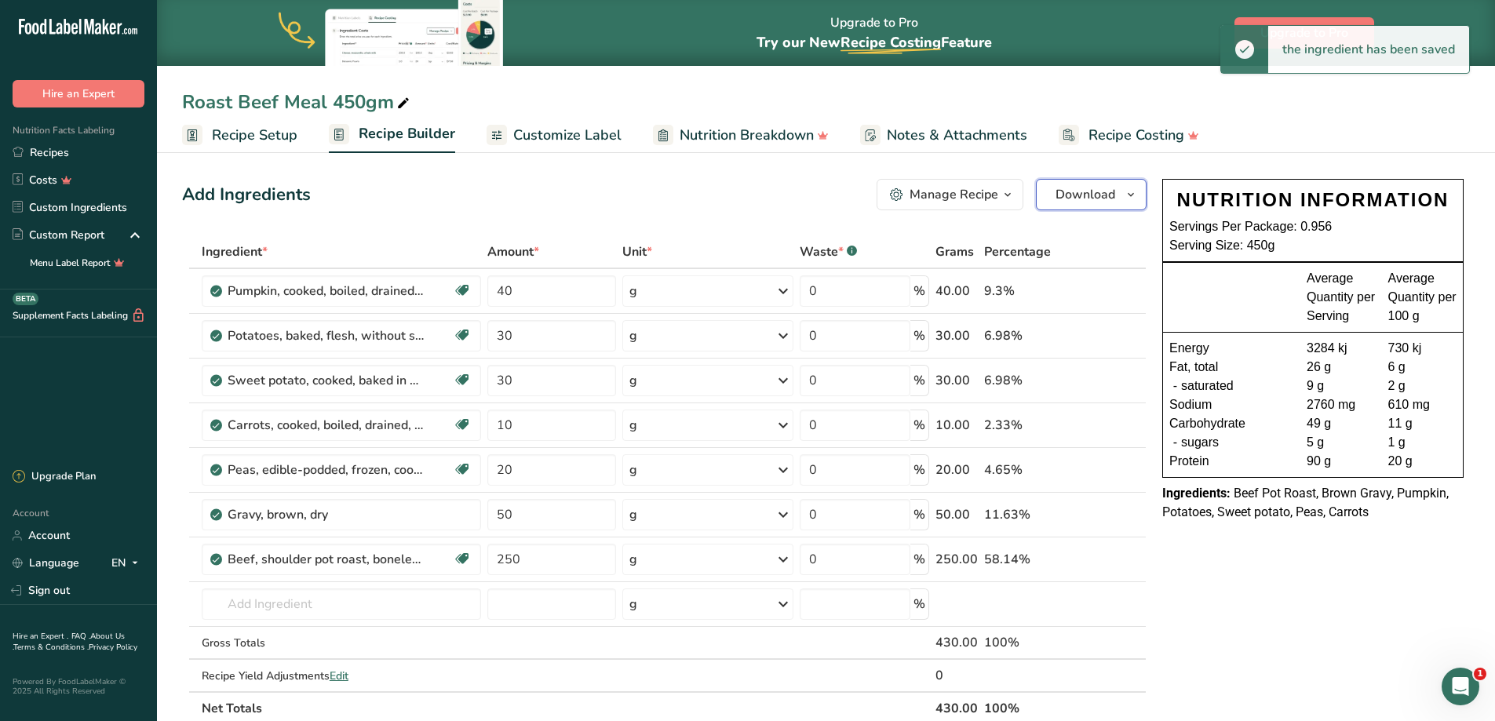
click at [1122, 195] on button "Download" at bounding box center [1091, 194] width 111 height 31
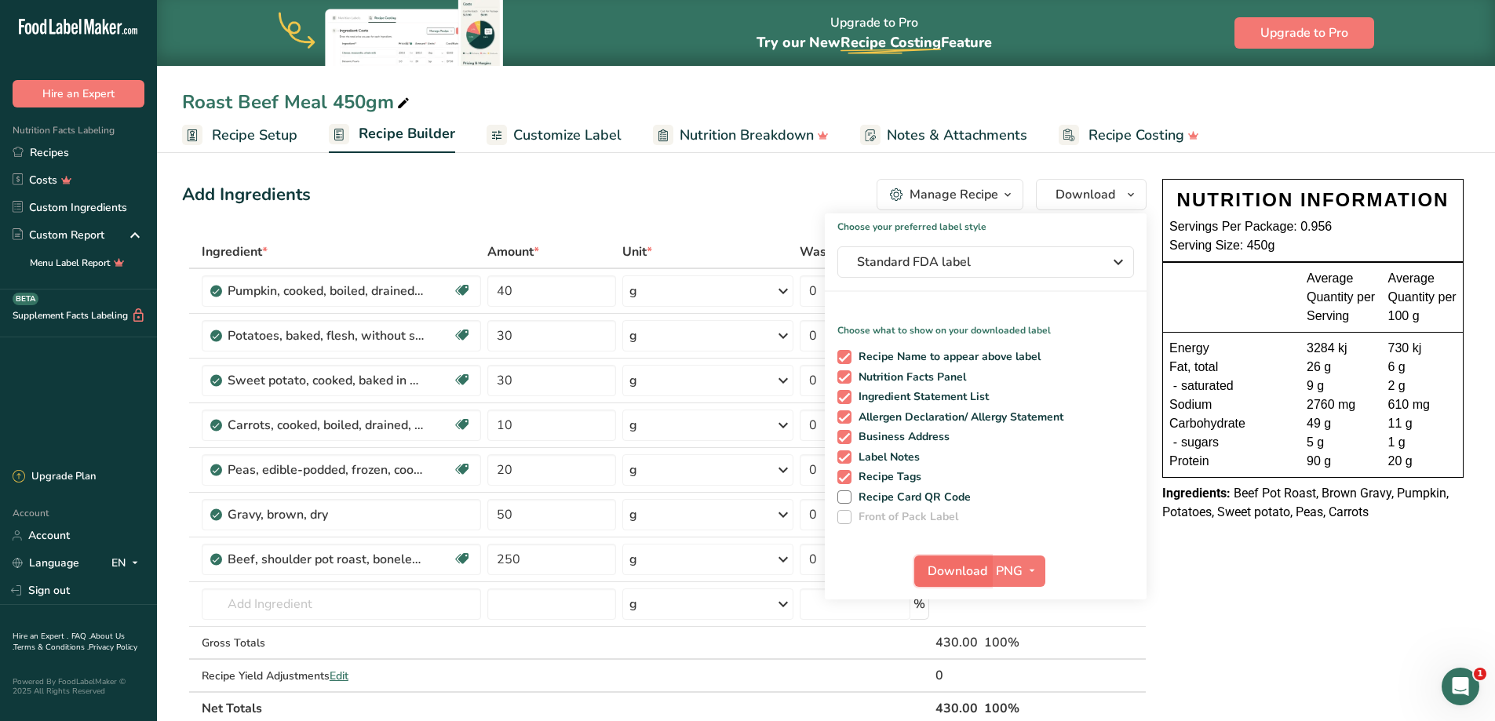
click at [979, 567] on span "Download" at bounding box center [958, 571] width 60 height 19
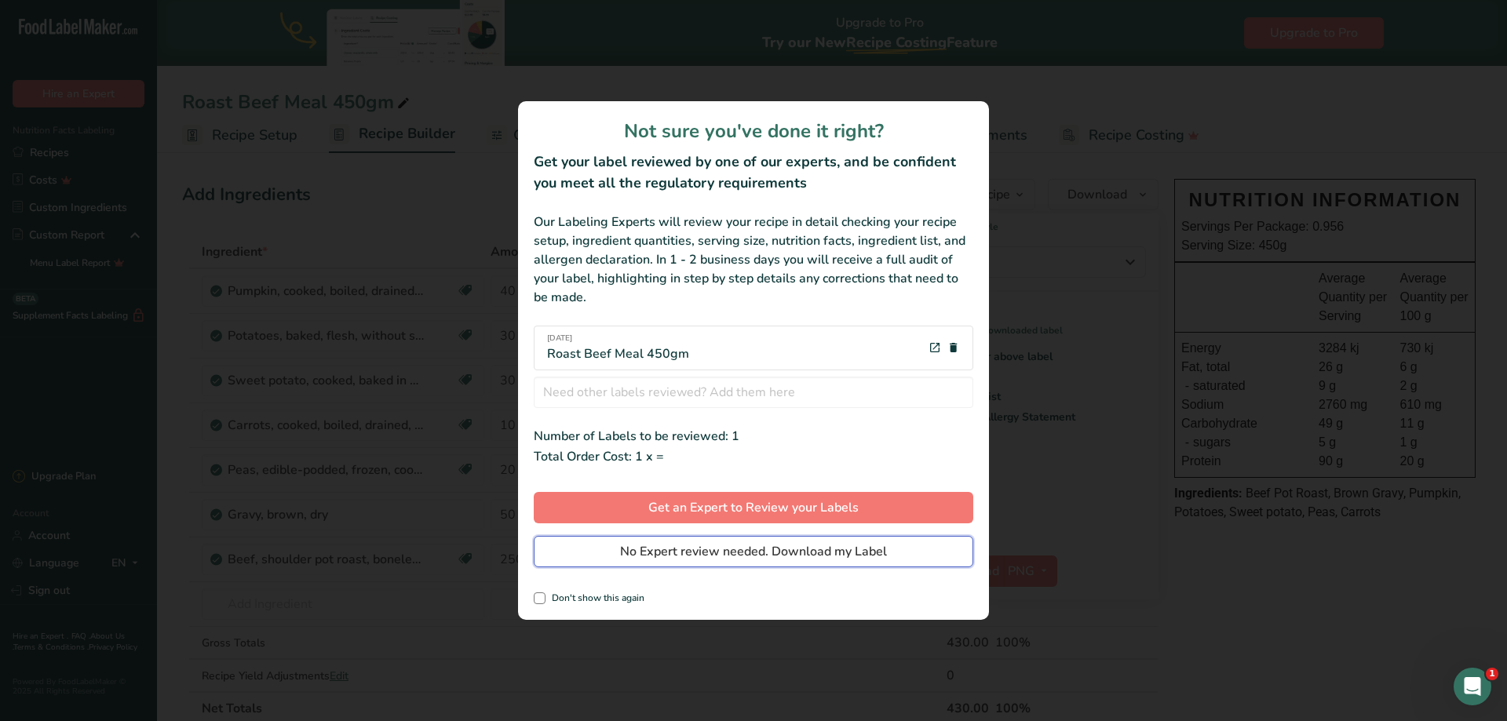
click at [656, 551] on span "No Expert review needed. Download my Label" at bounding box center [753, 551] width 267 height 19
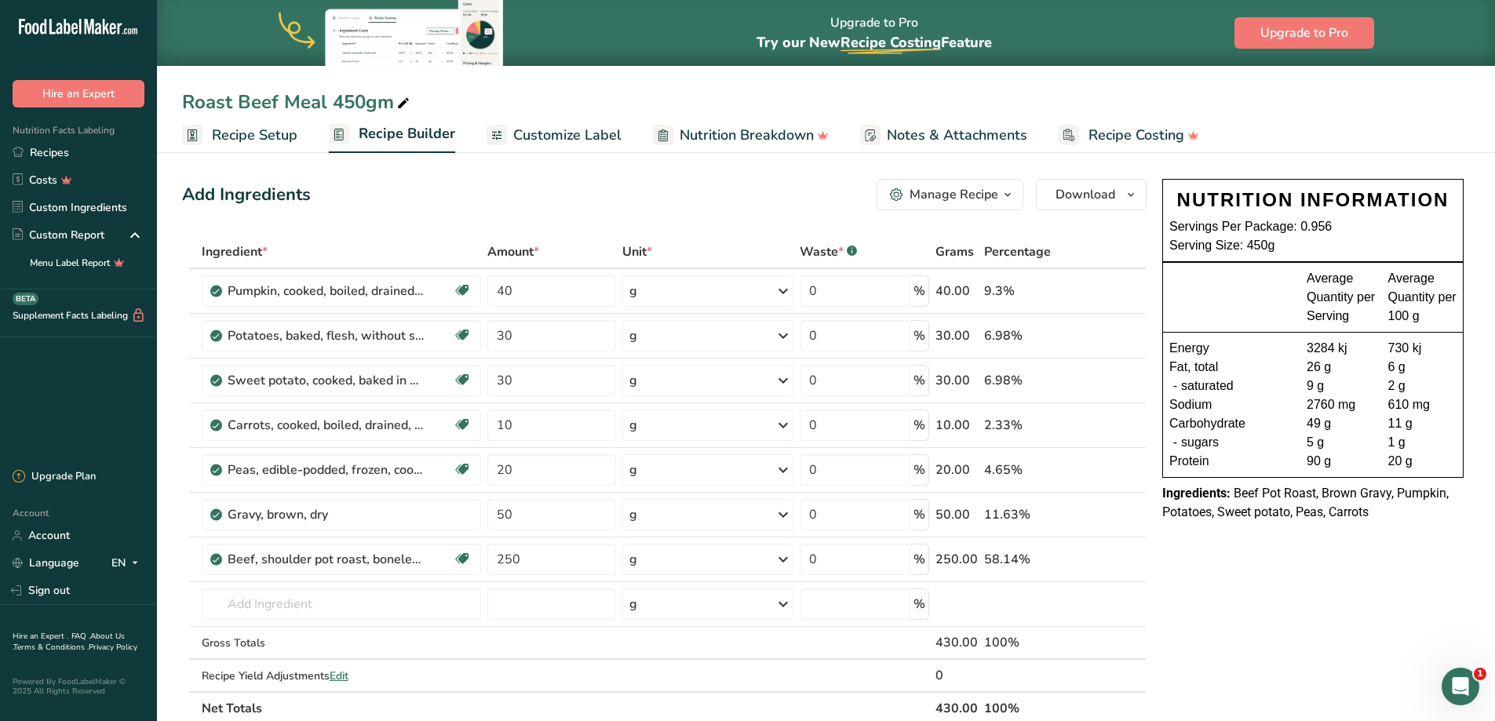
click at [1006, 193] on icon "button" at bounding box center [1007, 195] width 13 height 20
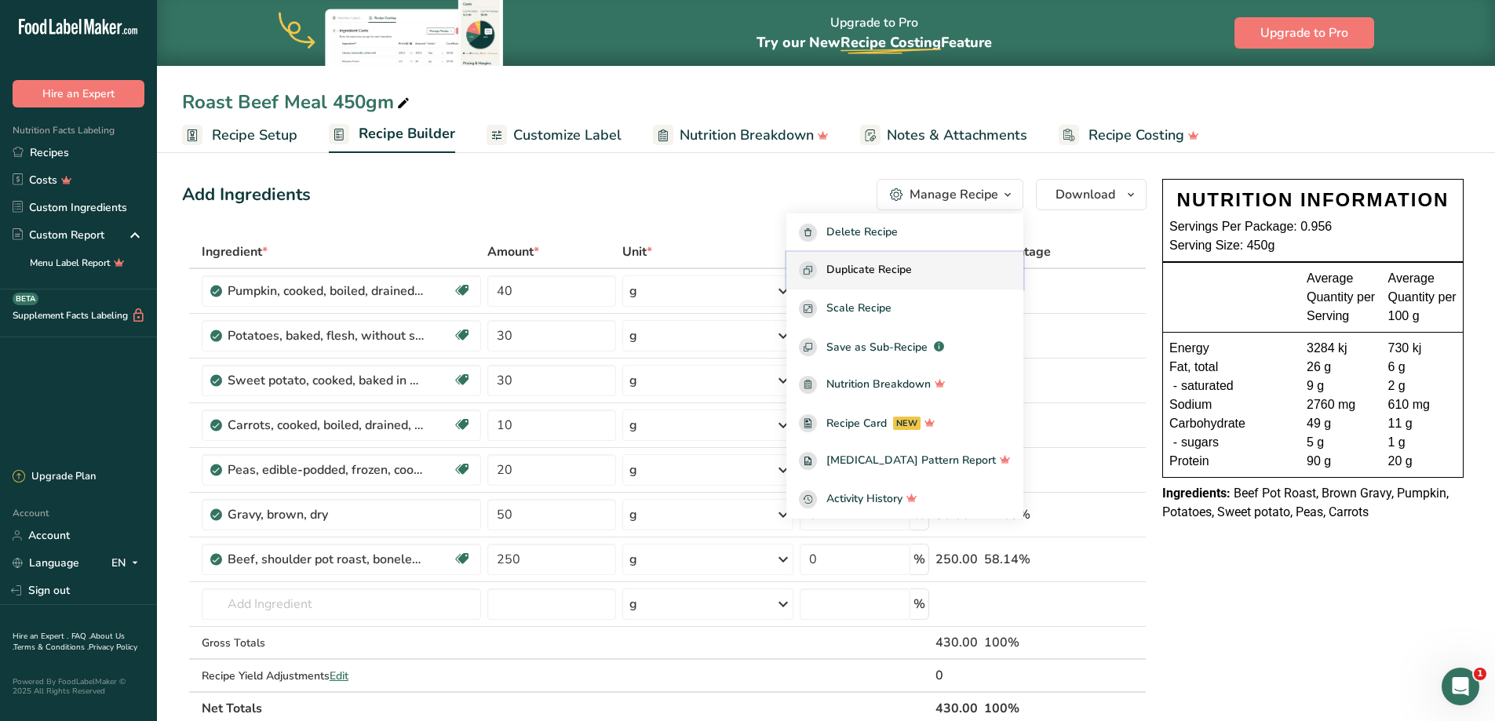
click at [912, 269] on span "Duplicate Recipe" at bounding box center [869, 270] width 86 height 18
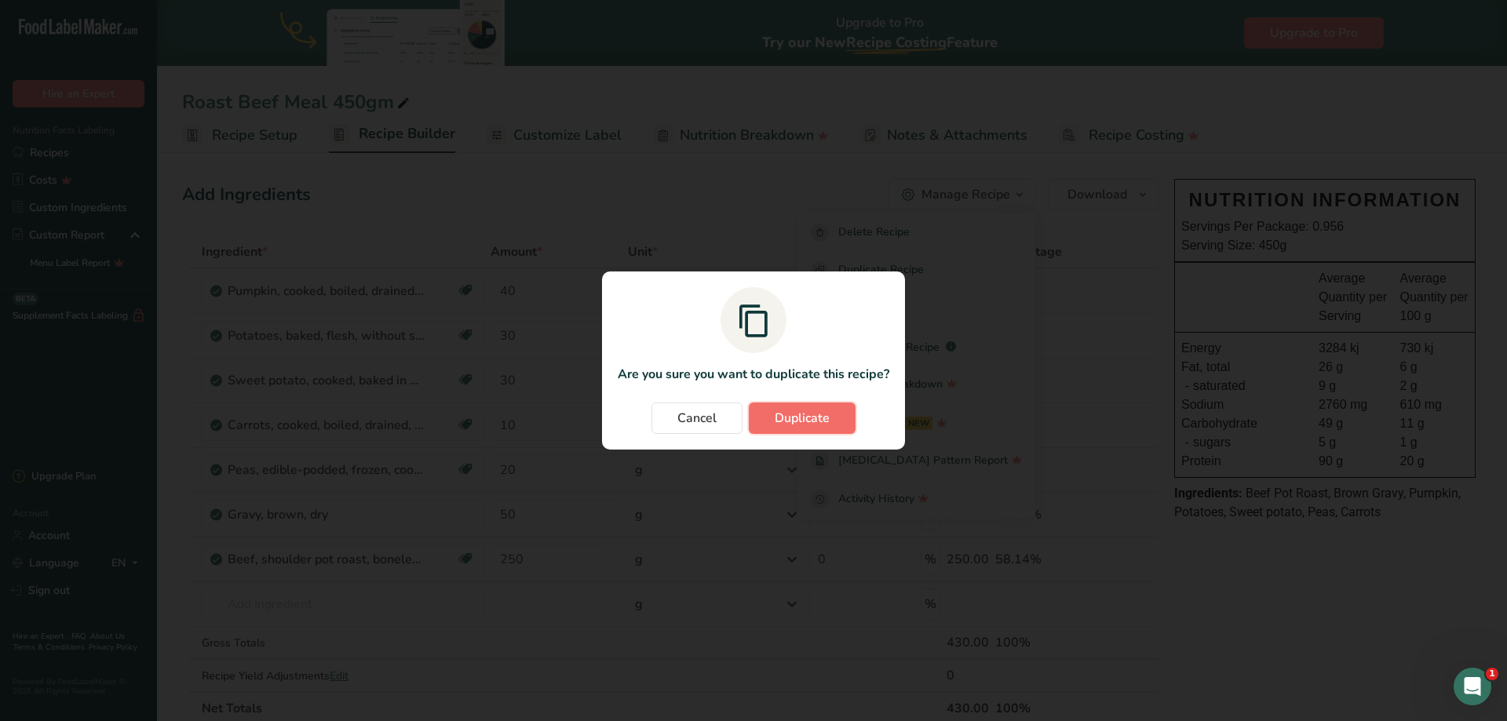
click at [785, 410] on span "Duplicate" at bounding box center [802, 418] width 55 height 19
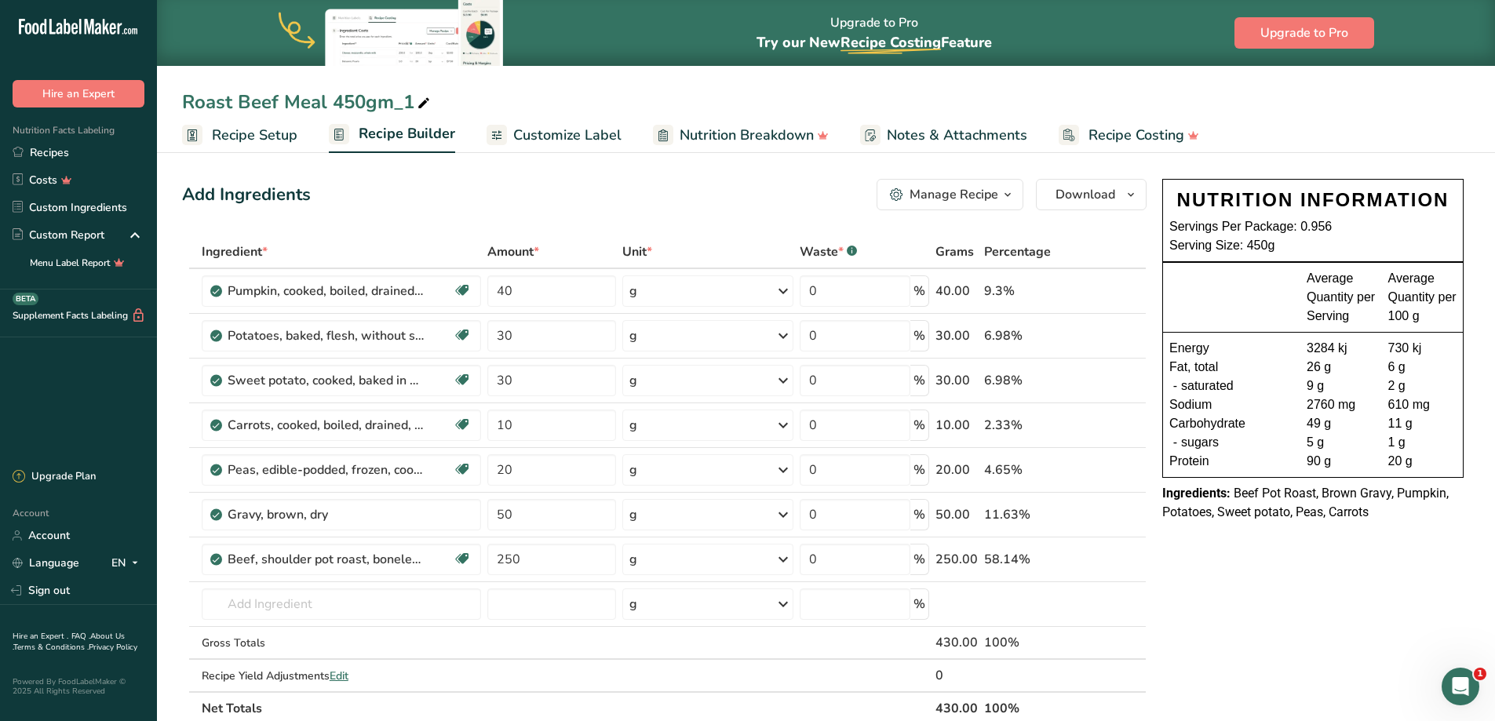
click at [421, 100] on icon at bounding box center [424, 104] width 14 height 22
click at [280, 102] on input "Roast Beef Meal 450gm_1" at bounding box center [826, 102] width 1288 height 28
drag, startPoint x: 330, startPoint y: 96, endPoint x: 519, endPoint y: 96, distance: 188.4
click at [519, 96] on input "Roast Pork Meal 450gm_1" at bounding box center [826, 102] width 1288 height 28
type input "Roast Pork Meal 600gm"
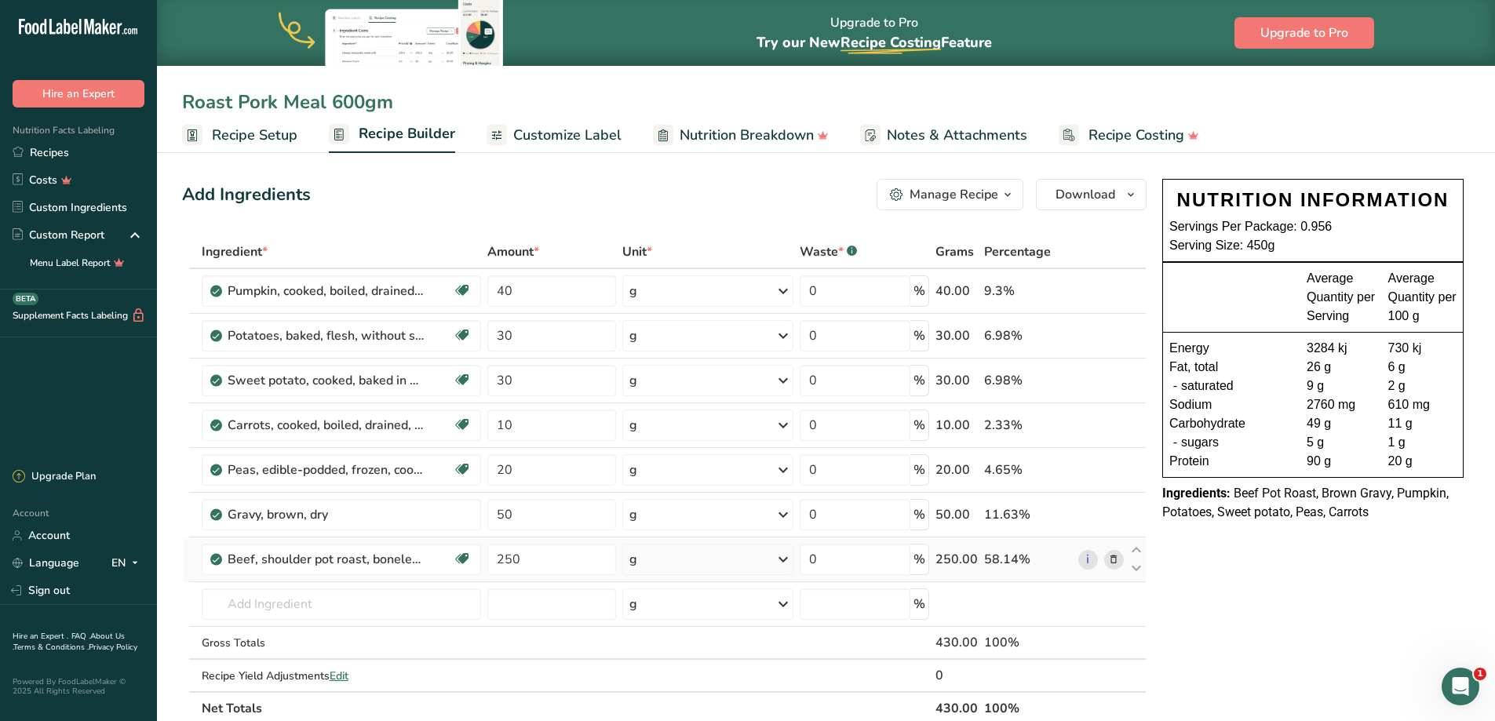
click at [1118, 560] on icon at bounding box center [1113, 560] width 11 height 16
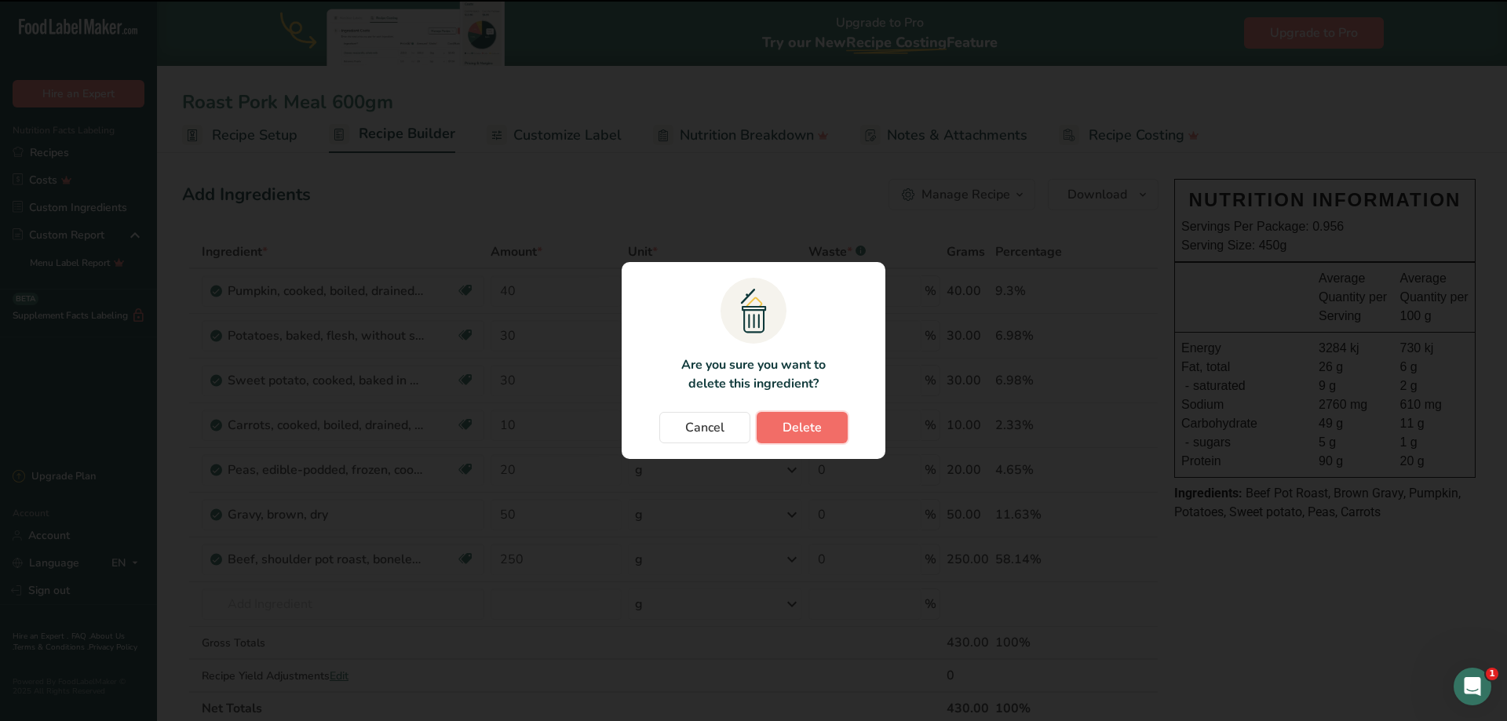
click at [788, 436] on span "Delete" at bounding box center [801, 427] width 39 height 19
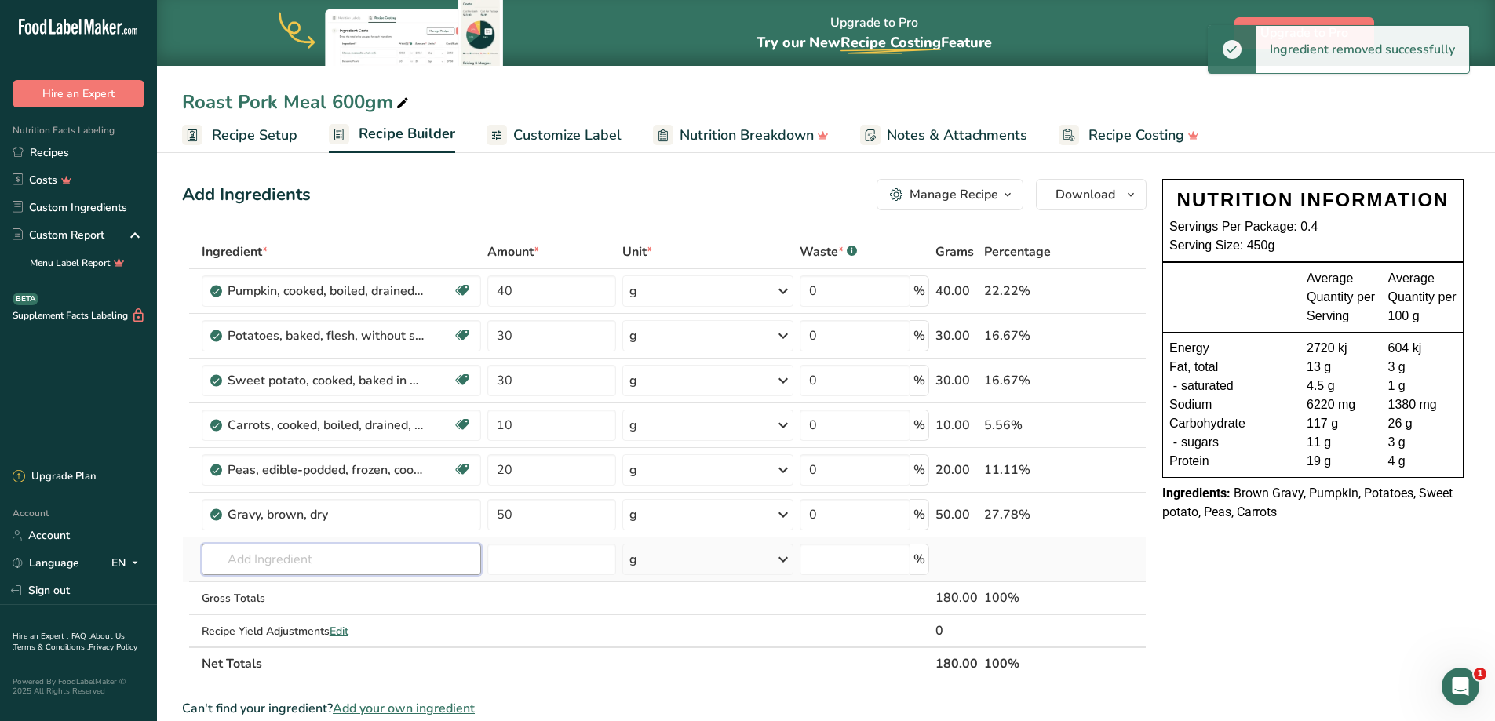
click at [297, 554] on input "text" at bounding box center [341, 559] width 279 height 31
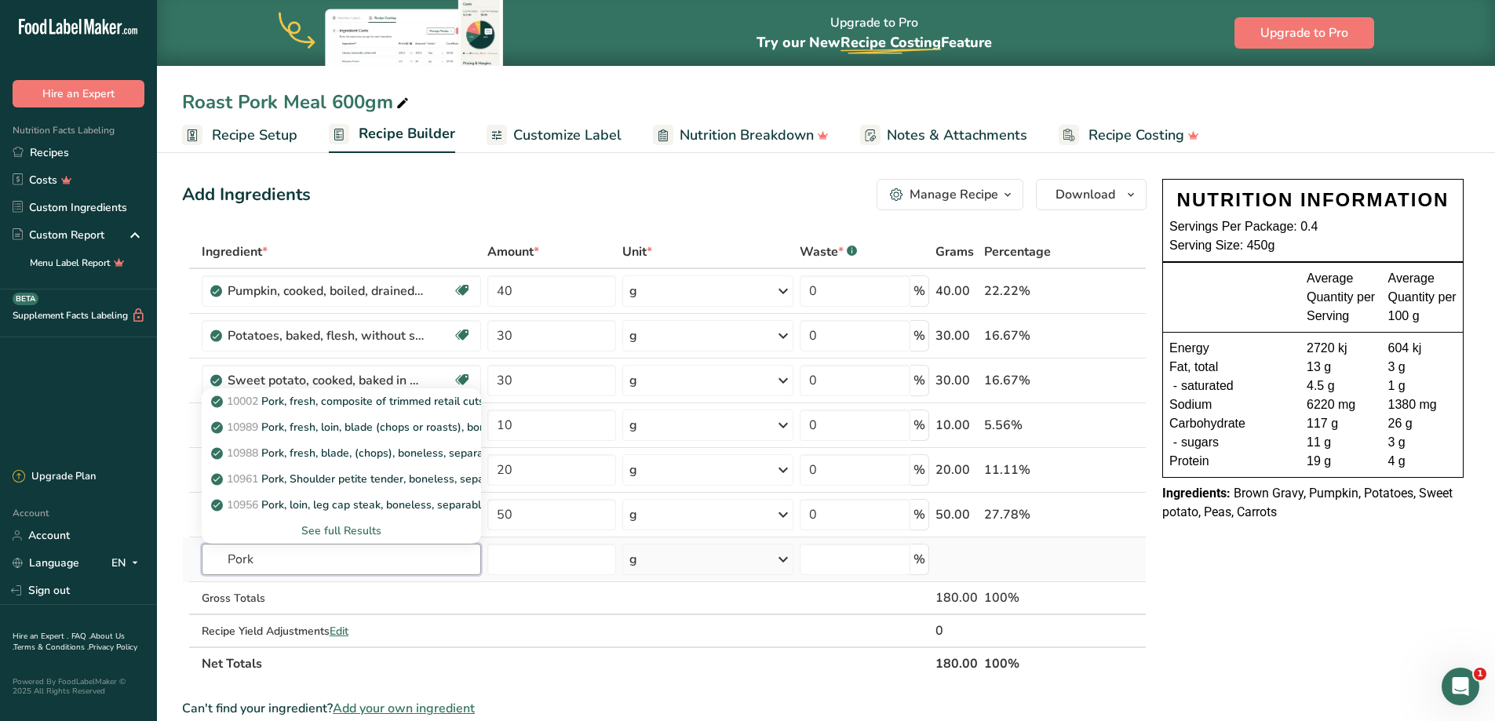
type input "Pork"
click at [325, 525] on div "See full Results" at bounding box center [341, 531] width 254 height 16
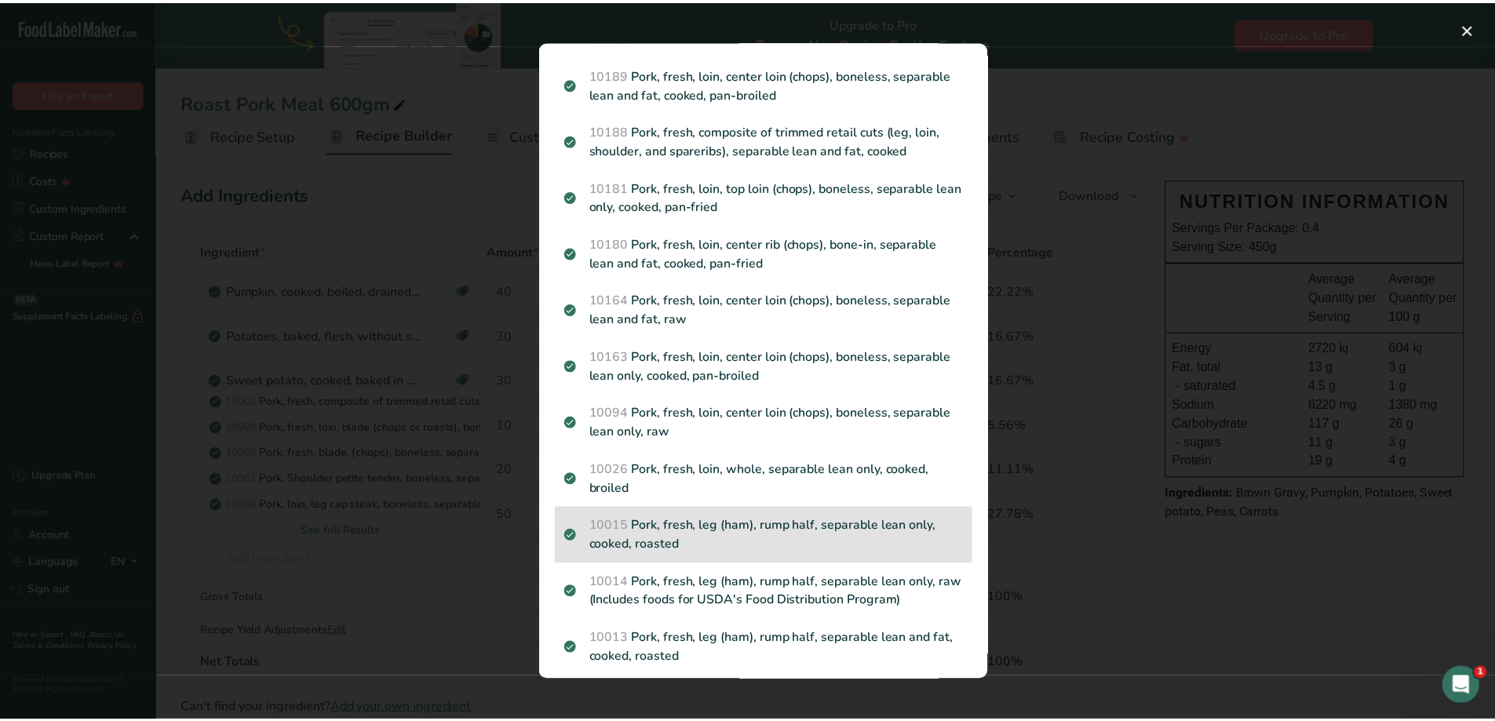
scroll to position [1020, 0]
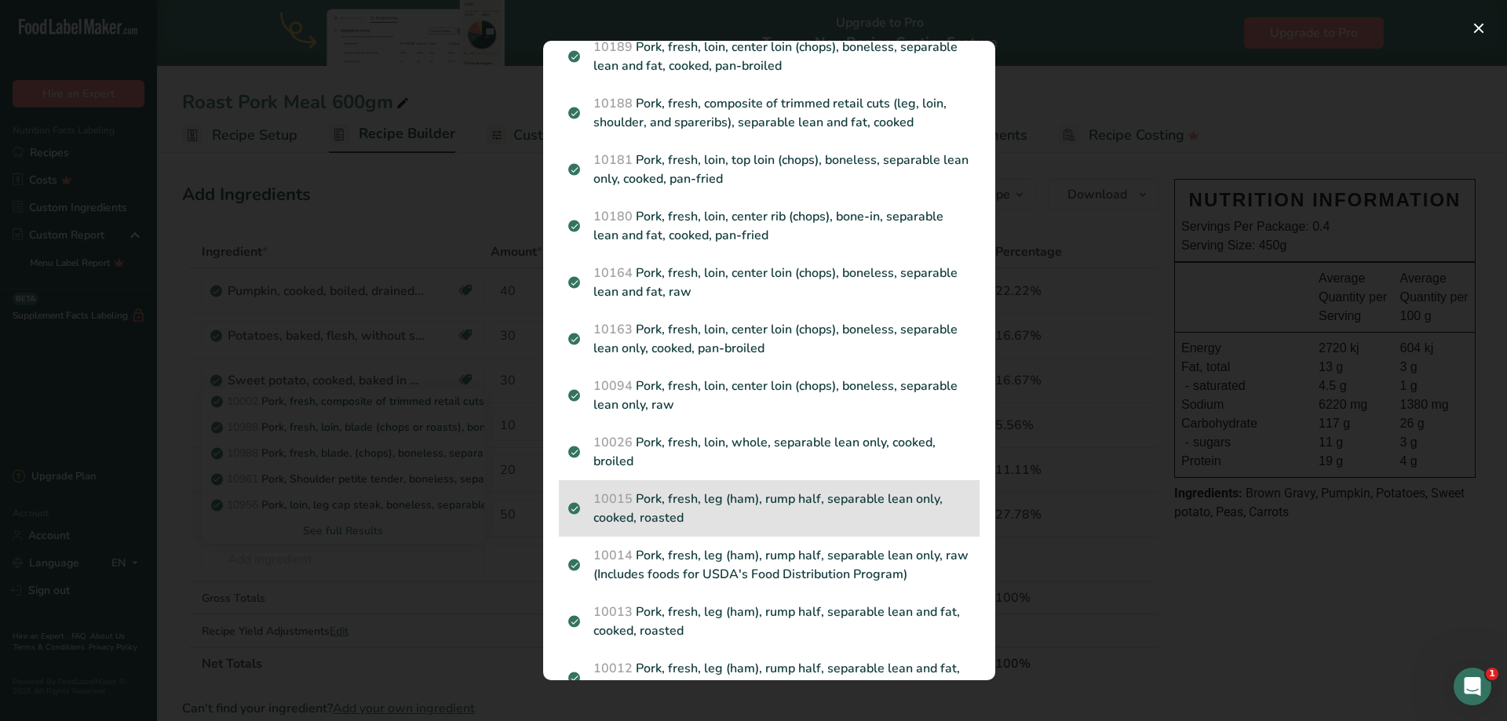
click at [764, 519] on p "10015 Pork, fresh, leg (ham), rump half, separable lean only, cooked, roasted" at bounding box center [769, 509] width 402 height 38
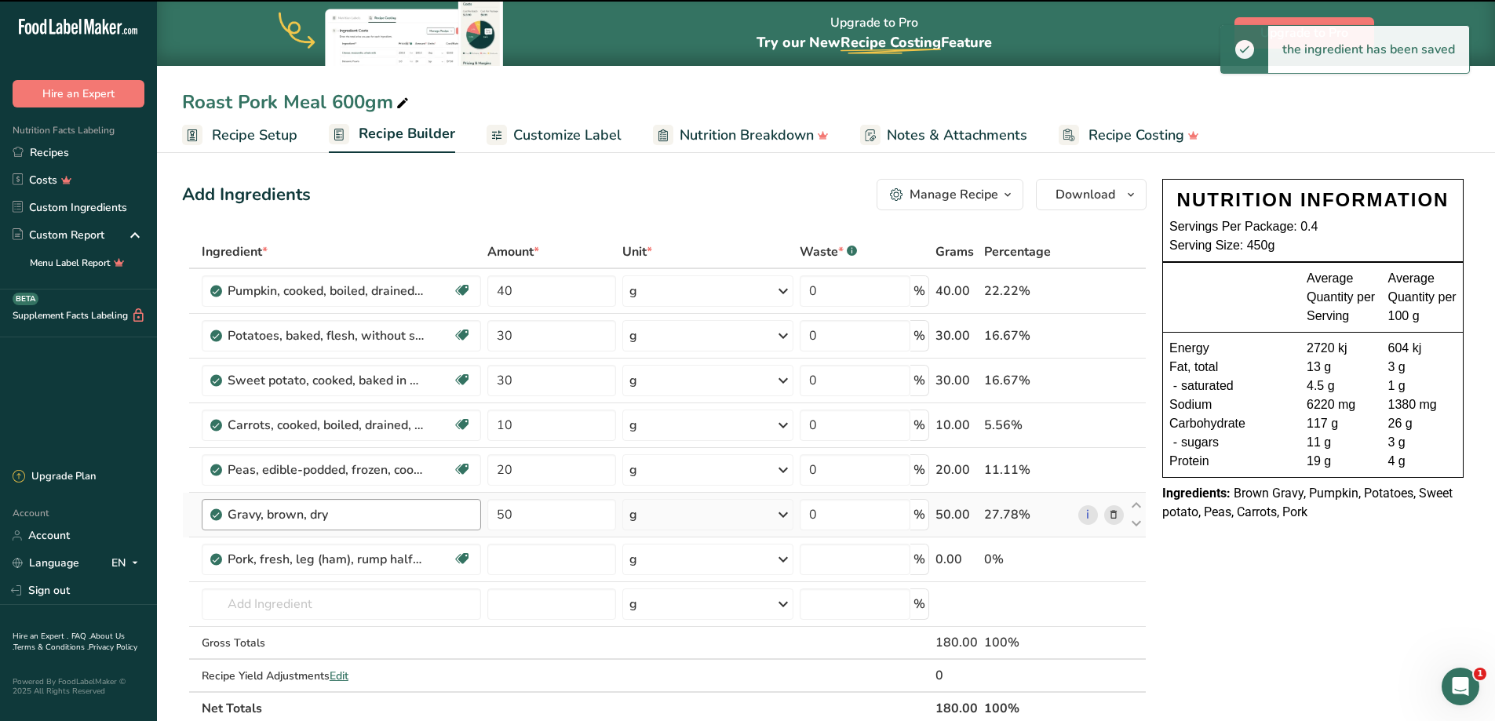
type input "0"
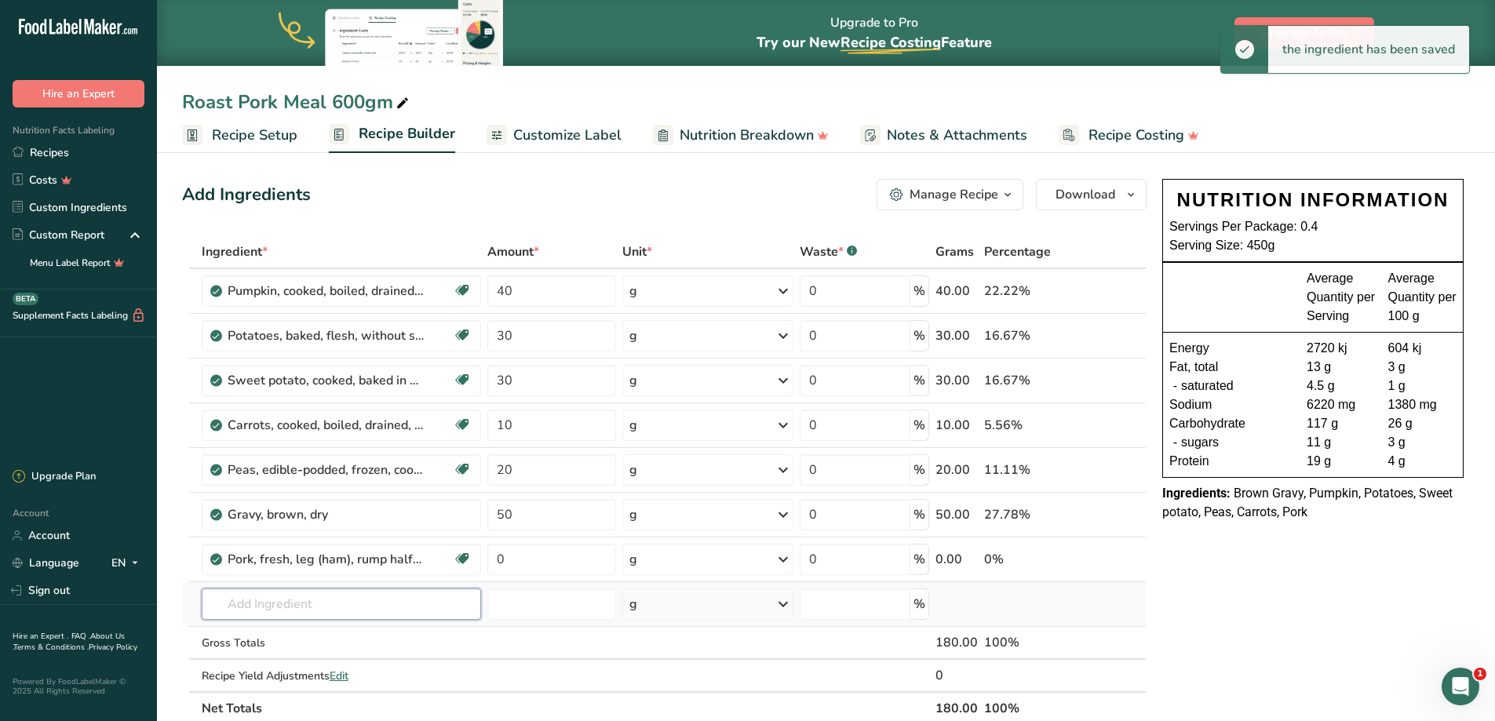
click at [332, 600] on input "text" at bounding box center [341, 604] width 279 height 31
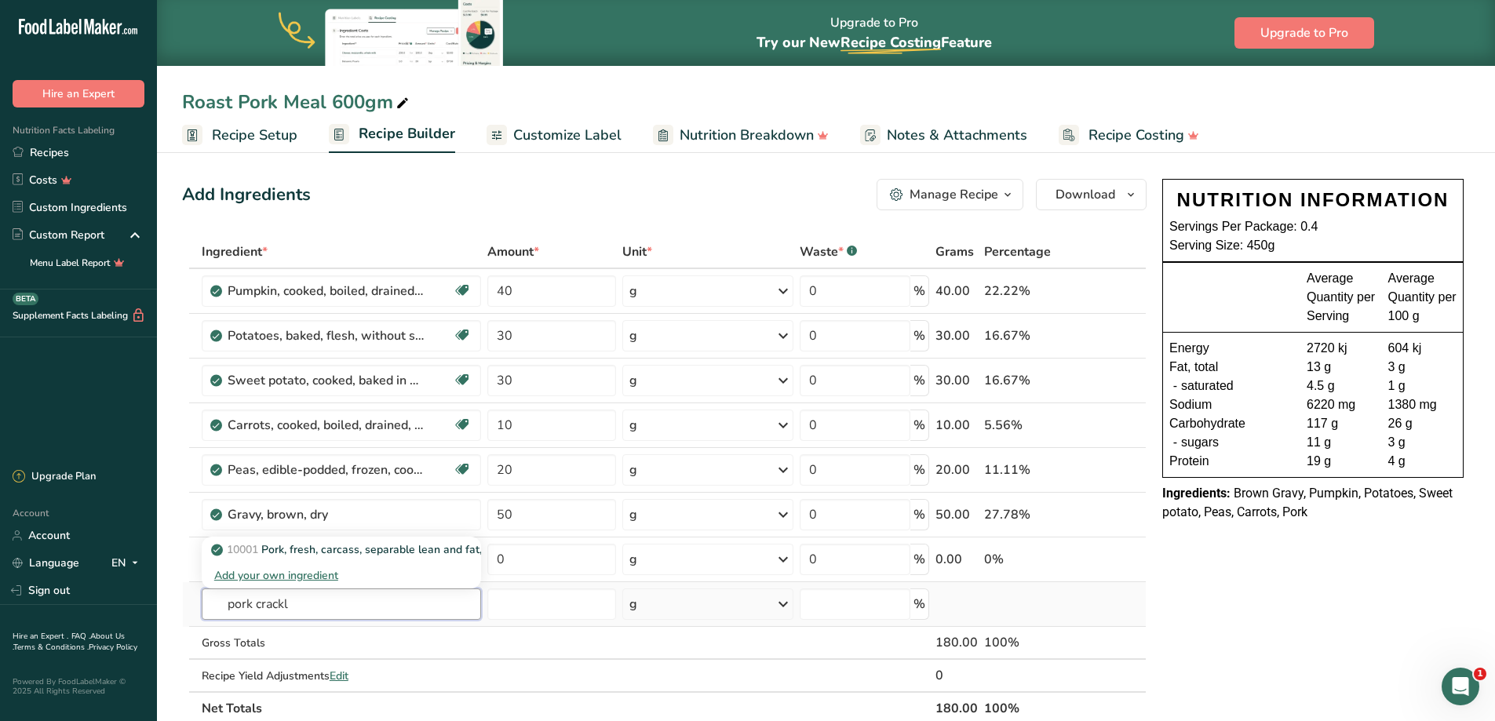
type input "pork crackle"
drag, startPoint x: 331, startPoint y: 603, endPoint x: 182, endPoint y: 620, distance: 150.1
click at [179, 623] on section "Add Ingredients Manage Recipe Delete Recipe Duplicate Recipe Scale Recipe Save …" at bounding box center [826, 699] width 1338 height 1102
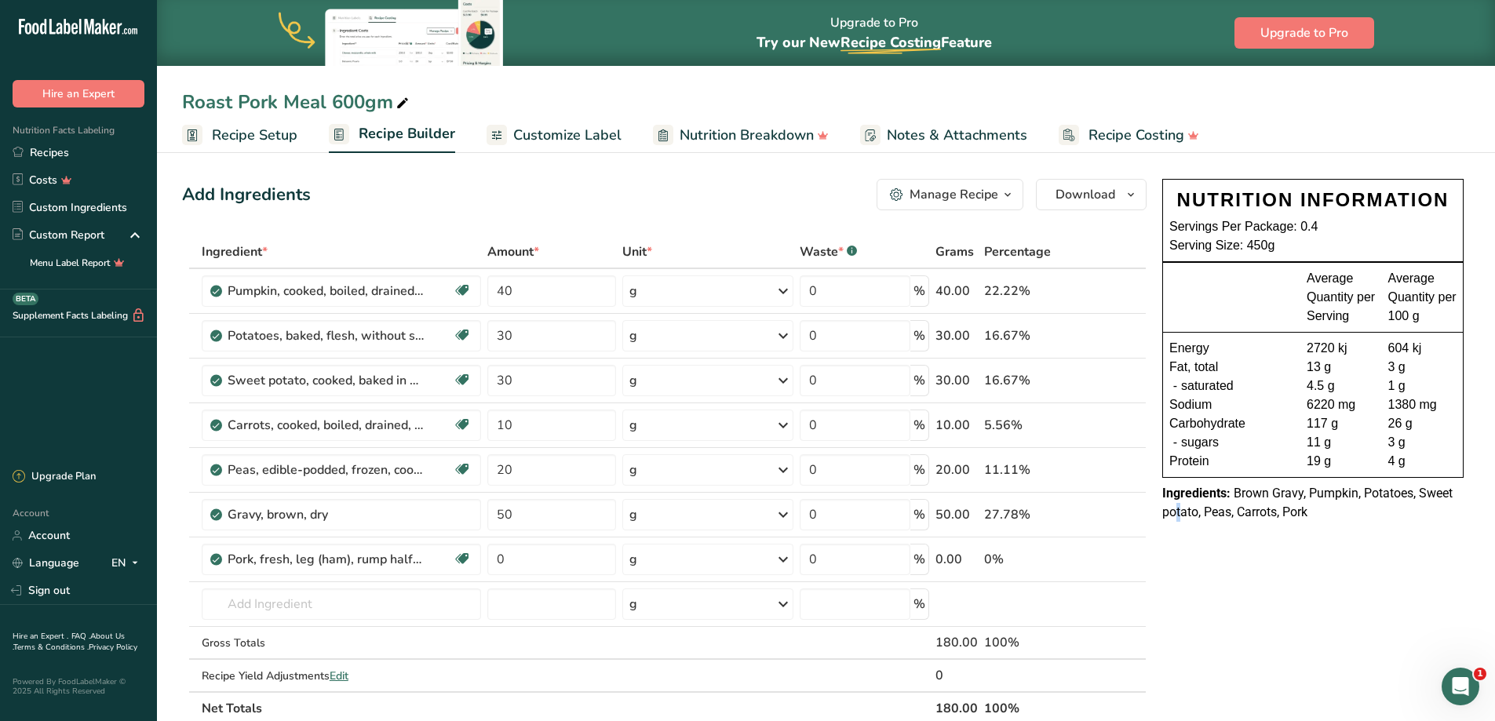
click at [1182, 582] on div "NUTRITION INFORMATION Servings Per Package: 0.4 Serving Size: 450g Average Quan…" at bounding box center [1313, 699] width 314 height 1052
click at [1117, 182] on button "Download" at bounding box center [1091, 194] width 111 height 31
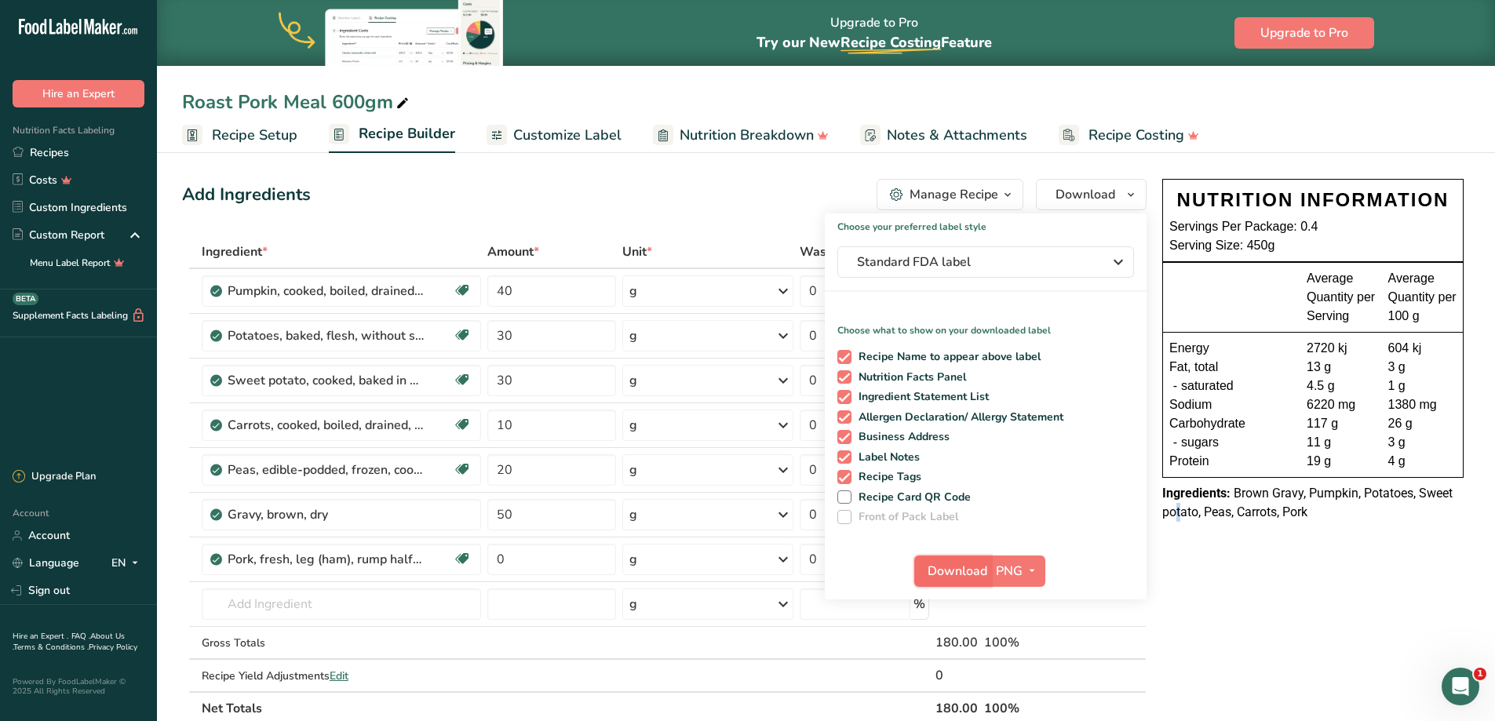
click at [955, 577] on span "Download" at bounding box center [958, 571] width 60 height 19
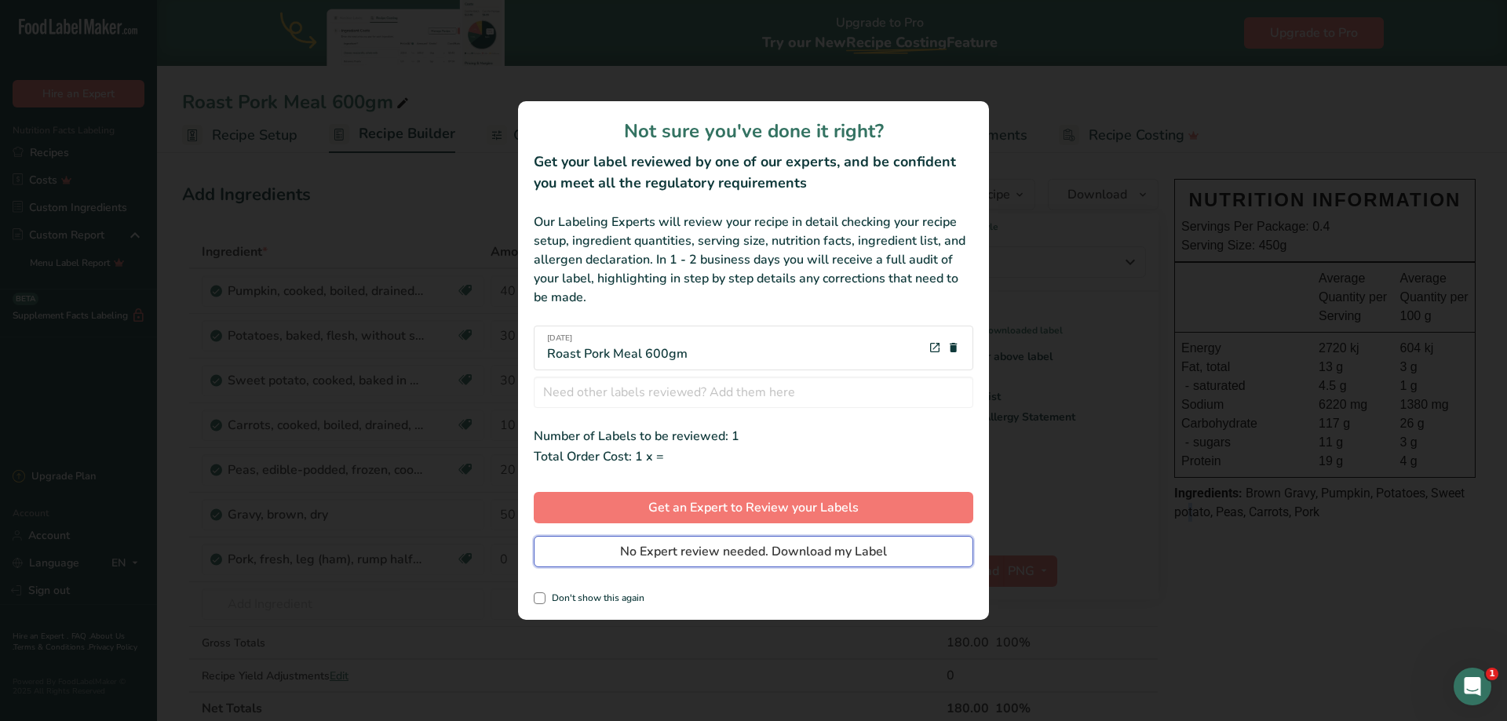
click at [757, 547] on span "No Expert review needed. Download my Label" at bounding box center [753, 551] width 267 height 19
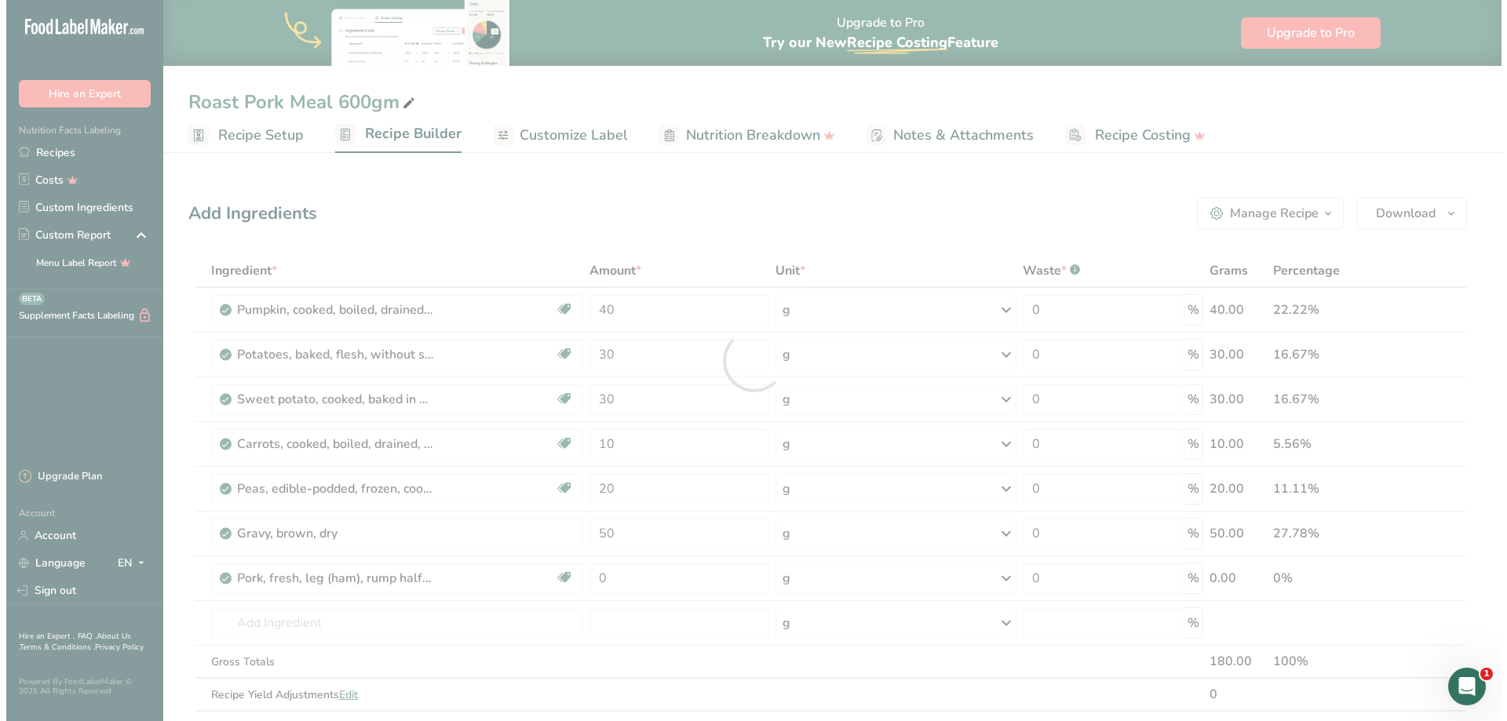
scroll to position [0, 0]
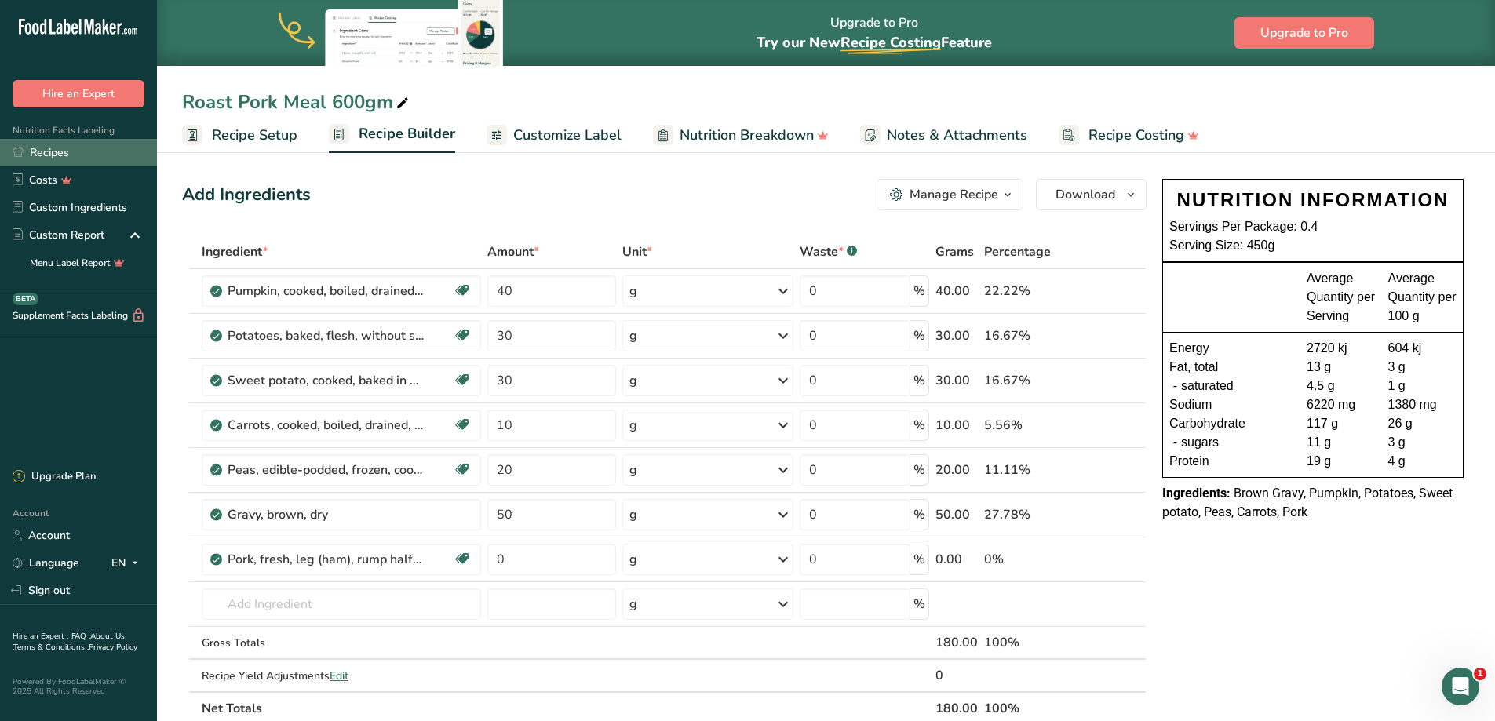
click at [38, 159] on link "Recipes" at bounding box center [78, 152] width 157 height 27
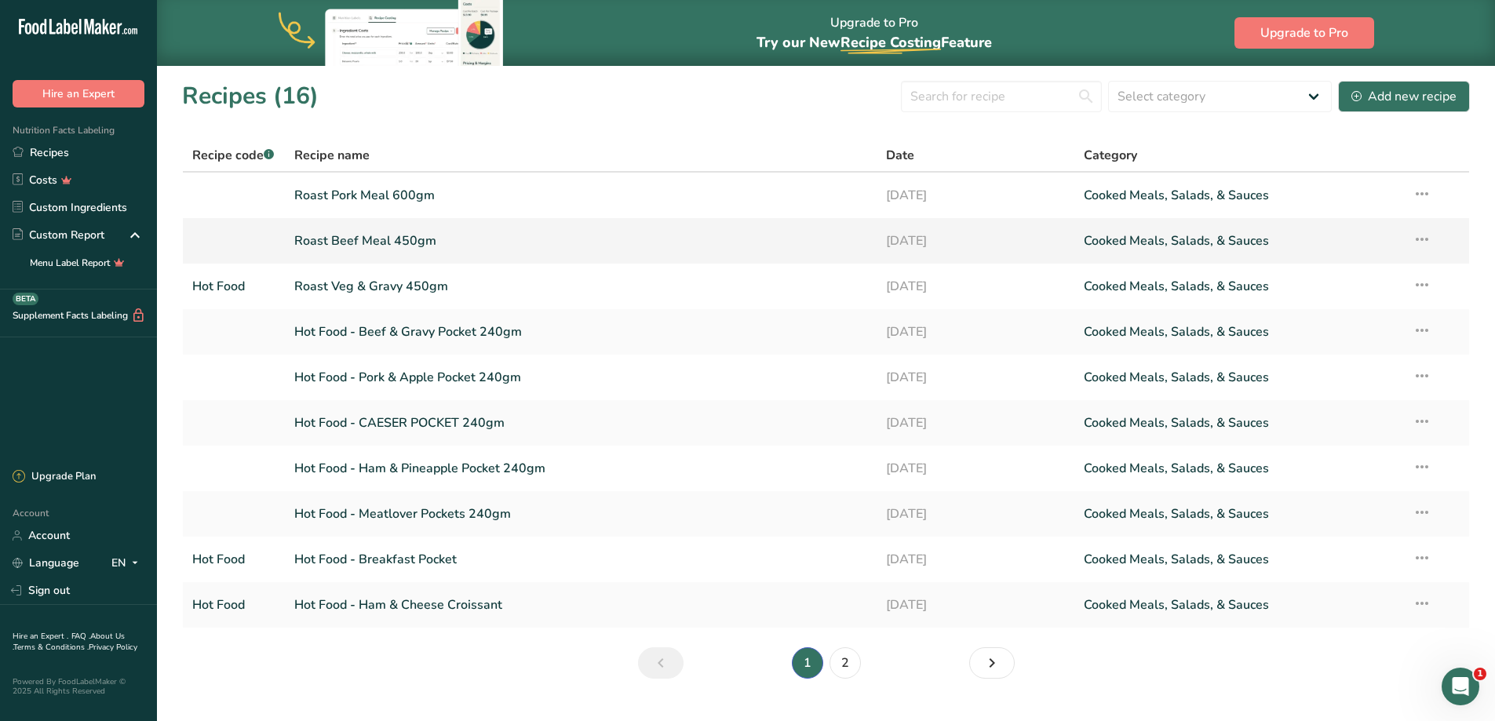
click at [375, 250] on link "Roast Beef Meal 450gm" at bounding box center [581, 240] width 574 height 33
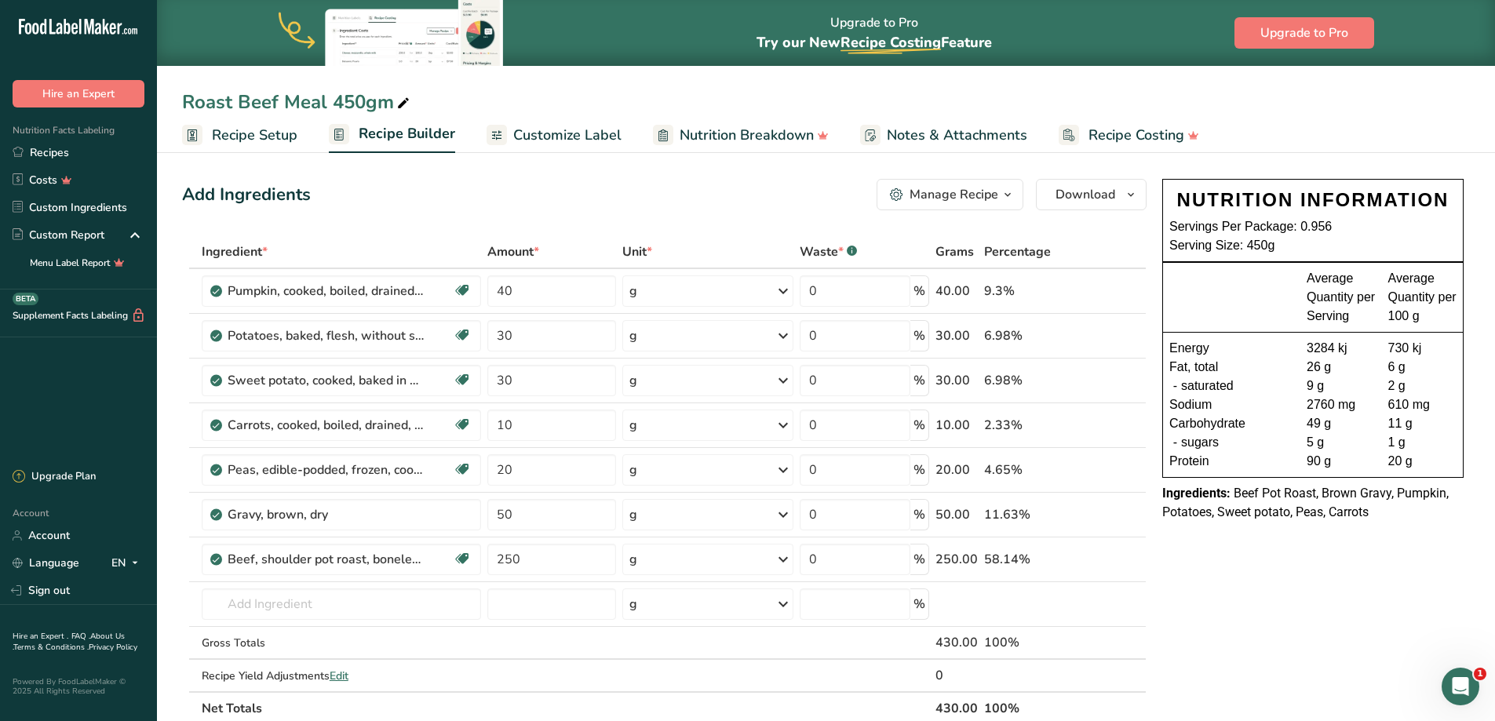
click at [985, 194] on div "Manage Recipe" at bounding box center [954, 194] width 89 height 19
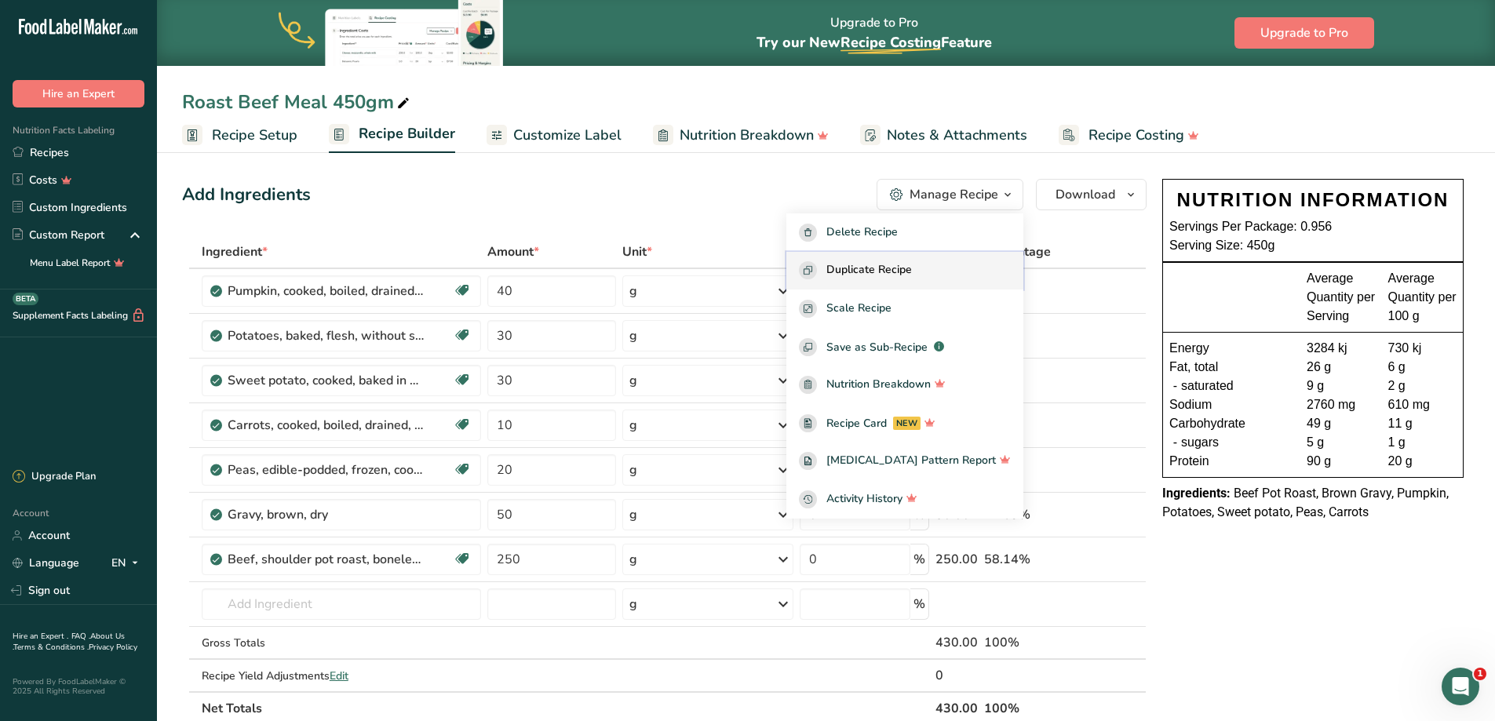
click at [894, 270] on span "Duplicate Recipe" at bounding box center [869, 270] width 86 height 18
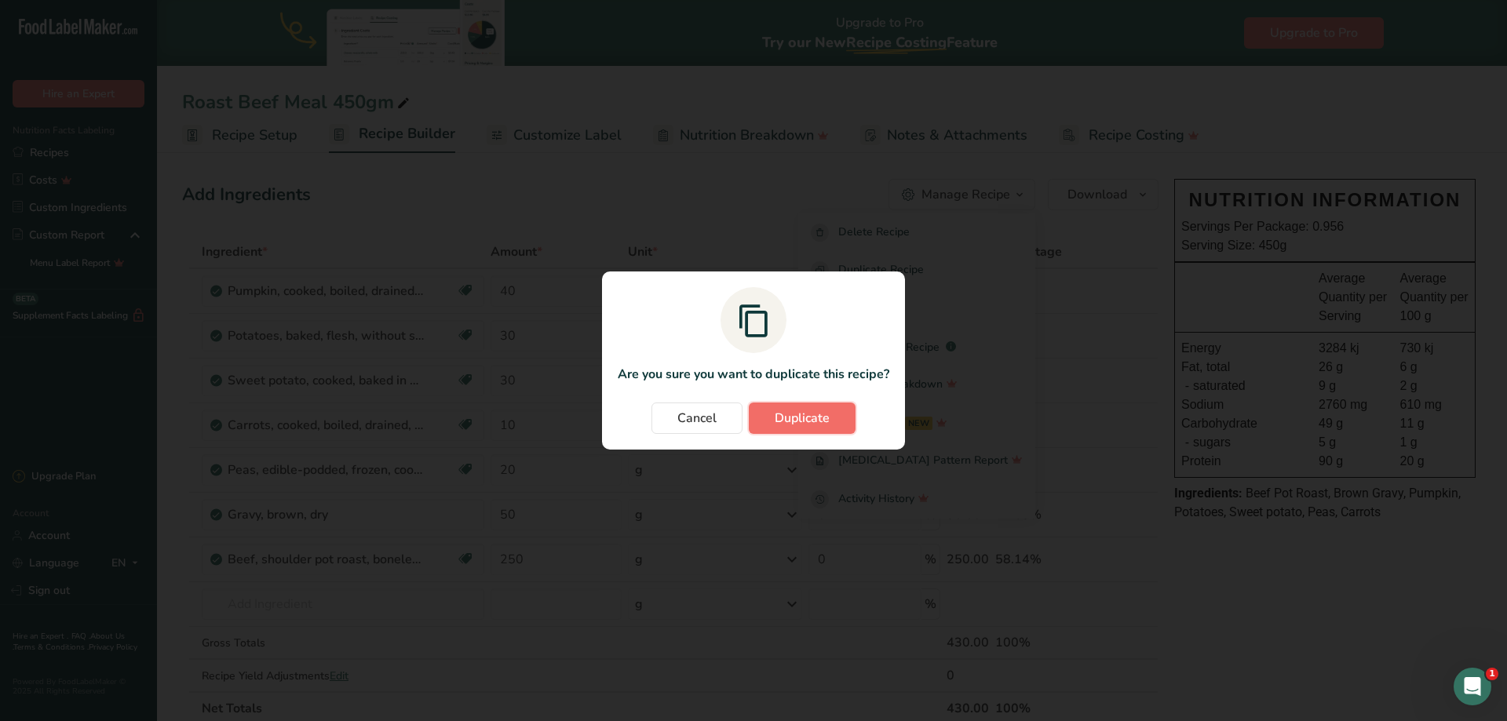
click at [821, 414] on span "Duplicate" at bounding box center [802, 418] width 55 height 19
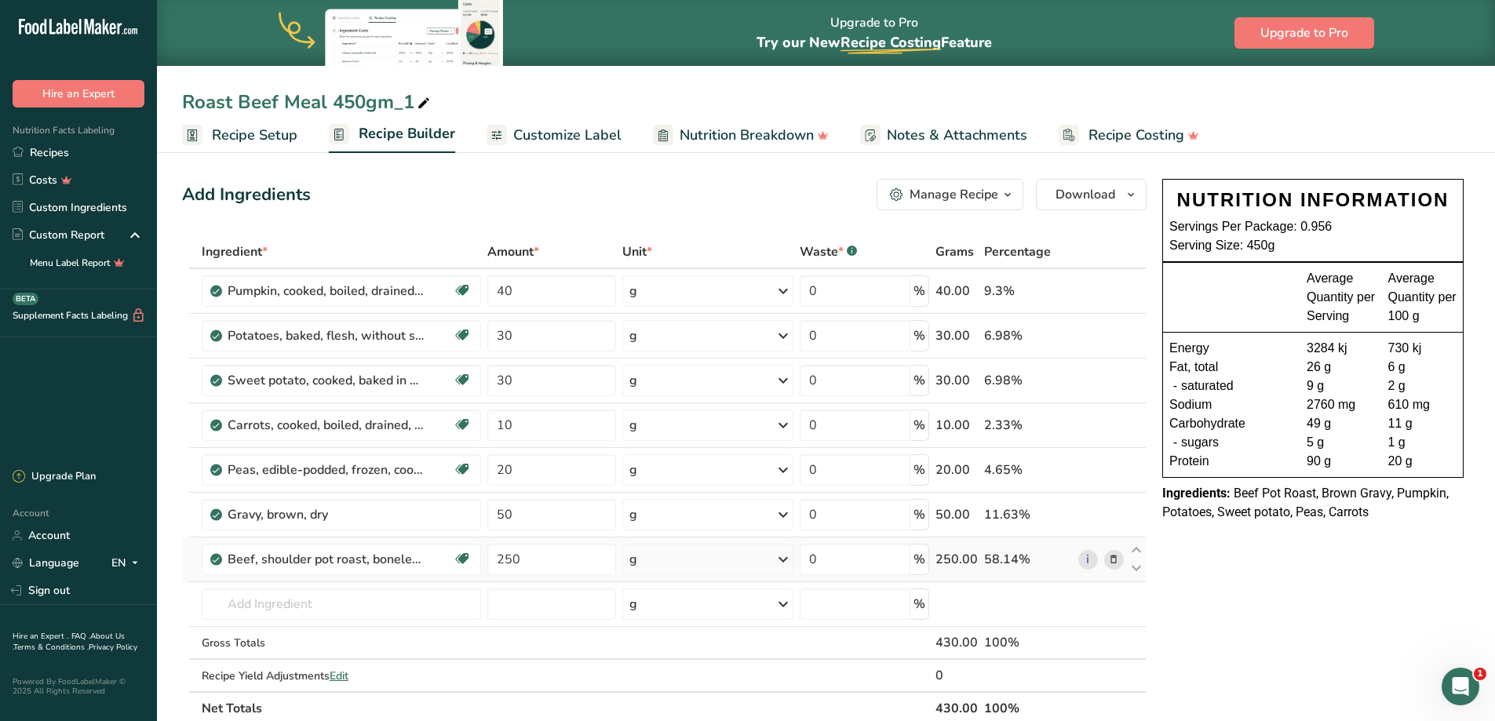
click at [1116, 556] on icon at bounding box center [1113, 560] width 11 height 16
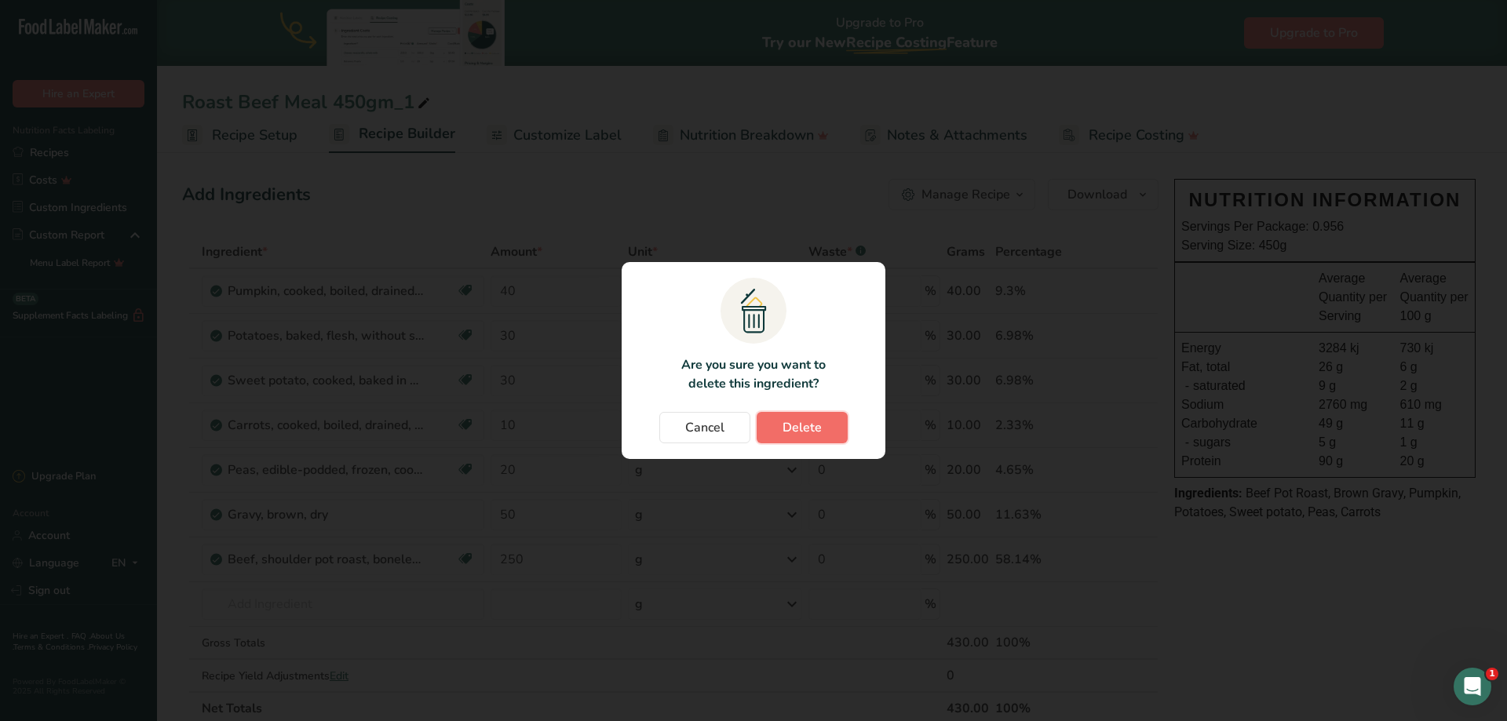
click at [817, 421] on span "Delete" at bounding box center [801, 427] width 39 height 19
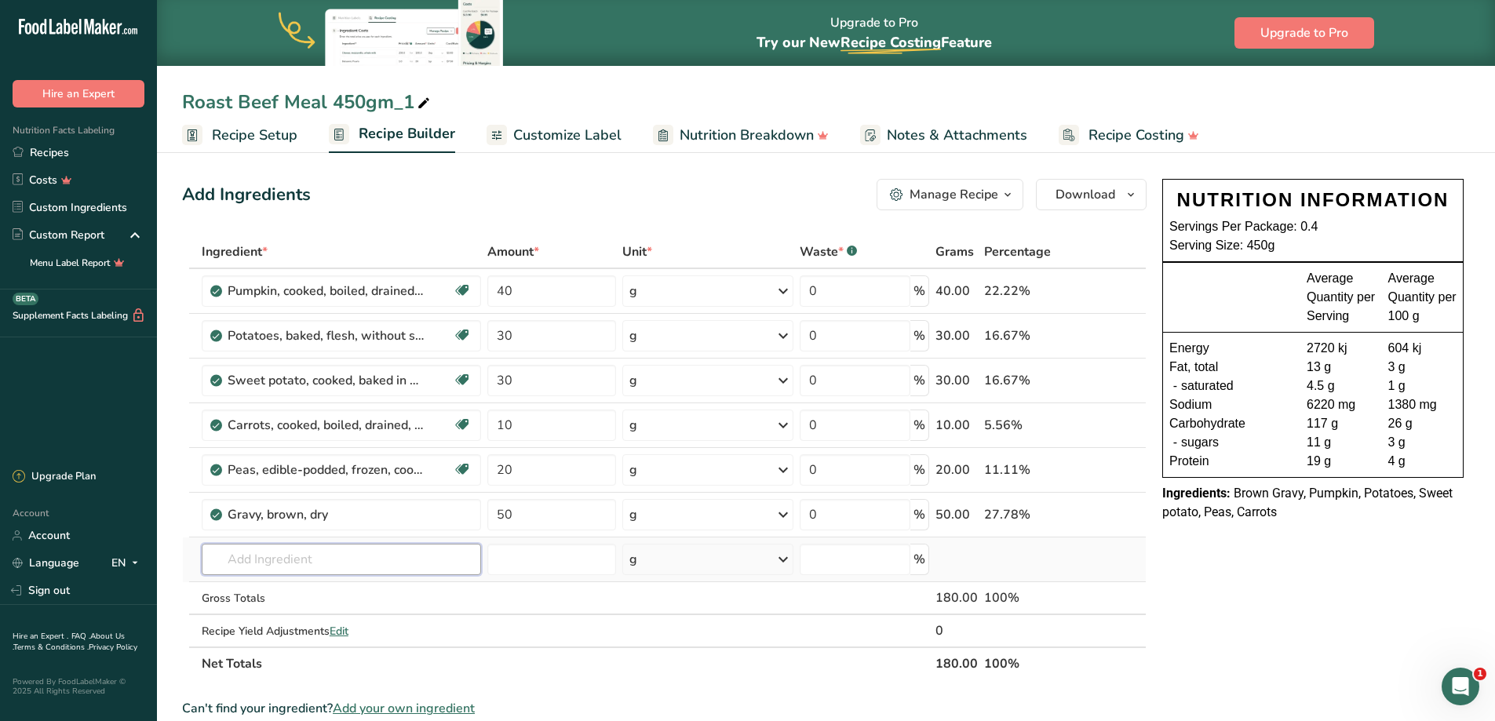
click at [305, 549] on input "text" at bounding box center [341, 559] width 279 height 31
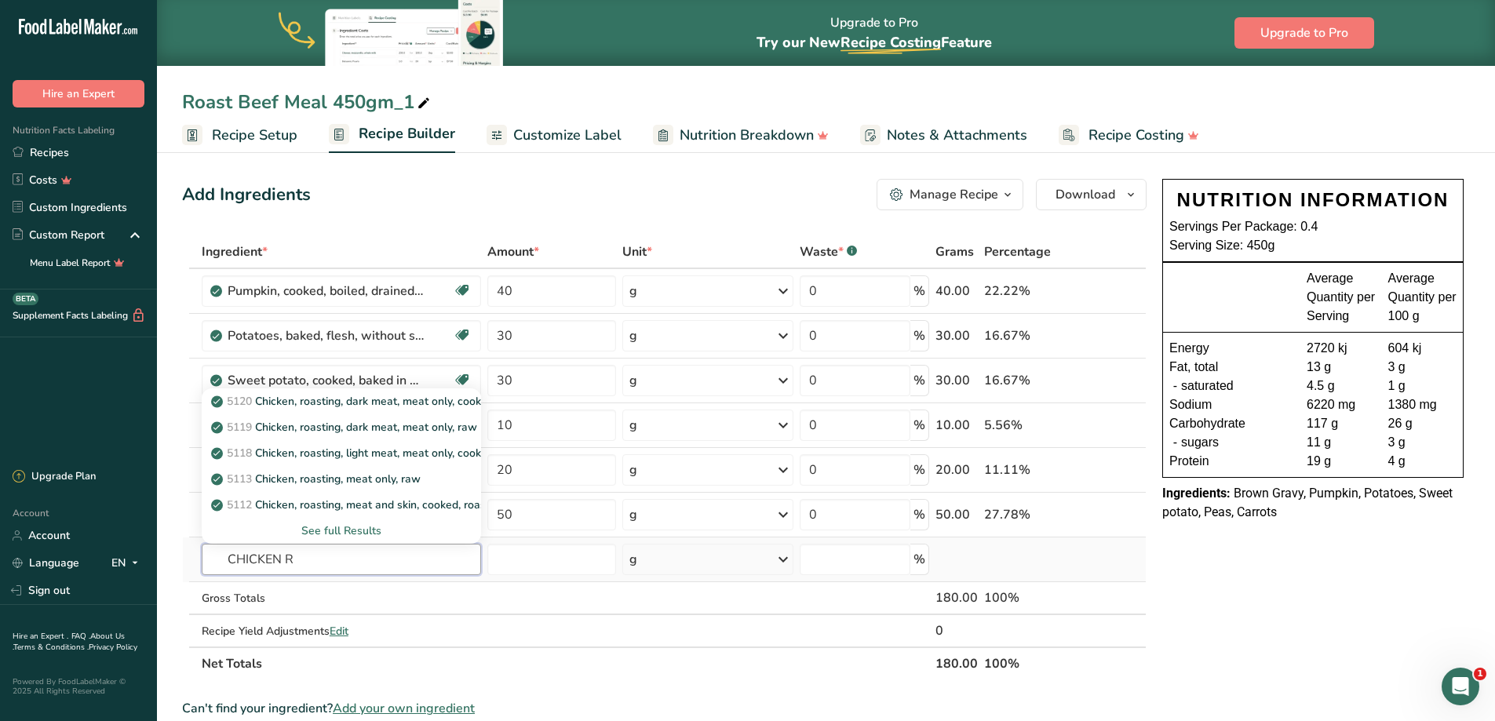
type input "CHICKEN R"
click at [322, 534] on div "See full Results" at bounding box center [341, 531] width 254 height 16
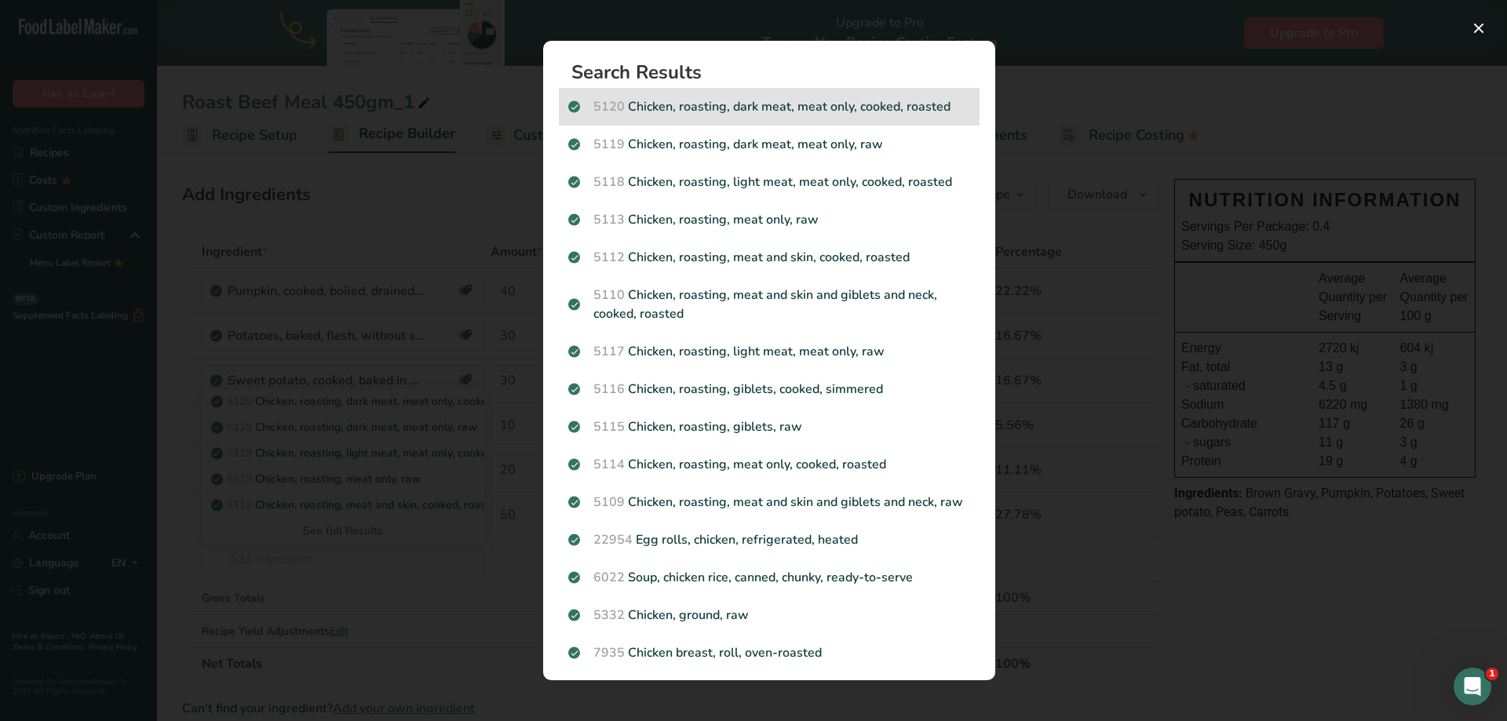
click at [790, 115] on p "5120 Chicken, roasting, dark meat, meat only, cooked, roasted" at bounding box center [769, 106] width 402 height 19
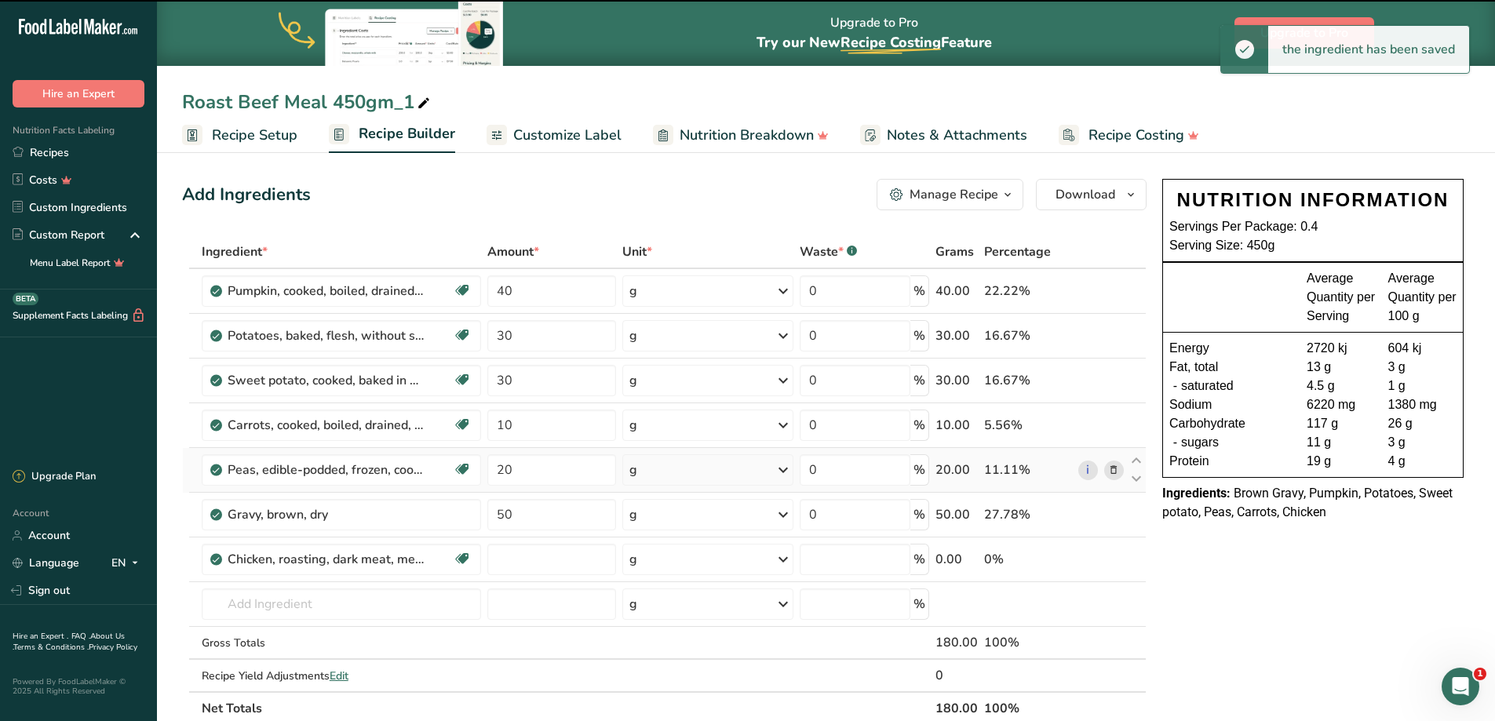
type input "0"
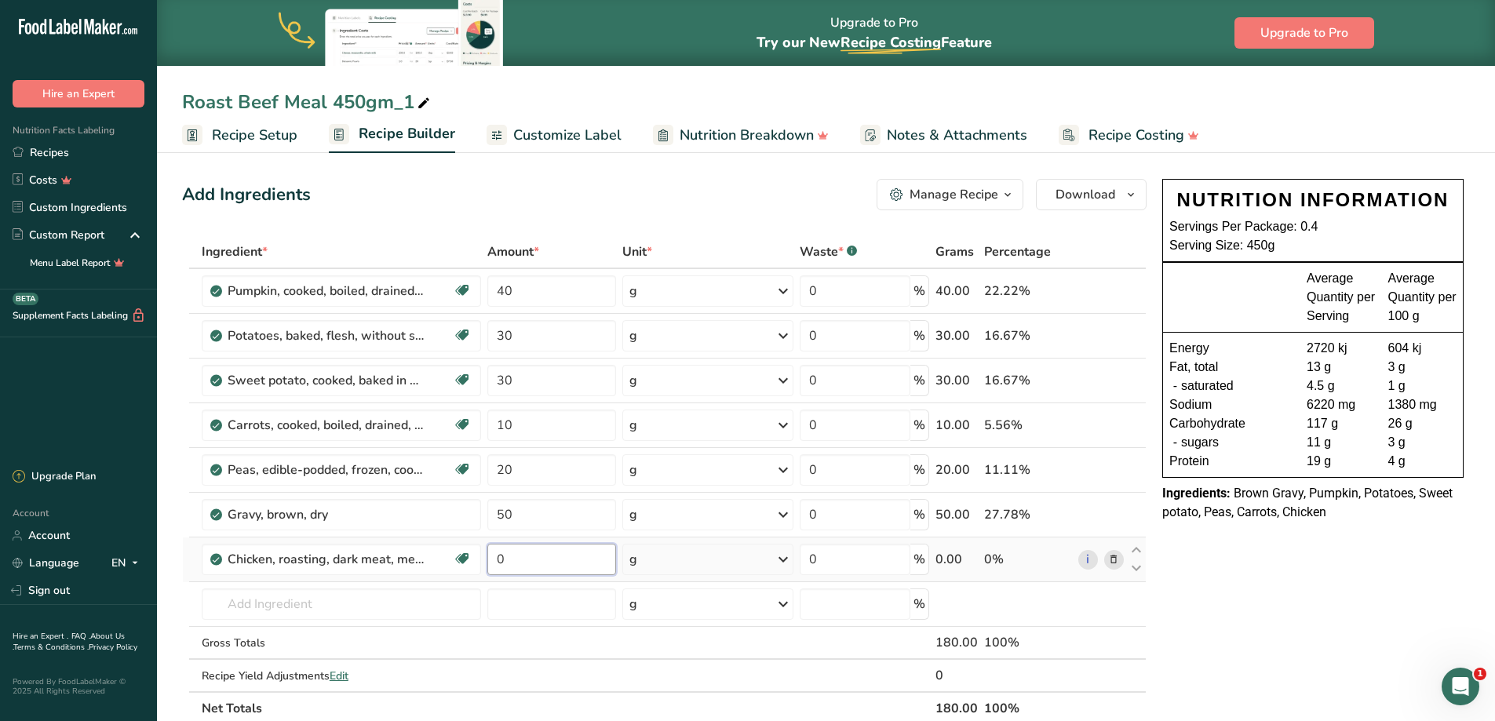
click at [553, 552] on input "0" at bounding box center [551, 559] width 129 height 31
type input "150"
